Goal: Task Accomplishment & Management: Complete application form

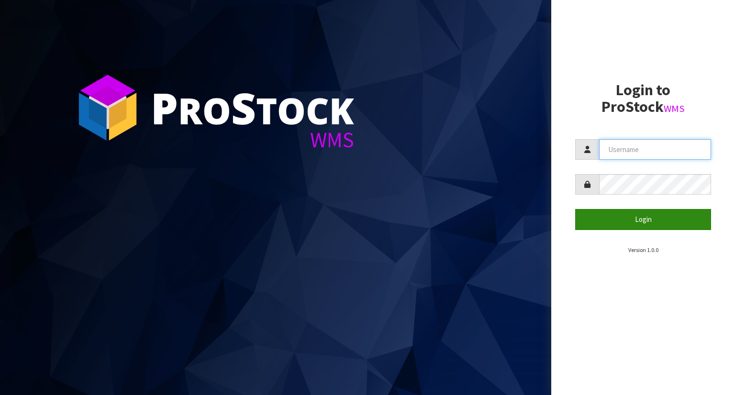
type input "YOURREFORMER"
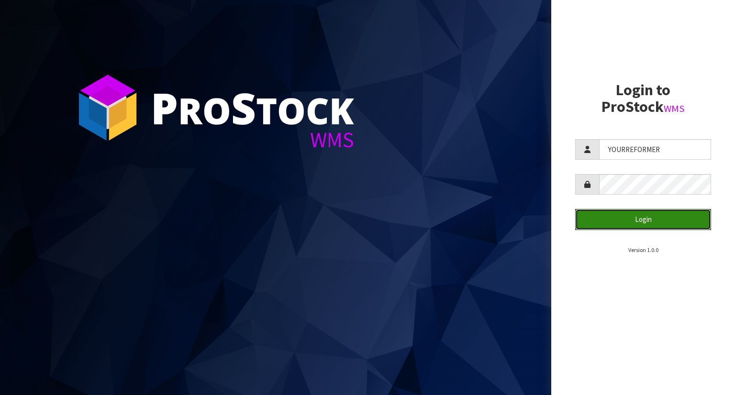
drag, startPoint x: 662, startPoint y: 221, endPoint x: 573, endPoint y: 203, distance: 90.4
click at [661, 219] on button "Login" at bounding box center [643, 219] width 136 height 21
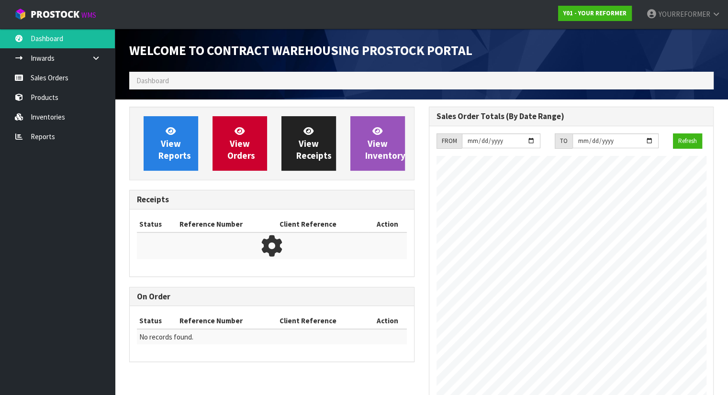
scroll to position [529, 299]
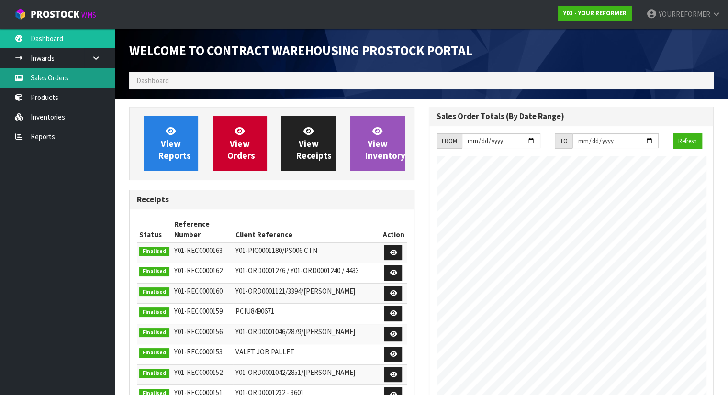
drag, startPoint x: 79, startPoint y: 81, endPoint x: 90, endPoint y: 85, distance: 11.8
click at [79, 81] on link "Sales Orders" at bounding box center [57, 78] width 115 height 20
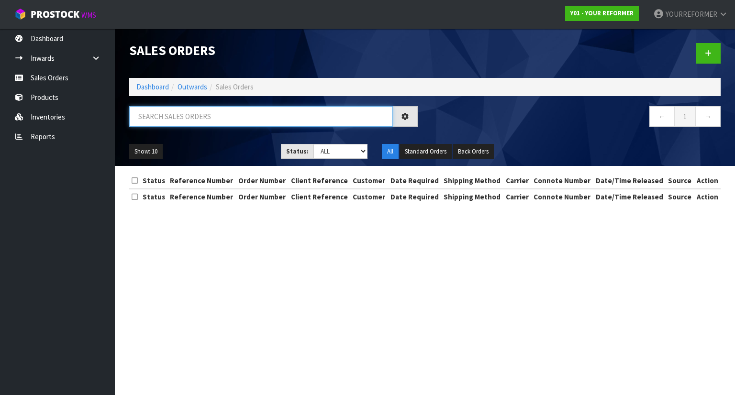
click at [156, 113] on input "text" at bounding box center [261, 116] width 264 height 21
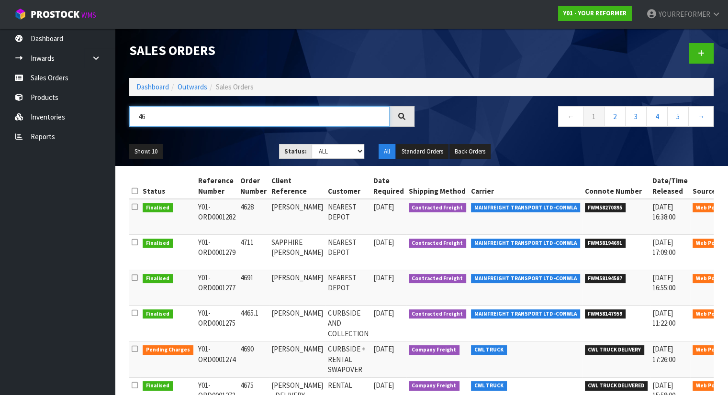
click at [193, 121] on input "46" at bounding box center [259, 116] width 260 height 21
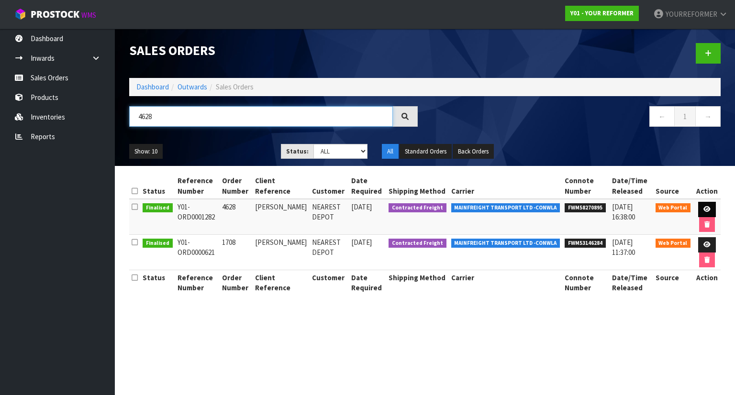
type input "4628"
click at [708, 212] on link at bounding box center [707, 209] width 18 height 15
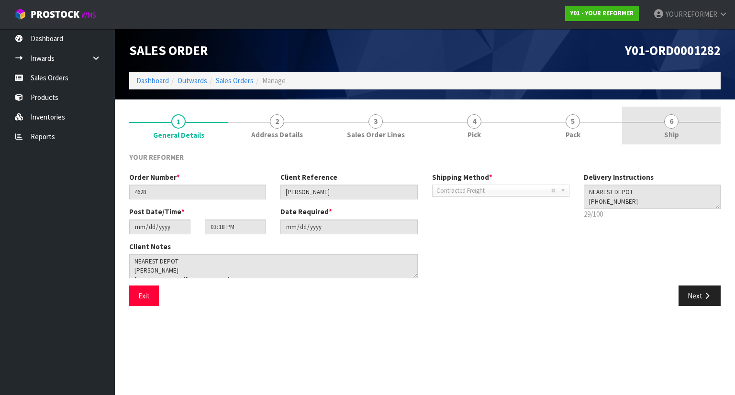
click at [685, 135] on link "6 Ship" at bounding box center [671, 126] width 99 height 38
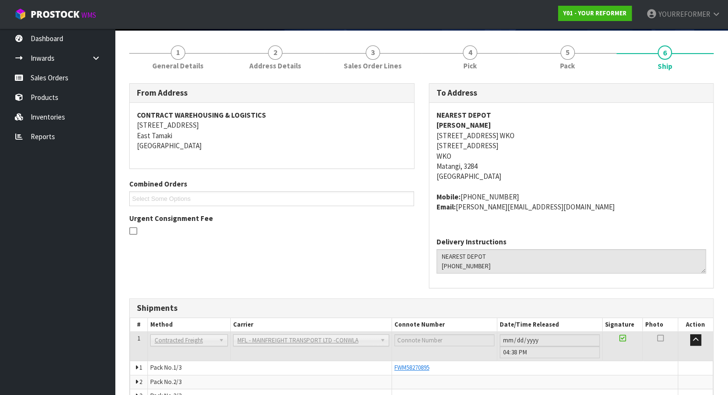
scroll to position [121, 0]
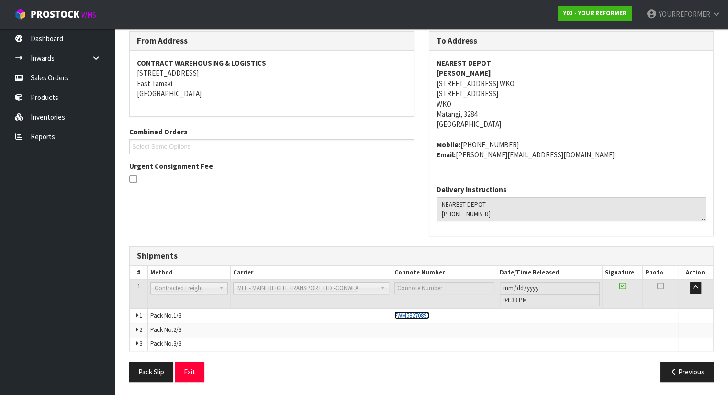
click at [423, 313] on span "FWM58270895" at bounding box center [411, 316] width 35 height 8
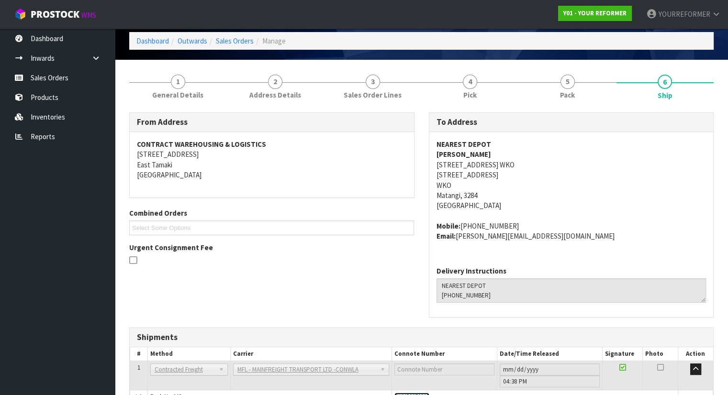
scroll to position [0, 0]
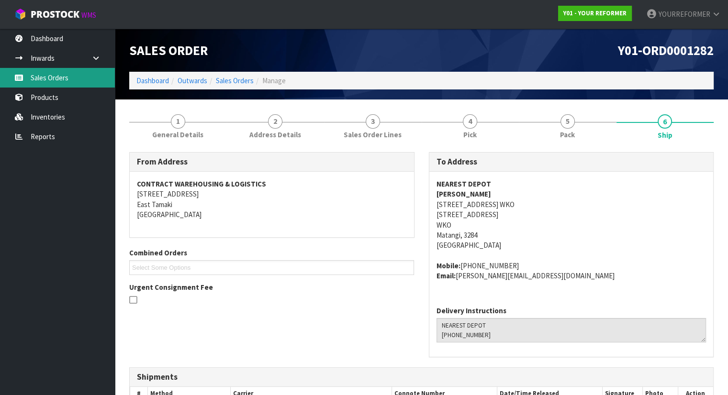
click at [82, 72] on link "Sales Orders" at bounding box center [57, 78] width 115 height 20
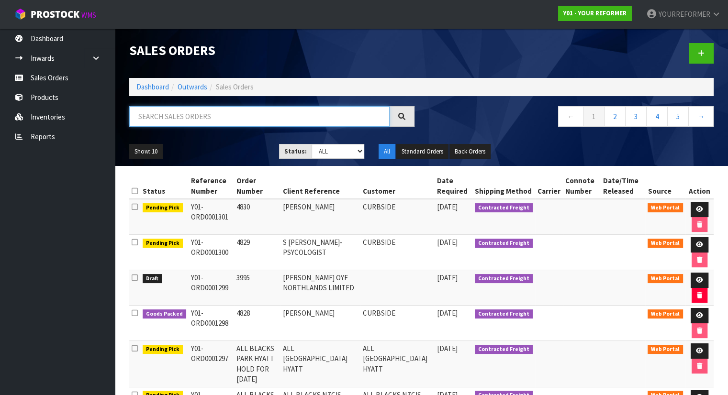
click at [193, 112] on input "text" at bounding box center [259, 116] width 260 height 21
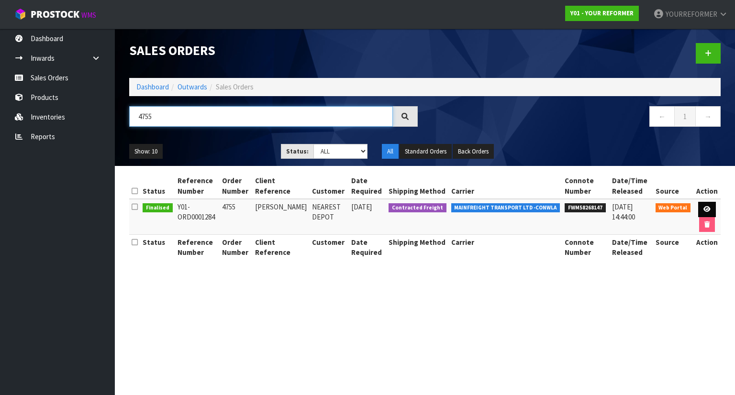
type input "4755"
click at [710, 212] on link at bounding box center [707, 209] width 18 height 15
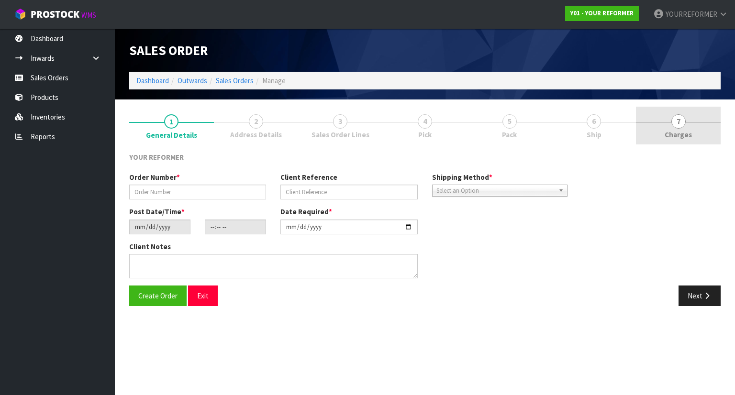
type input "4755"
type input "[PERSON_NAME]"
type input "[DATE]"
type input "13:26:00.000"
type input "[DATE]"
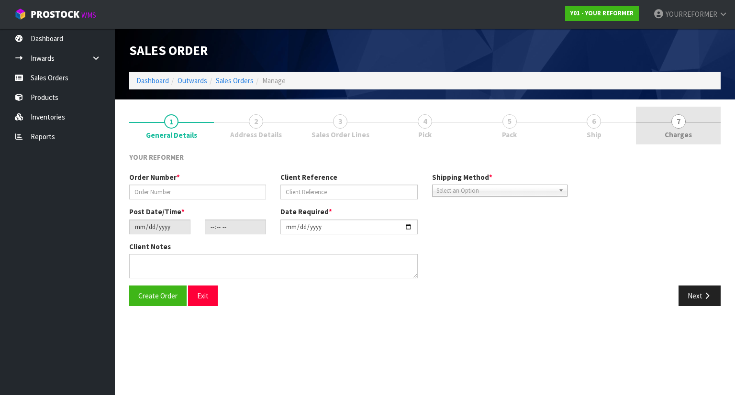
type textarea "[PERSON_NAME] [STREET_ADDRESS][PERSON_NAME] [PHONE_NUMBER]"
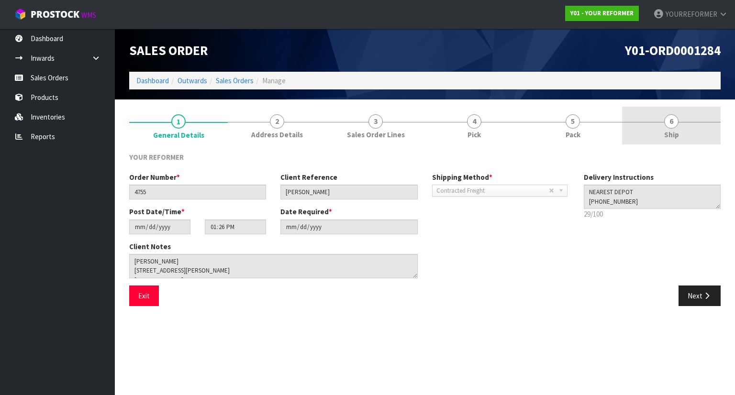
click at [671, 131] on span "Ship" at bounding box center [671, 135] width 15 height 10
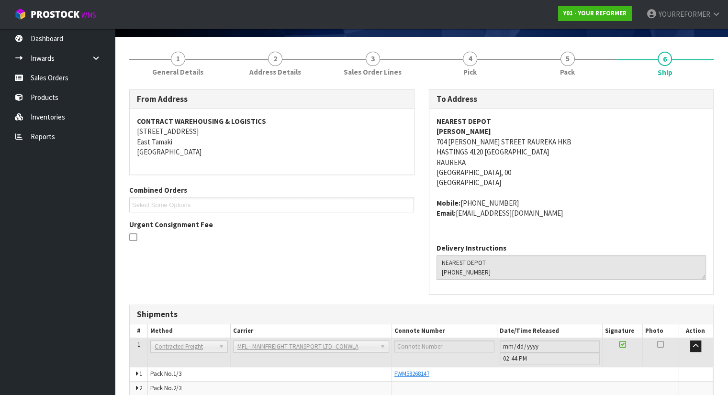
scroll to position [121, 0]
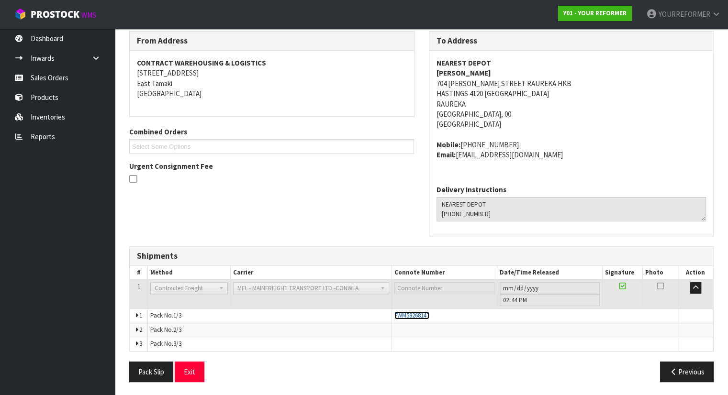
click at [414, 315] on span "FWM58268147" at bounding box center [411, 316] width 35 height 8
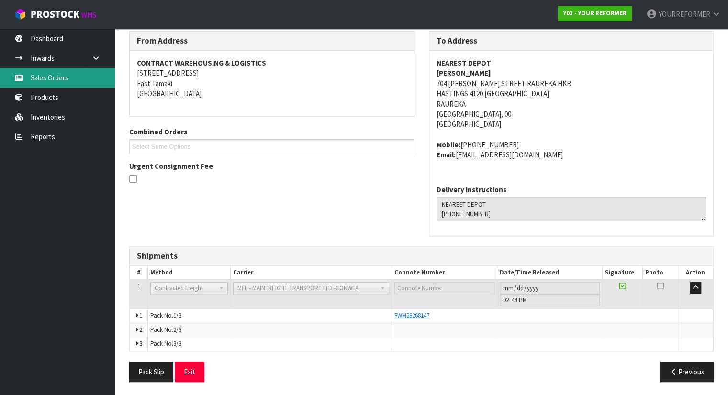
click at [88, 68] on link "Sales Orders" at bounding box center [57, 78] width 115 height 20
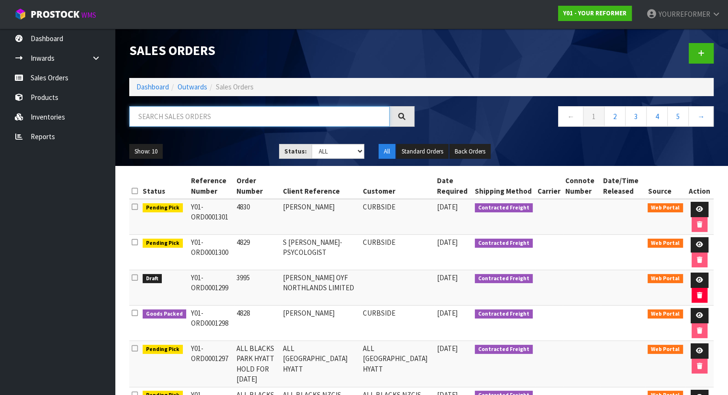
click at [176, 122] on input "text" at bounding box center [259, 116] width 260 height 21
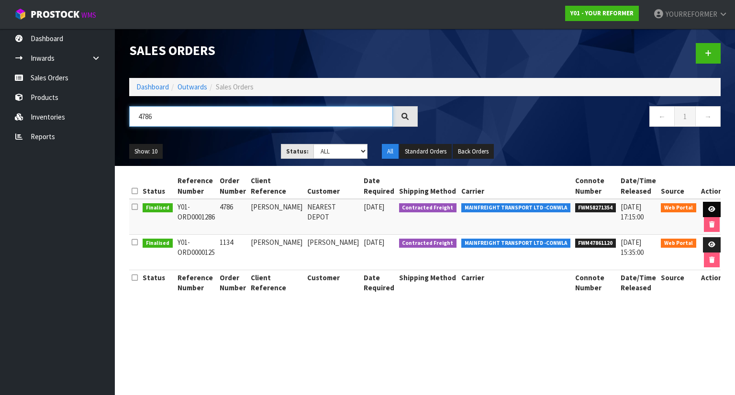
type input "4786"
click at [709, 209] on icon at bounding box center [712, 209] width 7 height 6
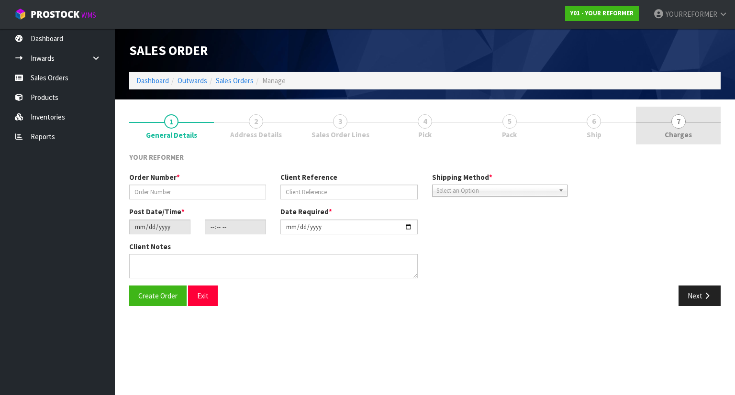
click at [679, 122] on span "7" at bounding box center [679, 121] width 14 height 14
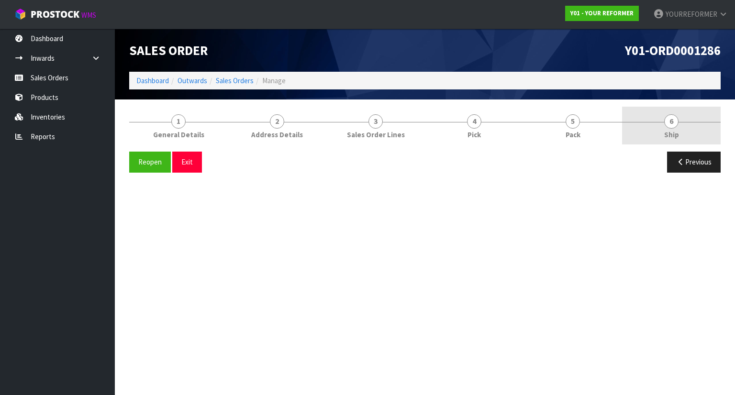
click at [682, 129] on link "6 Ship" at bounding box center [671, 126] width 99 height 38
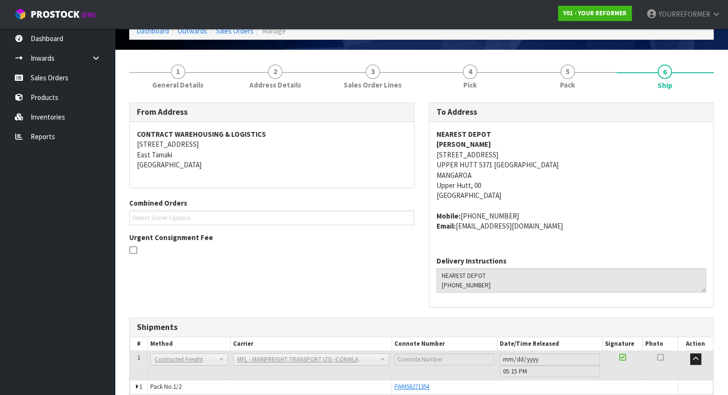
scroll to position [107, 0]
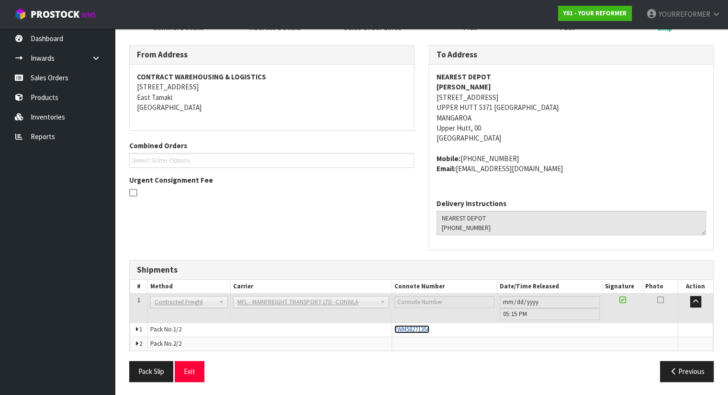
click at [422, 329] on span "FWM58271354" at bounding box center [411, 330] width 35 height 8
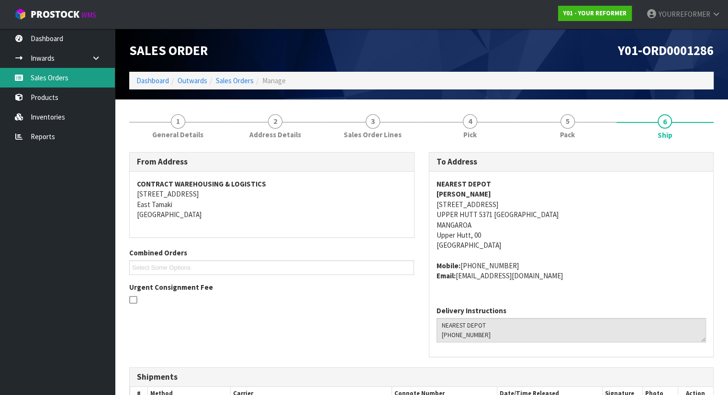
click at [62, 76] on link "Sales Orders" at bounding box center [57, 78] width 115 height 20
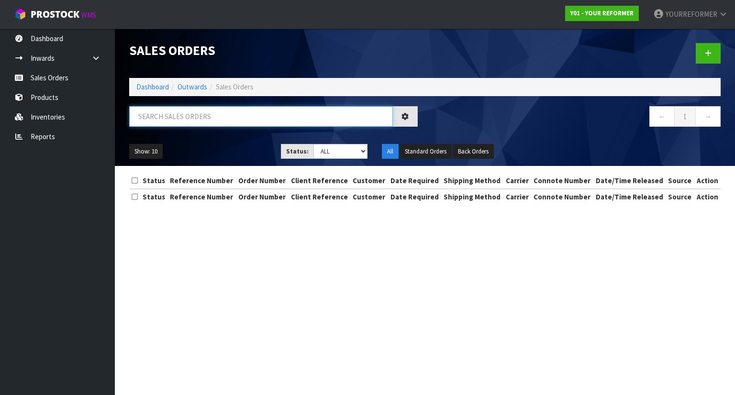
click at [184, 113] on input "text" at bounding box center [261, 116] width 264 height 21
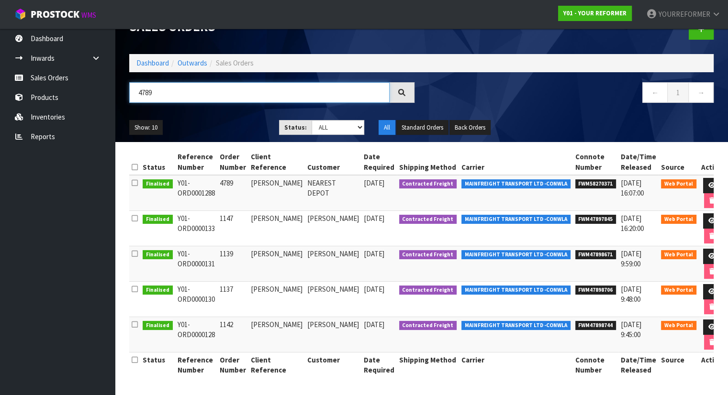
scroll to position [0, 25]
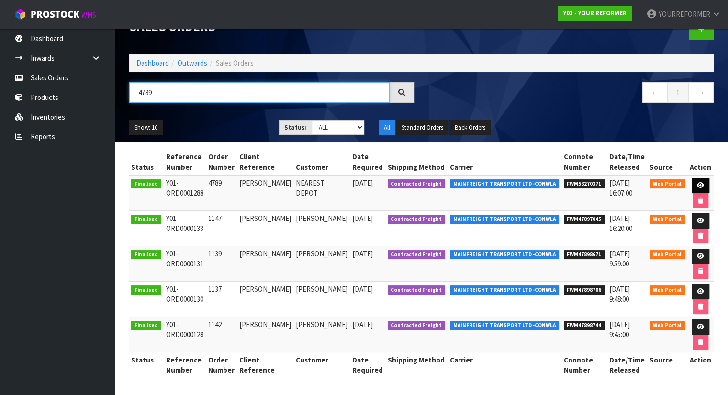
type input "4789"
click at [703, 182] on icon at bounding box center [700, 185] width 7 height 6
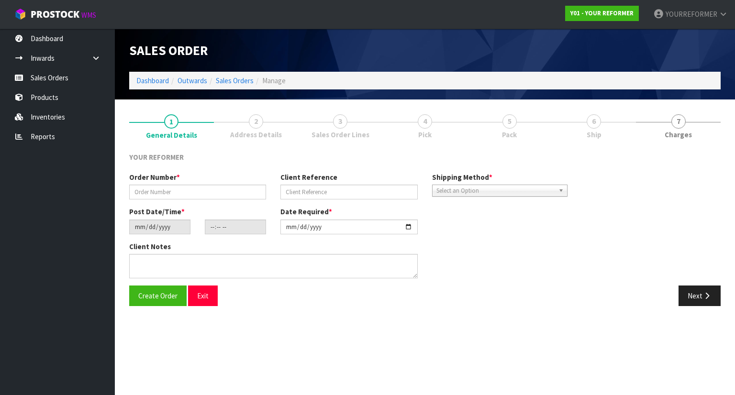
type input "4789"
type input "[PERSON_NAME]"
type input "[DATE]"
type input "15:33:00.000"
type input "[DATE]"
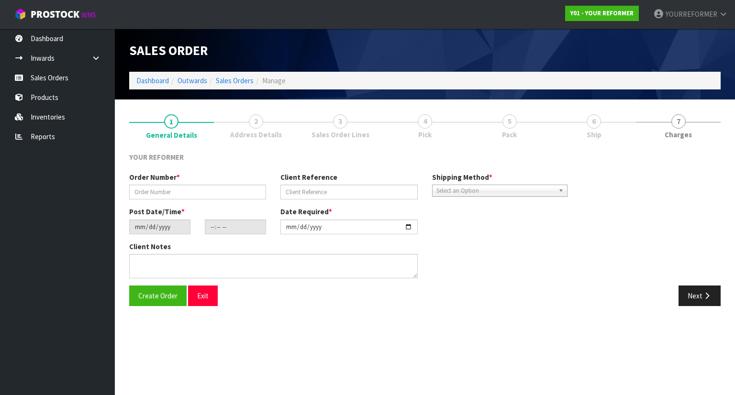
type textarea "[PERSON_NAME] [STREET_ADDRESS] [PHONE_NUMBER]"
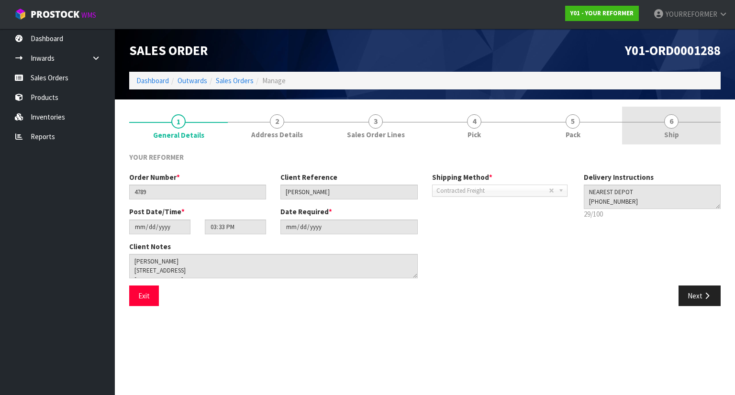
click at [720, 119] on link "6 Ship" at bounding box center [671, 126] width 99 height 38
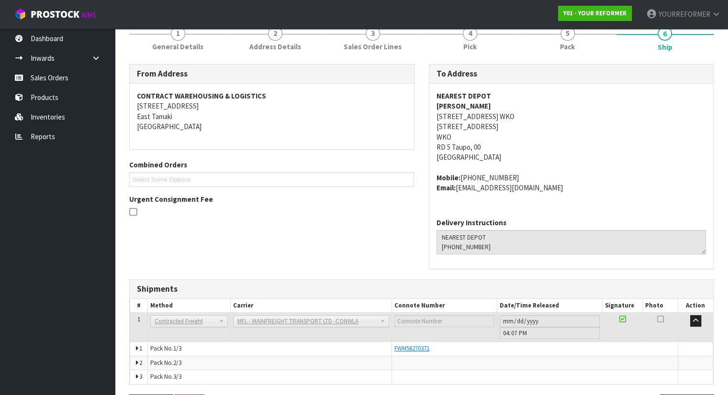
scroll to position [121, 0]
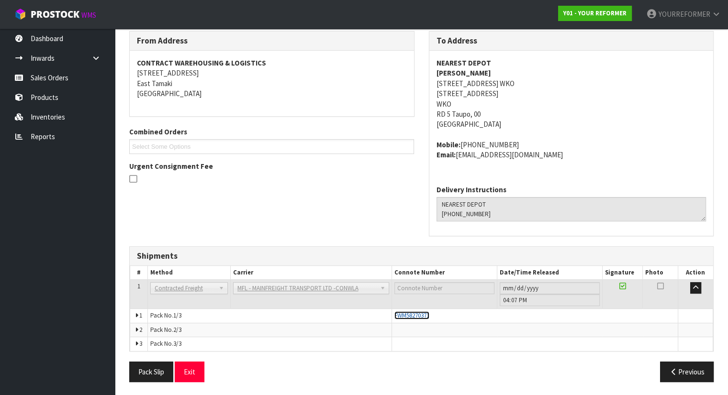
click at [414, 315] on span "FWM58270371" at bounding box center [411, 316] width 35 height 8
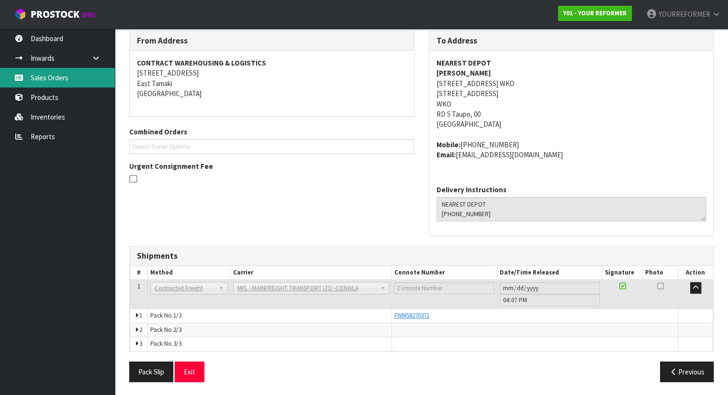
drag, startPoint x: 82, startPoint y: 78, endPoint x: 124, endPoint y: 78, distance: 42.1
click at [82, 78] on link "Sales Orders" at bounding box center [57, 78] width 115 height 20
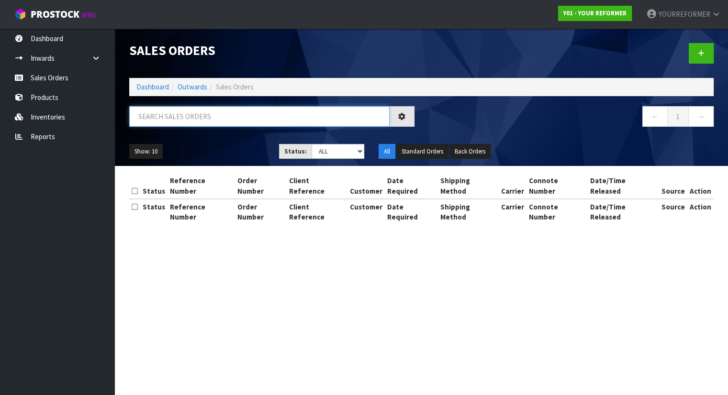
click at [187, 113] on input "text" at bounding box center [259, 116] width 260 height 21
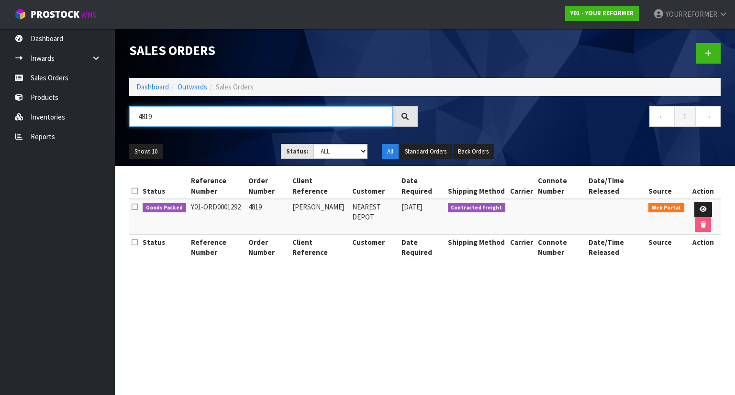
type input "4819"
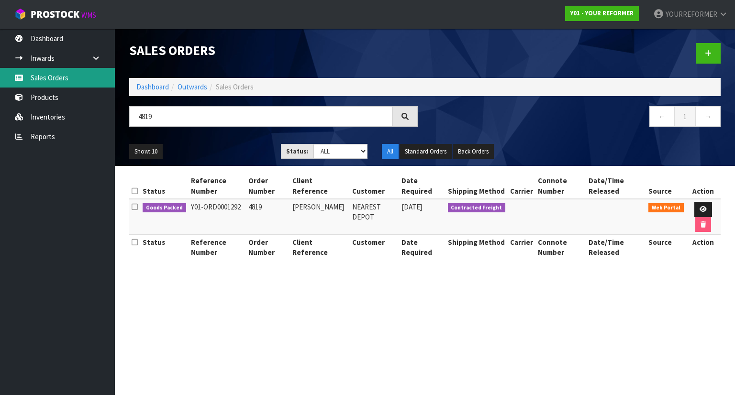
click at [70, 72] on link "Sales Orders" at bounding box center [57, 78] width 115 height 20
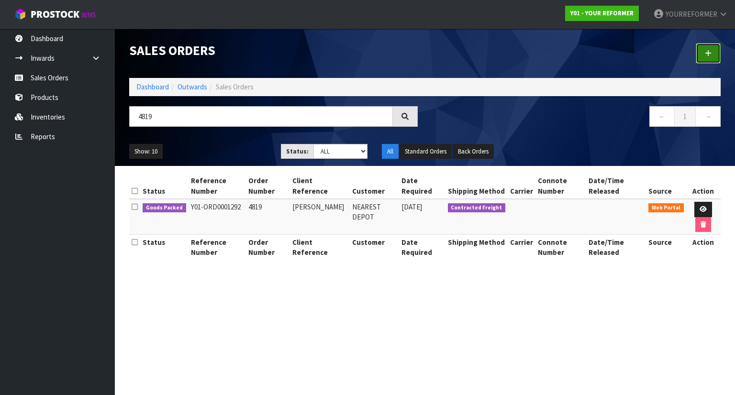
click at [705, 51] on icon at bounding box center [708, 53] width 7 height 7
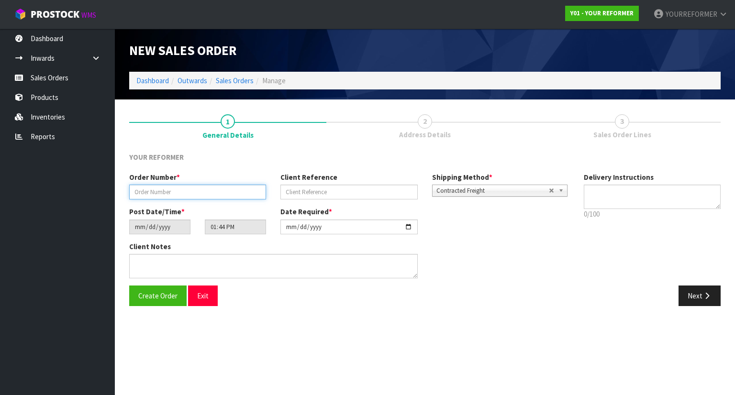
click at [227, 190] on input "text" at bounding box center [197, 192] width 137 height 15
paste input "4860"
type input "4860"
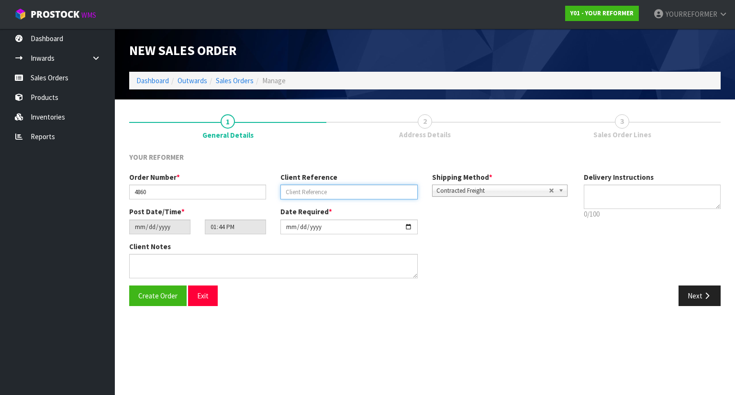
drag, startPoint x: 333, startPoint y: 190, endPoint x: 341, endPoint y: 188, distance: 7.9
click at [333, 190] on input "text" at bounding box center [349, 192] width 137 height 15
paste input "[PERSON_NAME]"
type input "[PERSON_NAME]"
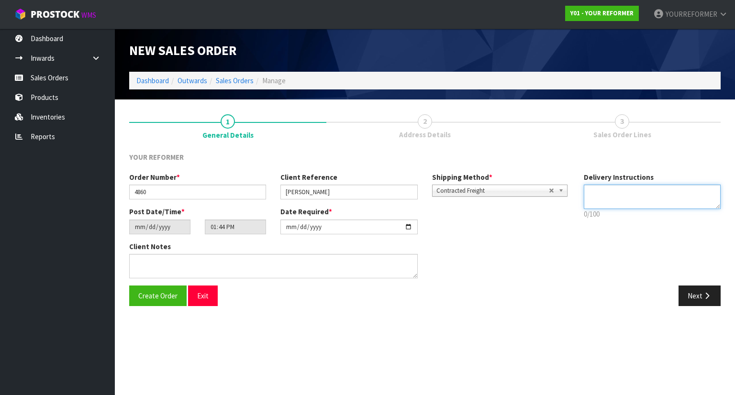
click at [649, 202] on textarea at bounding box center [652, 197] width 137 height 24
paste textarea "[PHONE_NUMBER]"
type textarea "CURBSIDE [PHONE_NUMBER]"
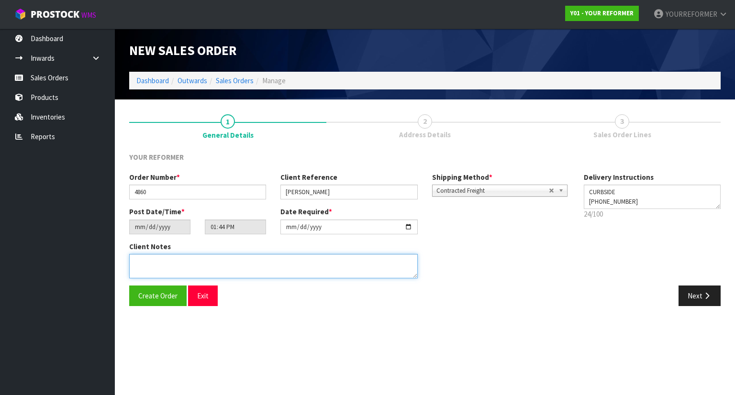
click at [262, 263] on textarea at bounding box center [273, 266] width 289 height 24
paste textarea "[PERSON_NAME] [STREET_ADDRESS] [PHONE_NUMBER]"
type textarea "[PERSON_NAME] [STREET_ADDRESS] [PHONE_NUMBER]"
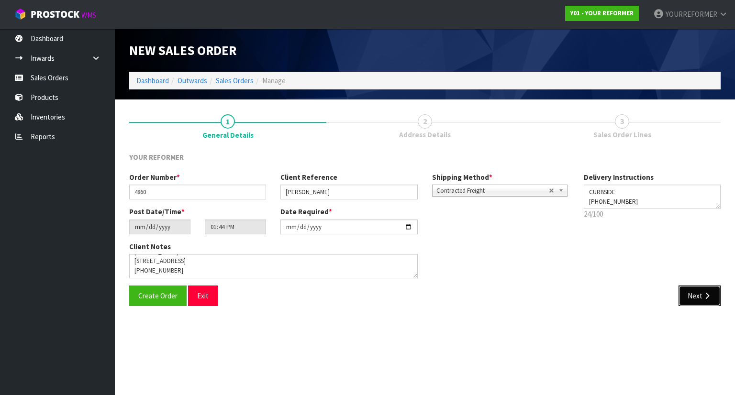
drag, startPoint x: 691, startPoint y: 300, endPoint x: 681, endPoint y: 319, distance: 21.9
click at [691, 301] on button "Next" at bounding box center [700, 296] width 42 height 21
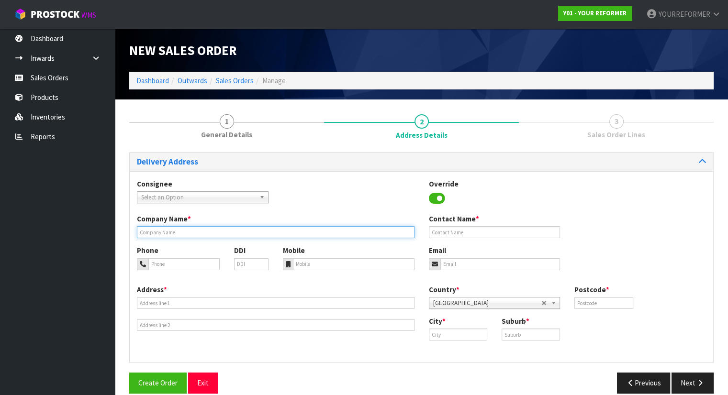
click at [179, 232] on input "text" at bounding box center [276, 232] width 278 height 12
type input "CURBSIDE"
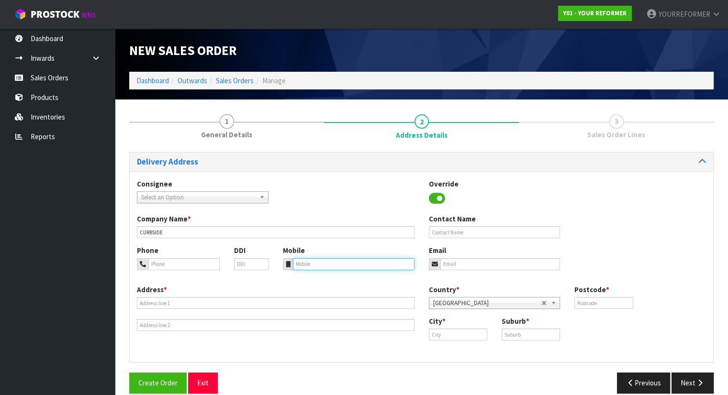
drag, startPoint x: 308, startPoint y: 263, endPoint x: 272, endPoint y: 286, distance: 42.0
click at [307, 265] on input "tel" at bounding box center [354, 265] width 122 height 12
paste input "[PHONE_NUMBER]"
type input "[PHONE_NUMBER]"
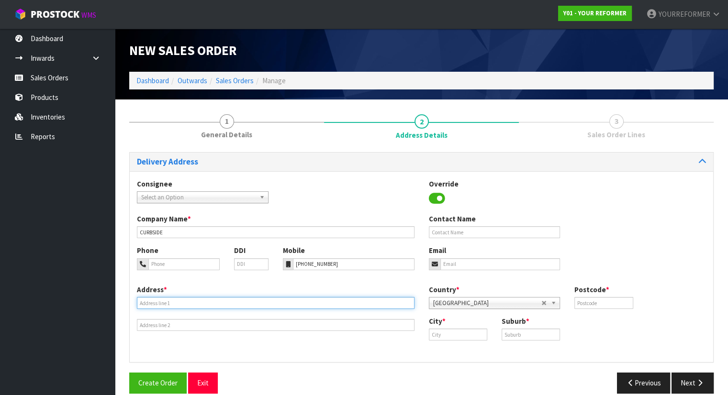
drag, startPoint x: 224, startPoint y: 302, endPoint x: 225, endPoint y: 309, distance: 7.2
click at [224, 302] on input "text" at bounding box center [276, 303] width 278 height 12
click at [178, 305] on input "text" at bounding box center [276, 303] width 278 height 12
paste input "[STREET_ADDRESS]"
type input "[STREET_ADDRESS]"
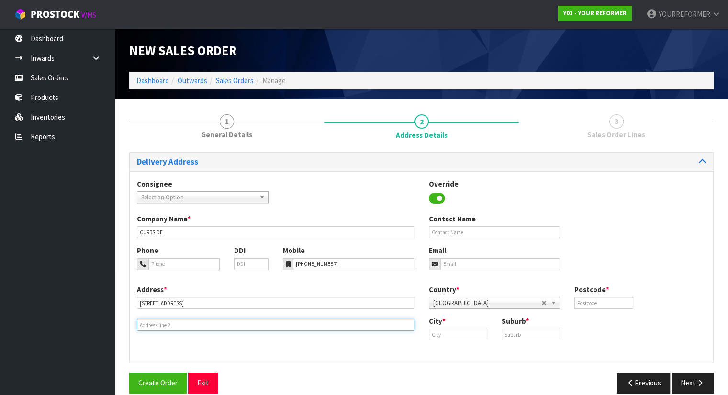
click at [167, 323] on input "text" at bounding box center [276, 325] width 278 height 12
drag, startPoint x: 176, startPoint y: 325, endPoint x: 183, endPoint y: 323, distance: 7.0
click at [176, 325] on input "text" at bounding box center [276, 325] width 278 height 12
paste input "[GEOGRAPHIC_DATA] 1024 [GEOGRAPHIC_DATA]"
type input "[GEOGRAPHIC_DATA] 1024 [GEOGRAPHIC_DATA]"
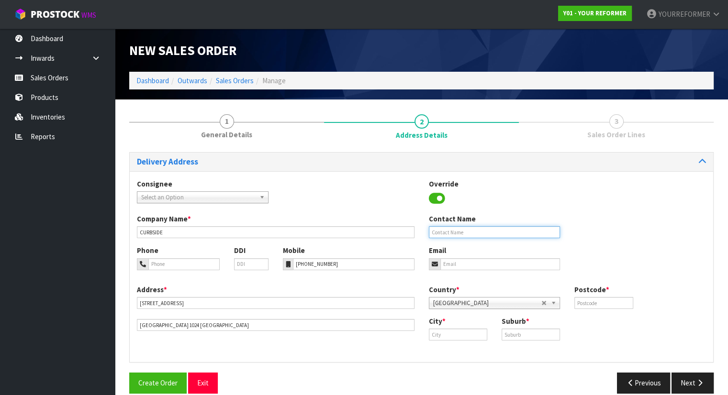
click at [469, 236] on input "text" at bounding box center [495, 232] width 132 height 12
paste input "[PERSON_NAME]"
type input "[PERSON_NAME]"
drag, startPoint x: 456, startPoint y: 264, endPoint x: 429, endPoint y: 211, distance: 59.1
click at [456, 264] on input "email" at bounding box center [500, 265] width 120 height 12
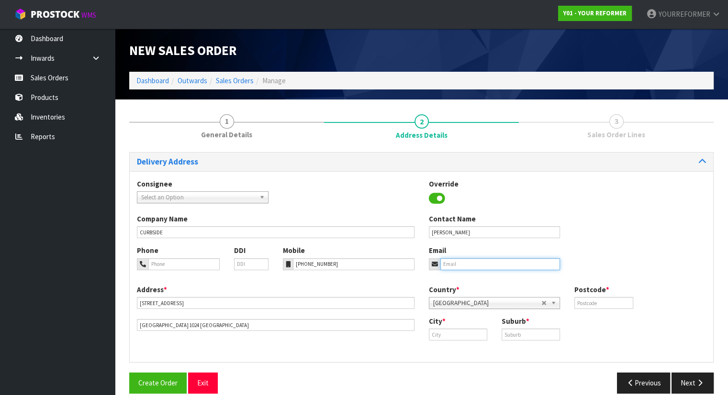
drag, startPoint x: 469, startPoint y: 263, endPoint x: 473, endPoint y: 282, distance: 19.4
click at [469, 263] on input "email" at bounding box center [500, 265] width 120 height 12
paste input "[EMAIL_ADDRESS][DOMAIN_NAME]"
type input "[EMAIL_ADDRESS][DOMAIN_NAME]"
click at [603, 305] on input "text" at bounding box center [603, 303] width 58 height 12
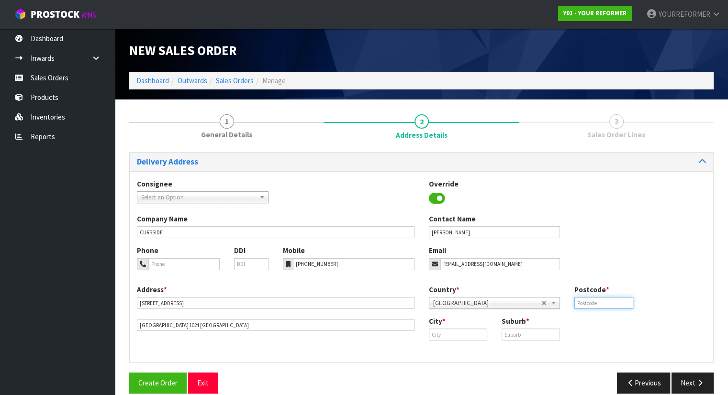
click at [598, 304] on input "text" at bounding box center [603, 303] width 58 height 12
paste input "[EMAIL_ADDRESS][DOMAIN_NAME]"
type input "[EMAIL_ADDRESS][DOMAIN_NAME]"
click at [458, 335] on input "text" at bounding box center [458, 335] width 58 height 12
drag, startPoint x: 631, startPoint y: 304, endPoint x: 491, endPoint y: 293, distance: 140.2
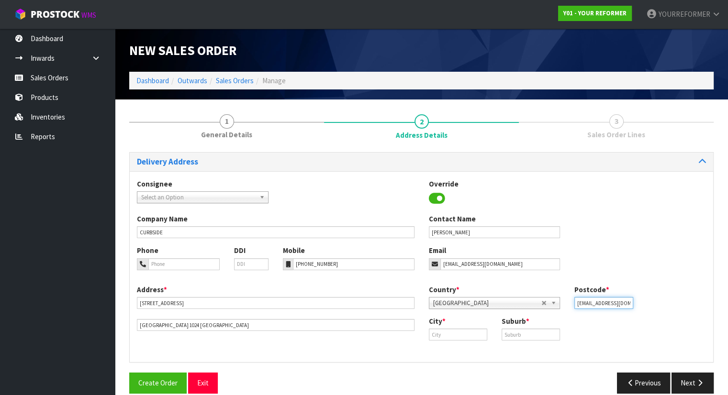
click at [498, 293] on div "Country * [GEOGRAPHIC_DATA] [GEOGRAPHIC_DATA] [GEOGRAPHIC_DATA] [GEOGRAPHIC_DAT…" at bounding box center [568, 301] width 292 height 32
paste input "1024"
type input "1024"
click at [450, 332] on input "text" at bounding box center [458, 335] width 58 height 12
click at [467, 354] on link "Auckla nd" at bounding box center [467, 351] width 76 height 13
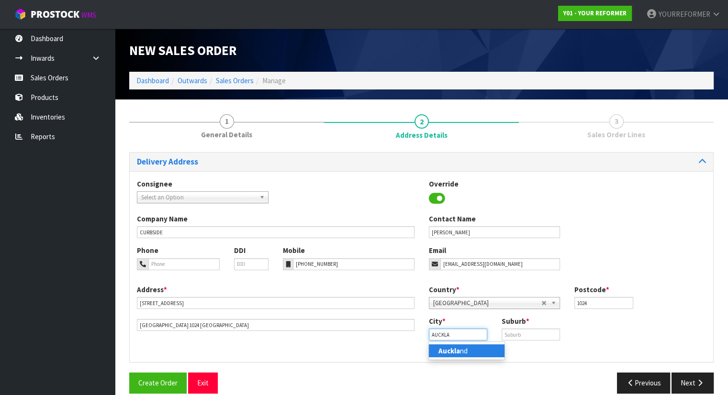
type input "[GEOGRAPHIC_DATA]"
click at [553, 334] on input "text" at bounding box center [531, 335] width 58 height 12
type input "[GEOGRAPHIC_DATA]"
click at [685, 387] on button "Next" at bounding box center [693, 383] width 42 height 21
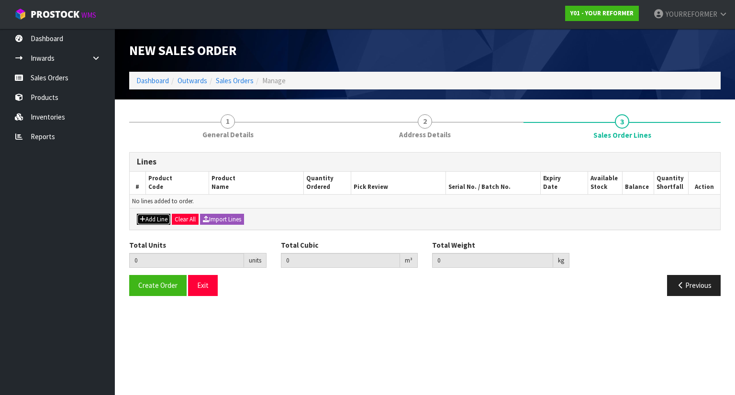
drag, startPoint x: 157, startPoint y: 217, endPoint x: 214, endPoint y: 215, distance: 57.9
click at [157, 217] on button "Add Line" at bounding box center [154, 219] width 34 height 11
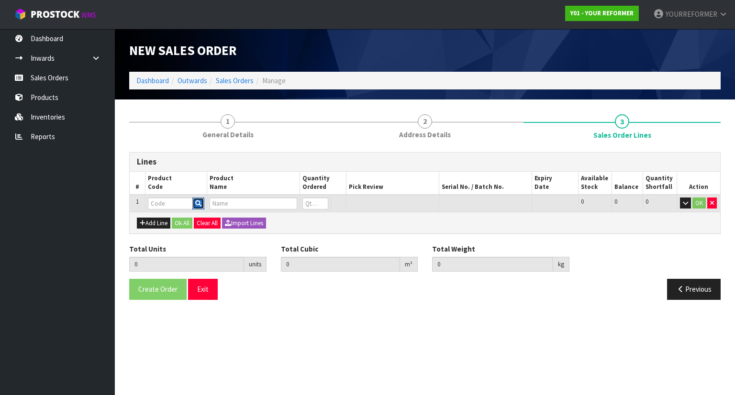
click at [204, 202] on button "button" at bounding box center [198, 204] width 12 height 12
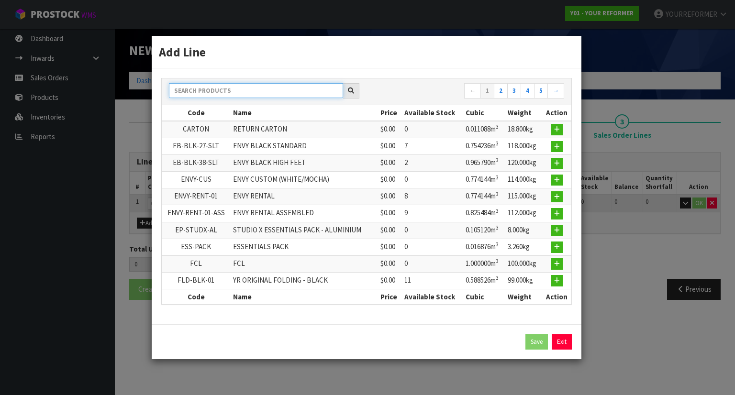
click at [239, 95] on input "text" at bounding box center [256, 90] width 174 height 15
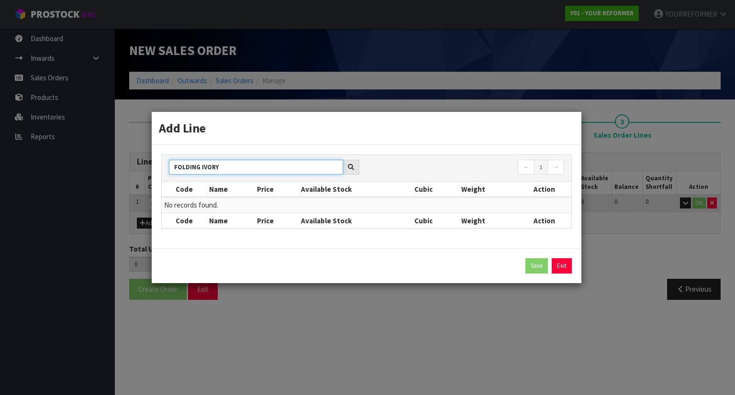
drag, startPoint x: 199, startPoint y: 167, endPoint x: 464, endPoint y: 203, distance: 267.7
click at [361, 200] on div "FOLDING IVORY ← 1 → Code Name Price Available Stock Cubic Weight Action No reco…" at bounding box center [366, 192] width 411 height 74
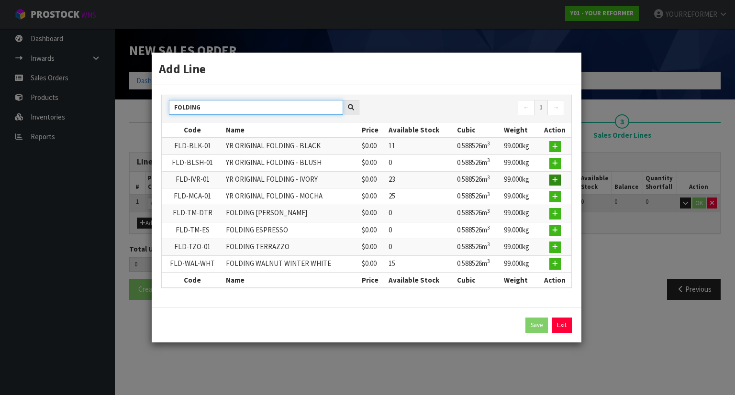
type input "FOLDING"
click at [555, 181] on icon "button" at bounding box center [555, 180] width 6 height 6
type input "0.000000"
type input "0.000"
type input "FLD-IVR-01"
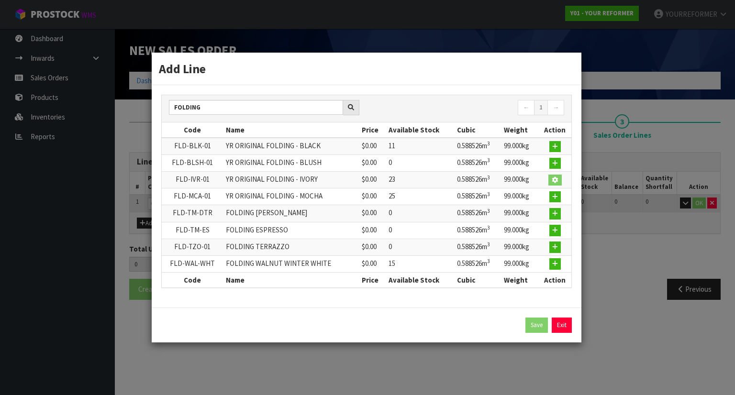
type input "YR ORIGINAL FOLDING - IVORY"
type input "0"
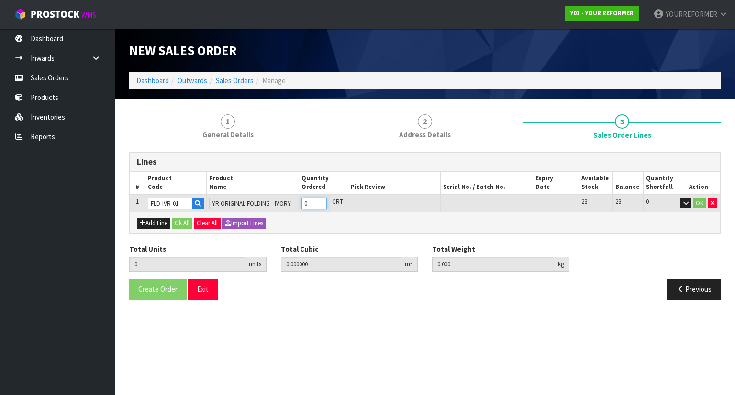
click at [323, 198] on input "0" at bounding box center [314, 204] width 25 height 12
type input "1"
type input "0.58254"
type input "99"
type input "1"
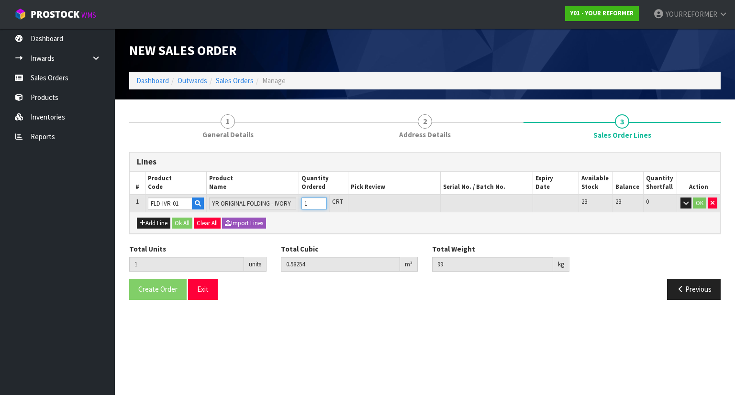
click at [321, 200] on input "1" at bounding box center [314, 204] width 25 height 12
click at [163, 223] on button "Add Line" at bounding box center [154, 223] width 34 height 11
type input "0"
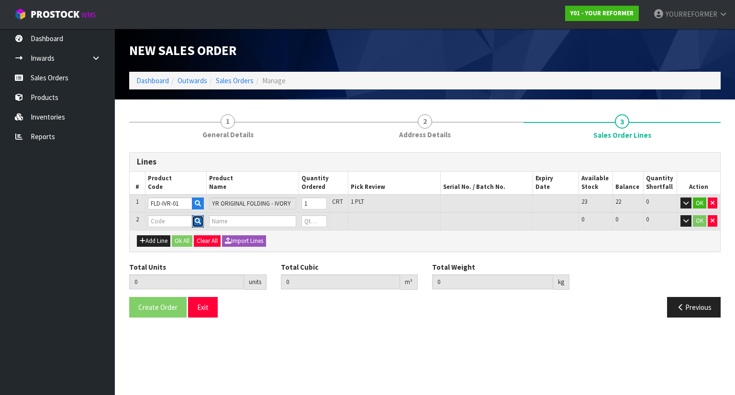
click at [200, 222] on icon "button" at bounding box center [198, 221] width 6 height 6
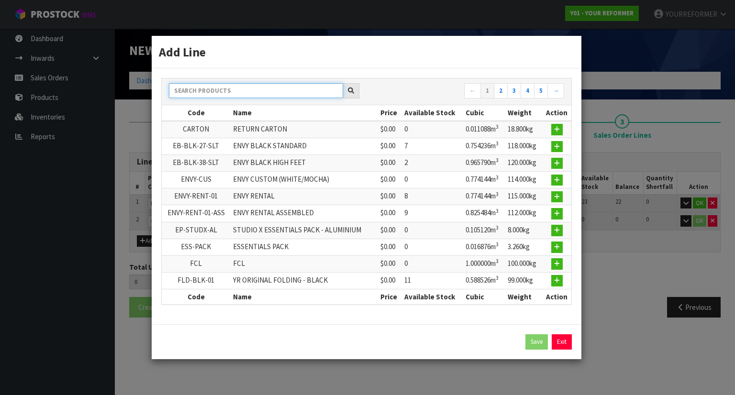
click at [222, 91] on input "text" at bounding box center [256, 90] width 174 height 15
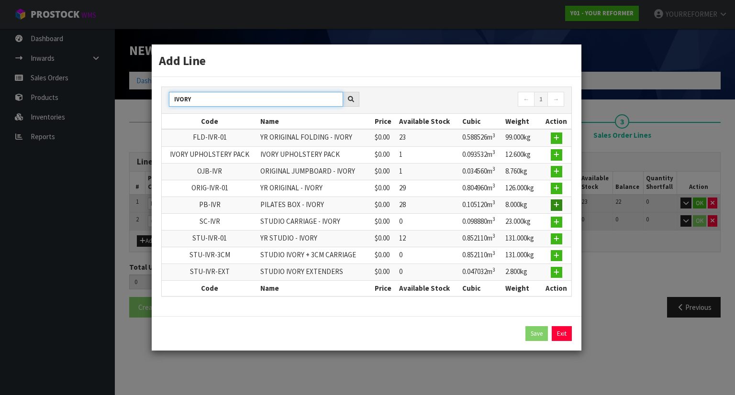
type input "IVORY"
click at [559, 208] on icon "button" at bounding box center [557, 205] width 6 height 6
type input "1"
type input "0.58254"
type input "99"
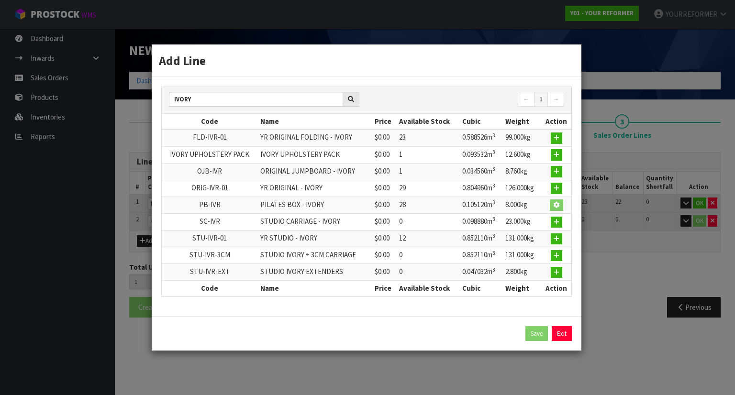
type input "PB-IVR"
type input "PILATES BOX - IVORY"
type input "0"
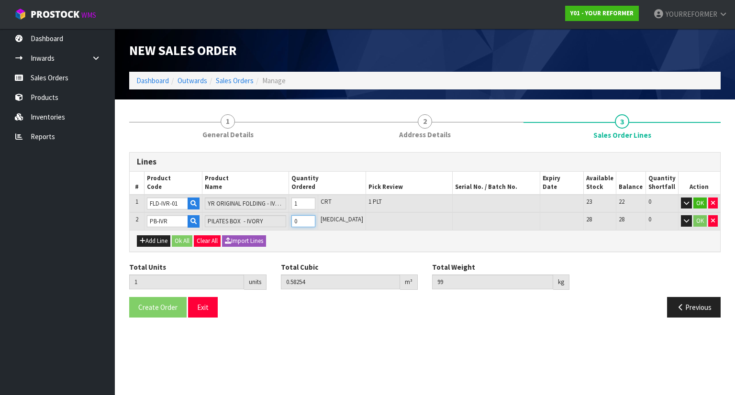
type input "2"
type input "0.68766"
type input "107"
type input "1"
click at [315, 219] on input "1" at bounding box center [303, 221] width 23 height 12
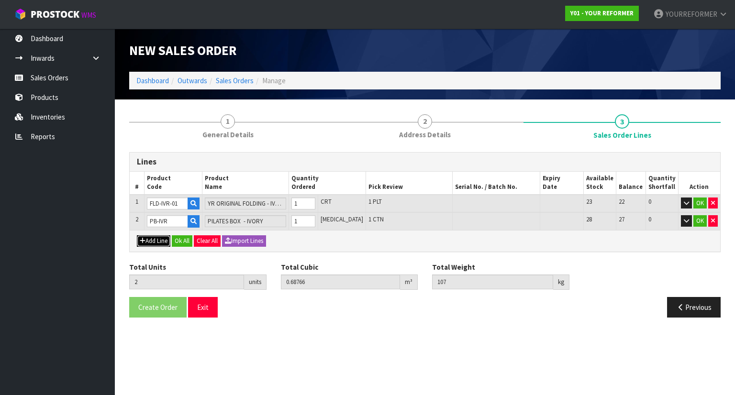
click at [146, 242] on button "Add Line" at bounding box center [154, 241] width 34 height 11
type input "0"
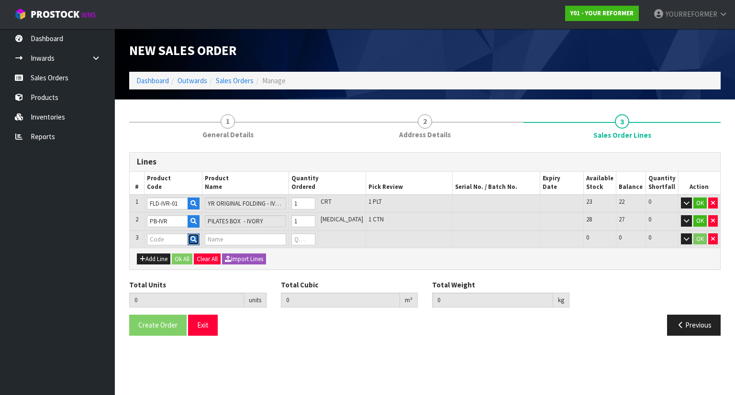
click at [200, 242] on button "button" at bounding box center [194, 240] width 12 height 12
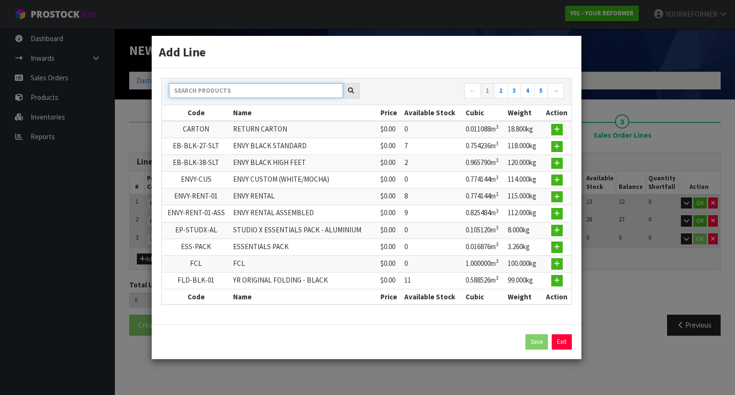
drag, startPoint x: 221, startPoint y: 92, endPoint x: 207, endPoint y: 108, distance: 21.4
click at [221, 92] on input "text" at bounding box center [256, 90] width 174 height 15
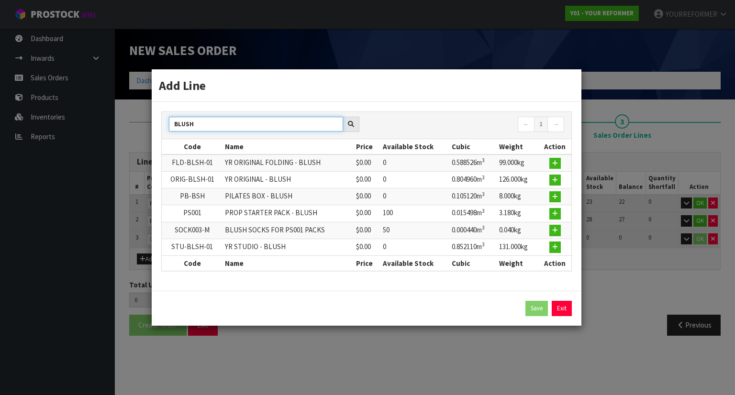
type input "BLUSH"
click at [545, 216] on td at bounding box center [555, 213] width 33 height 17
click at [557, 212] on icon "button" at bounding box center [555, 214] width 6 height 6
type input "2"
type input "0.68766"
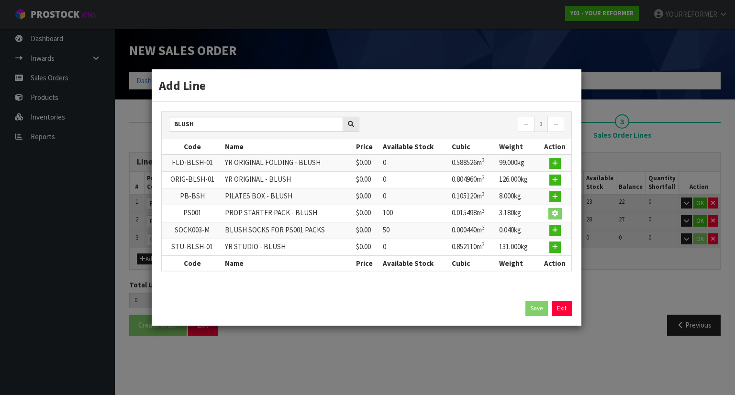
type input "107"
type input "PS001"
type input "PROP STARTER PACK - BLUSH"
type input "0"
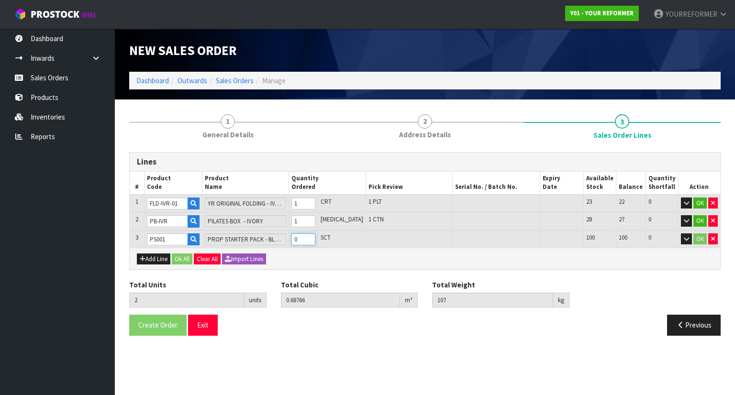
type input "3"
type input "0.703158"
type input "110.18"
type input "1"
click at [315, 235] on input "1" at bounding box center [303, 240] width 23 height 12
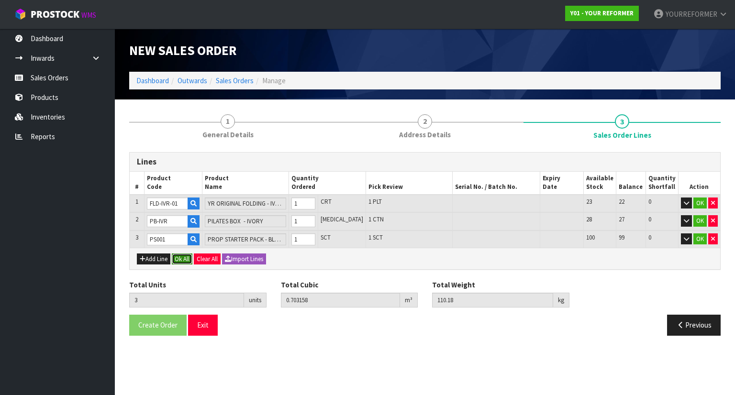
click at [185, 255] on button "Ok All" at bounding box center [182, 259] width 21 height 11
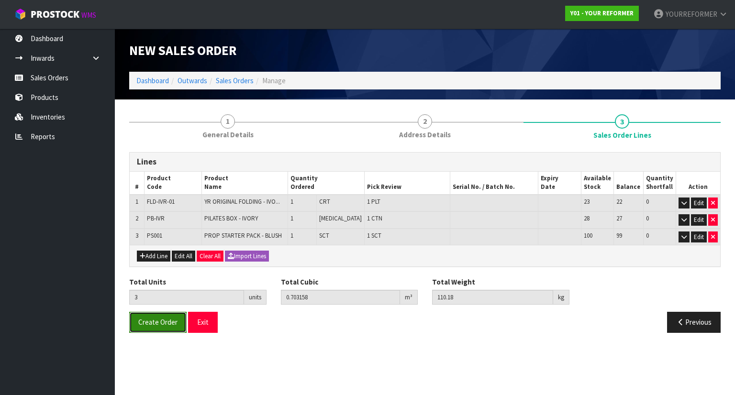
click at [154, 318] on span "Create Order" at bounding box center [157, 322] width 39 height 9
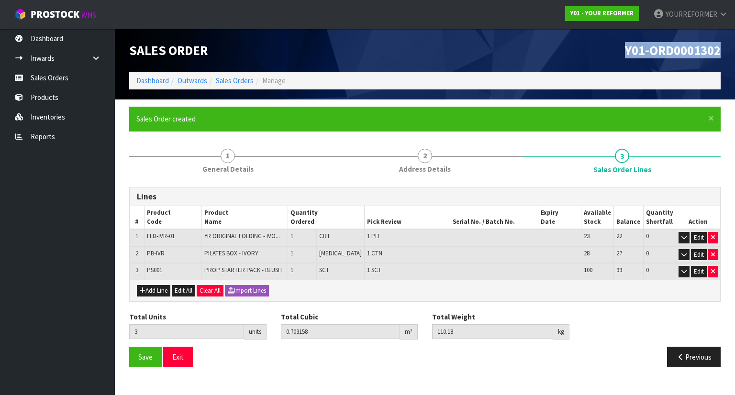
drag, startPoint x: 683, startPoint y: 50, endPoint x: 537, endPoint y: 41, distance: 146.3
click at [538, 41] on div "Y01-ORD0001302" at bounding box center [576, 50] width 303 height 43
copy span "Y01-ORD0001302"
click at [210, 179] on link "1 General Details" at bounding box center [227, 161] width 197 height 38
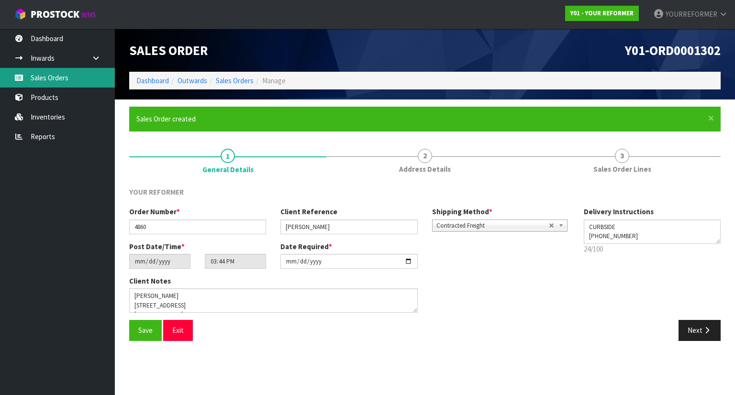
click at [63, 74] on link "Sales Orders" at bounding box center [57, 78] width 115 height 20
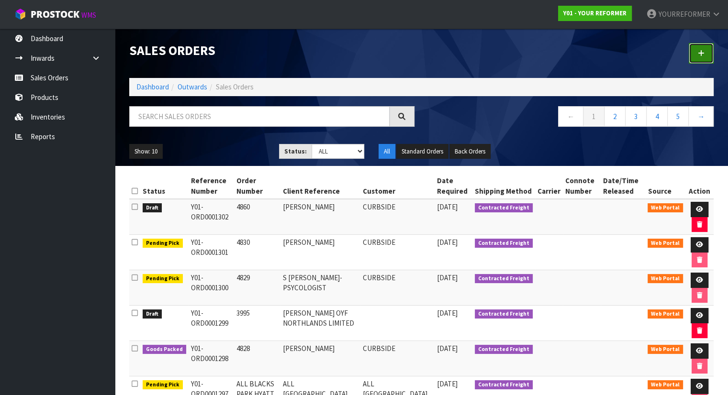
click at [700, 51] on icon at bounding box center [701, 53] width 7 height 7
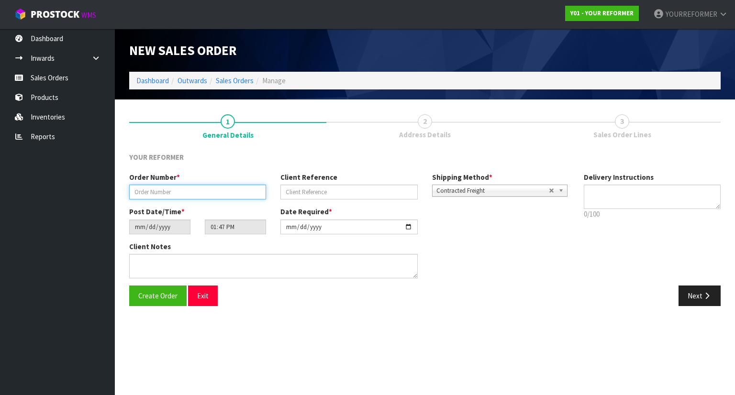
drag, startPoint x: 161, startPoint y: 191, endPoint x: 172, endPoint y: 193, distance: 11.2
click at [162, 191] on input "text" at bounding box center [197, 192] width 137 height 15
paste input "4861"
type input "4861"
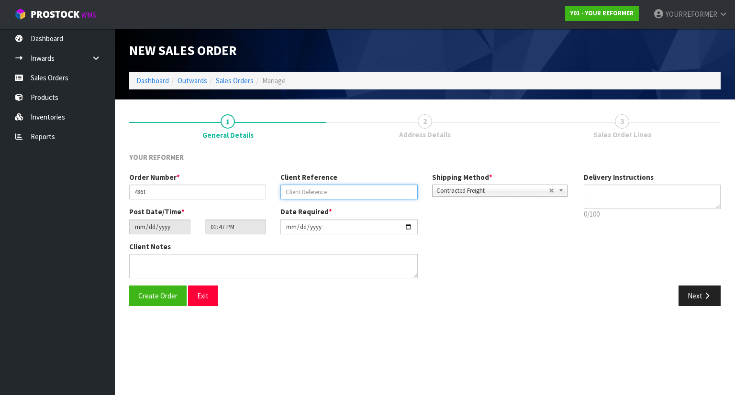
click at [338, 187] on input "text" at bounding box center [349, 192] width 137 height 15
click at [333, 190] on input "text" at bounding box center [349, 192] width 137 height 15
paste input "[PERSON_NAME] [PERSON_NAME]"
type input "[PERSON_NAME] [PERSON_NAME]"
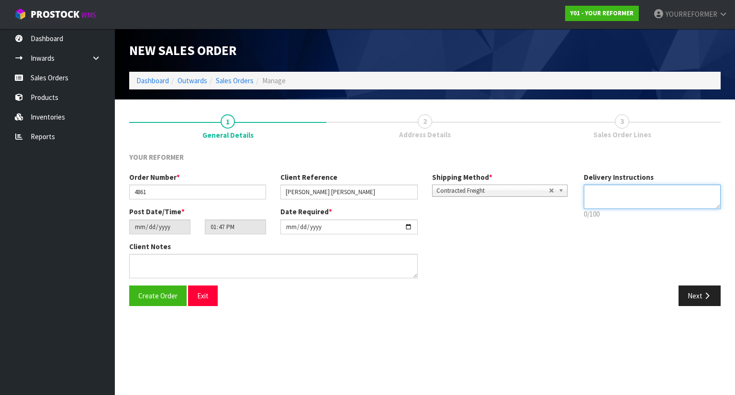
click at [605, 199] on textarea at bounding box center [652, 197] width 137 height 24
paste textarea "[PHONE_NUMBER]"
type textarea "NEAREST DEPOT [PHONE_NUMBER]"
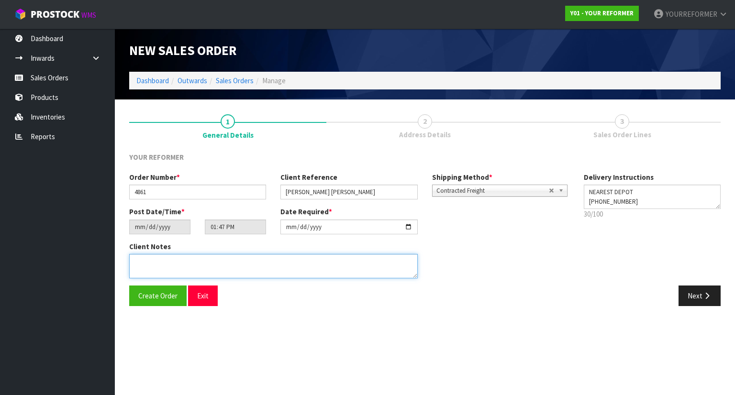
click at [262, 269] on textarea at bounding box center [273, 266] width 289 height 24
paste textarea "[PERSON_NAME] [PERSON_NAME] [STREET_ADDRESS] [PHONE_NUMBER]"
type textarea "[PERSON_NAME] [PERSON_NAME] [STREET_ADDRESS] [PHONE_NUMBER]"
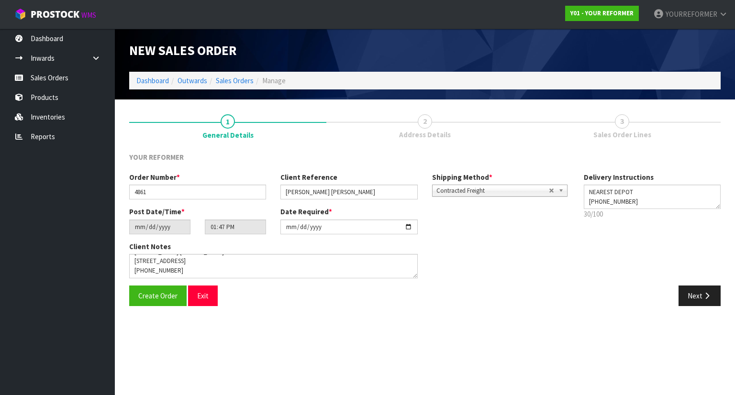
click at [703, 306] on div "Create Order Exit Next" at bounding box center [425, 300] width 606 height 28
click at [702, 293] on button "Next" at bounding box center [700, 296] width 42 height 21
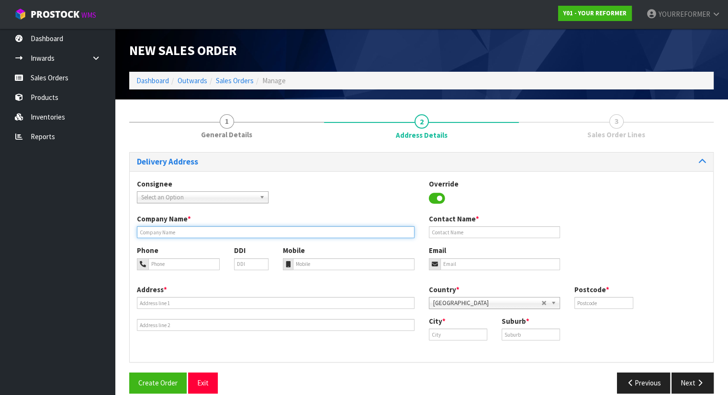
drag, startPoint x: 156, startPoint y: 226, endPoint x: 158, endPoint y: 233, distance: 7.0
click at [156, 227] on input "text" at bounding box center [276, 232] width 278 height 12
type input "NEAREST DEPOT"
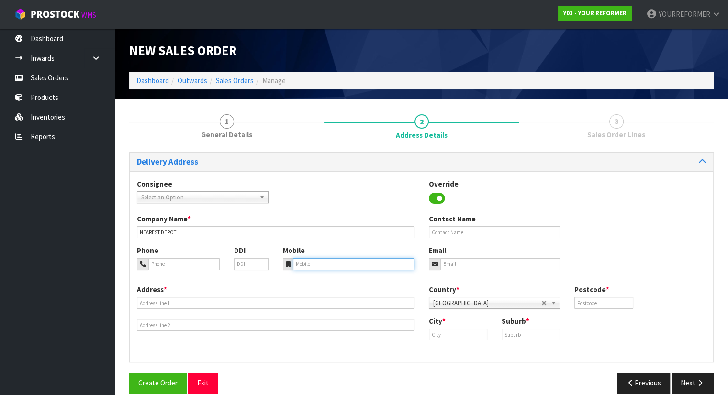
drag, startPoint x: 317, startPoint y: 259, endPoint x: 321, endPoint y: 238, distance: 21.3
click at [318, 259] on input "tel" at bounding box center [354, 265] width 122 height 12
paste input "[PHONE_NUMBER]"
type input "[PHONE_NUMBER]"
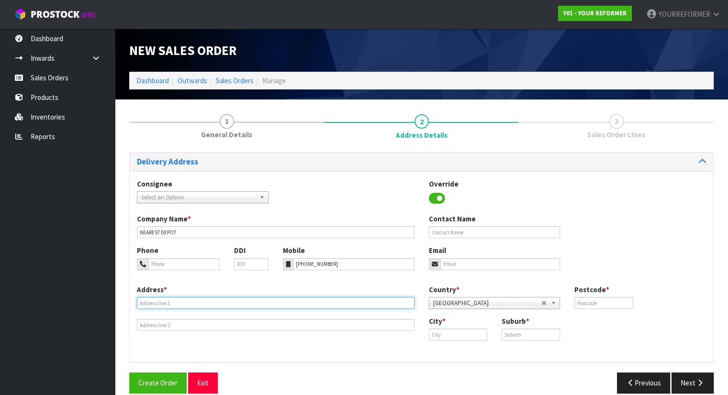
click at [177, 303] on input "text" at bounding box center [276, 303] width 278 height 12
paste input "62 [GEOGRAPHIC_DATA] [GEOGRAPHIC_DATA] CAN"
type input "62 [GEOGRAPHIC_DATA] [GEOGRAPHIC_DATA] CAN"
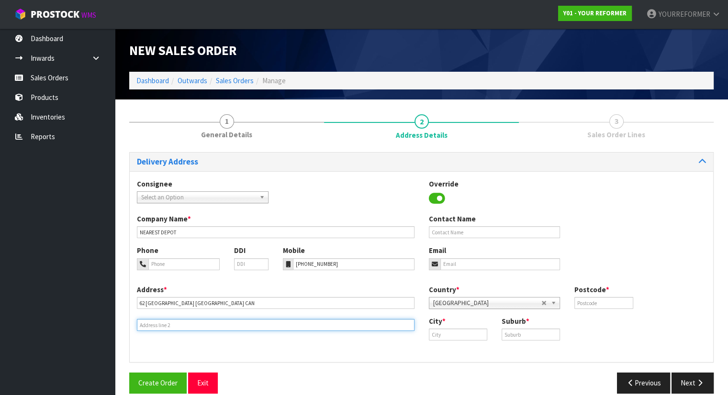
click at [163, 321] on input "text" at bounding box center [276, 325] width 278 height 12
drag, startPoint x: 170, startPoint y: 326, endPoint x: 211, endPoint y: 331, distance: 41.0
click at [170, 326] on input "text" at bounding box center [276, 325] width 278 height 12
paste input "CHRISTCHURCH 8023 [GEOGRAPHIC_DATA]"
type input "CHRISTCHURCH 8023 [GEOGRAPHIC_DATA]"
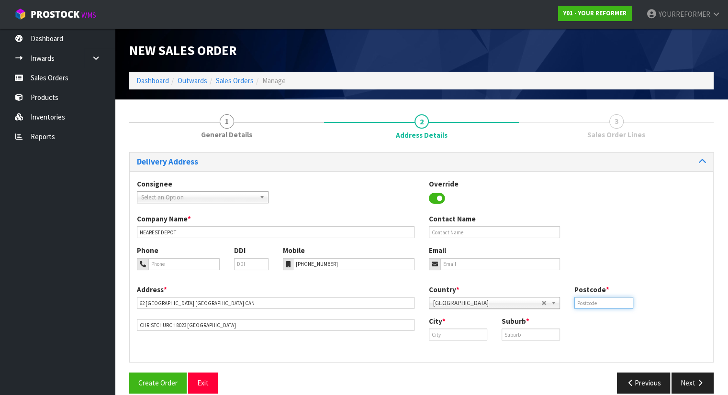
click at [593, 303] on input "text" at bounding box center [603, 303] width 58 height 12
type input "00"
click at [456, 227] on input "text" at bounding box center [495, 232] width 132 height 12
drag, startPoint x: 462, startPoint y: 232, endPoint x: 424, endPoint y: 239, distance: 39.1
click at [462, 232] on input "text" at bounding box center [495, 232] width 132 height 12
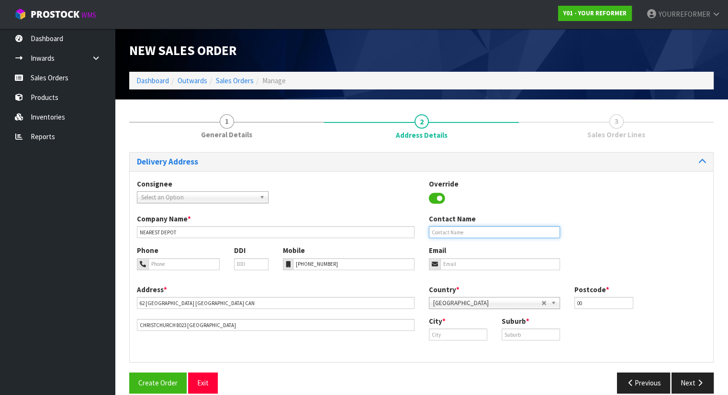
paste input "[PERSON_NAME] [PERSON_NAME]"
type input "[PERSON_NAME] [PERSON_NAME]"
drag, startPoint x: 482, startPoint y: 263, endPoint x: 477, endPoint y: 293, distance: 31.0
click at [482, 263] on input "email" at bounding box center [500, 265] width 120 height 12
paste input "[EMAIL_ADDRESS][DOMAIN_NAME]"
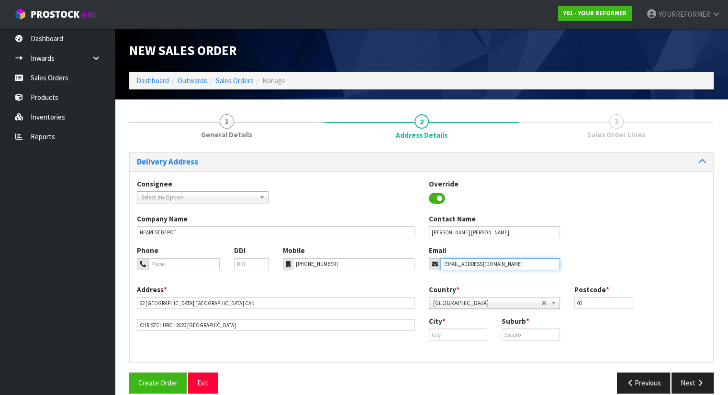
type input "[EMAIL_ADDRESS][DOMAIN_NAME]"
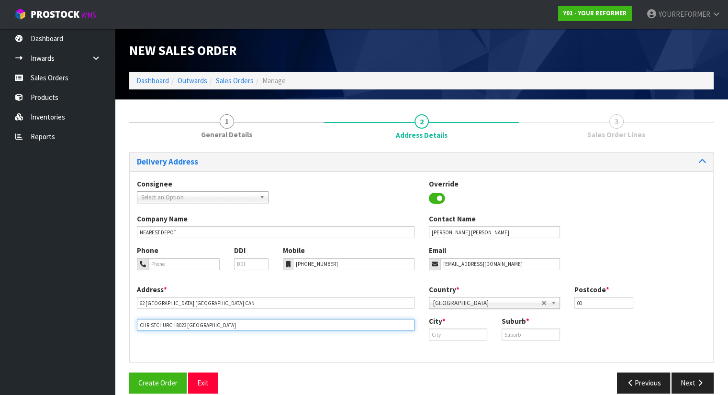
click at [159, 324] on input "CHRISTCHURCH 8023 [GEOGRAPHIC_DATA]" at bounding box center [276, 325] width 278 height 12
click at [158, 323] on input "CHRISTCHURCH 8023 [GEOGRAPHIC_DATA]" at bounding box center [276, 325] width 278 height 12
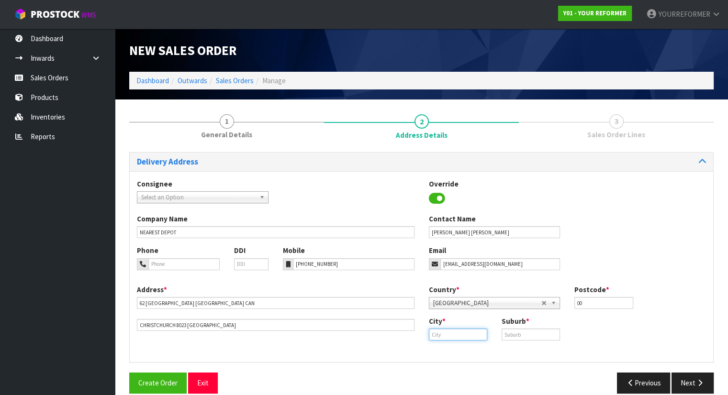
click at [467, 337] on input "text" at bounding box center [458, 335] width 58 height 12
paste input "[GEOGRAPHIC_DATA]"
click at [471, 352] on strong "[GEOGRAPHIC_DATA]" at bounding box center [473, 351] width 69 height 9
type input "[GEOGRAPHIC_DATA]"
drag, startPoint x: 531, startPoint y: 335, endPoint x: 627, endPoint y: 367, distance: 100.8
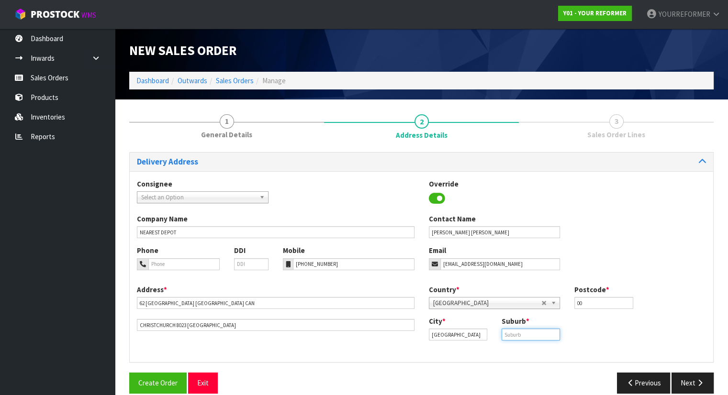
click at [531, 335] on input "text" at bounding box center [531, 335] width 58 height 12
paste input "SYDENHAM"
type input "SYDENHAM"
click at [699, 391] on button "Next" at bounding box center [693, 383] width 42 height 21
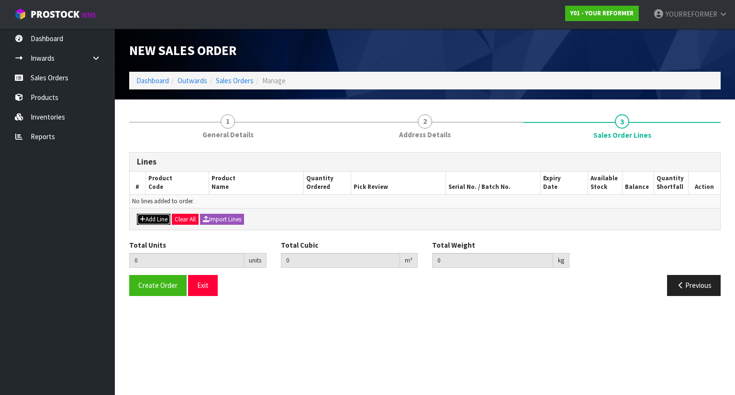
drag, startPoint x: 143, startPoint y: 219, endPoint x: 151, endPoint y: 213, distance: 10.0
click at [144, 219] on icon "button" at bounding box center [143, 219] width 6 height 6
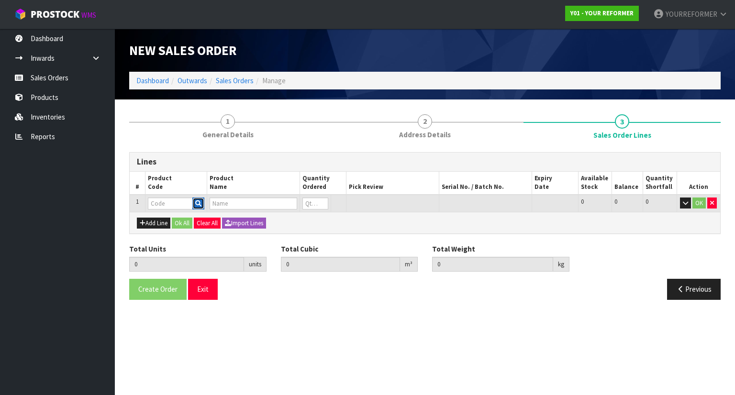
click at [197, 205] on icon "button" at bounding box center [198, 204] width 6 height 6
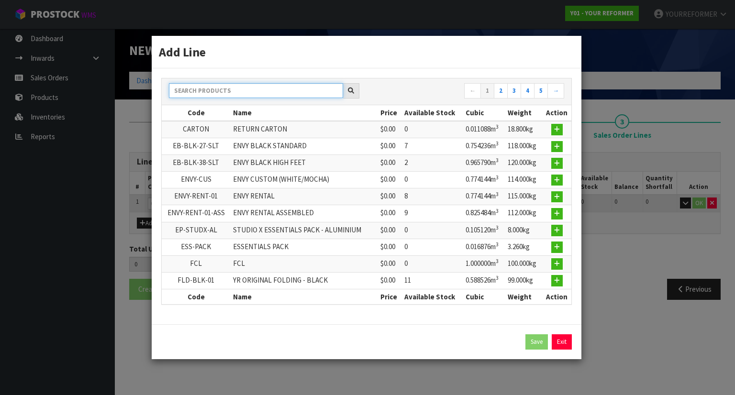
click at [212, 95] on input "text" at bounding box center [256, 90] width 174 height 15
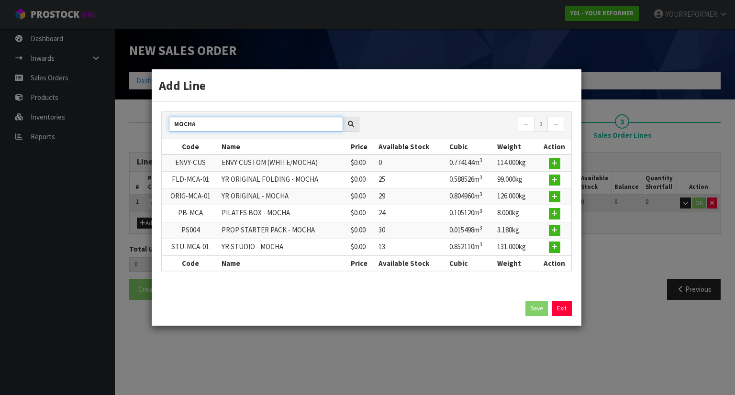
type input "MOCHA"
click at [549, 200] on td at bounding box center [555, 197] width 34 height 17
click at [559, 199] on button "button" at bounding box center [554, 196] width 11 height 11
type input "0.000000"
type input "0.000"
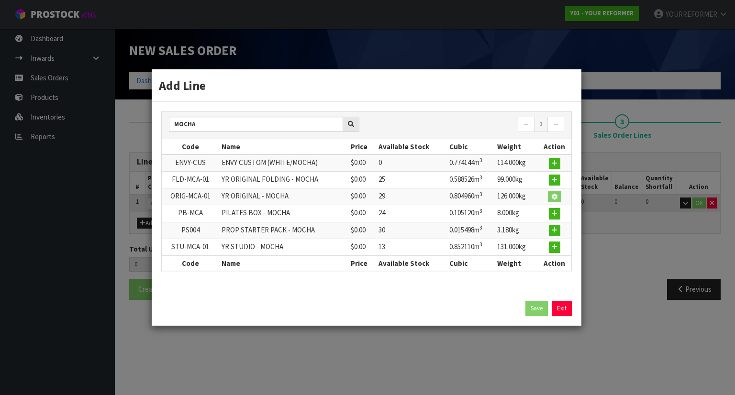
type input "ORIG-MCA-01"
type input "YR ORIGINAL - MOCHA"
type input "0"
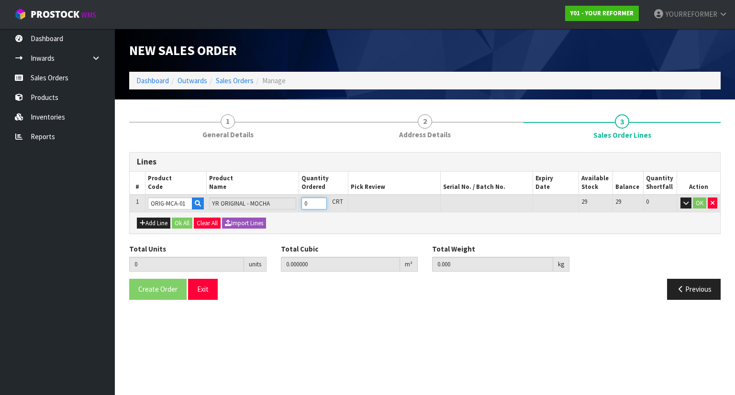
click at [320, 198] on input "0" at bounding box center [314, 204] width 25 height 12
type input "1"
type input "0.80496"
type input "126"
type input "1"
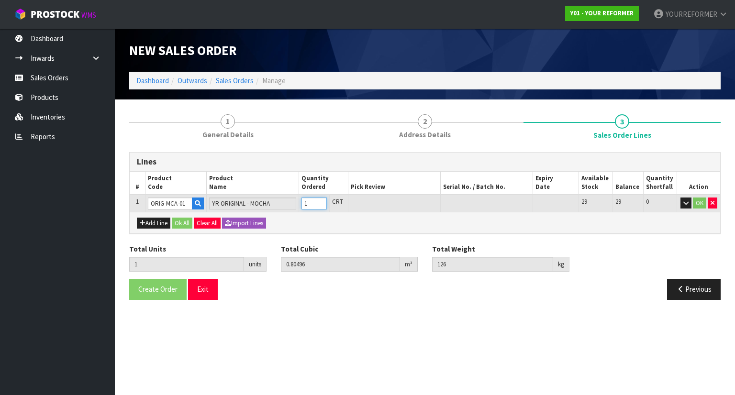
click at [323, 202] on input "1" at bounding box center [314, 204] width 25 height 12
click at [149, 224] on button "Add Line" at bounding box center [154, 223] width 34 height 11
type input "0"
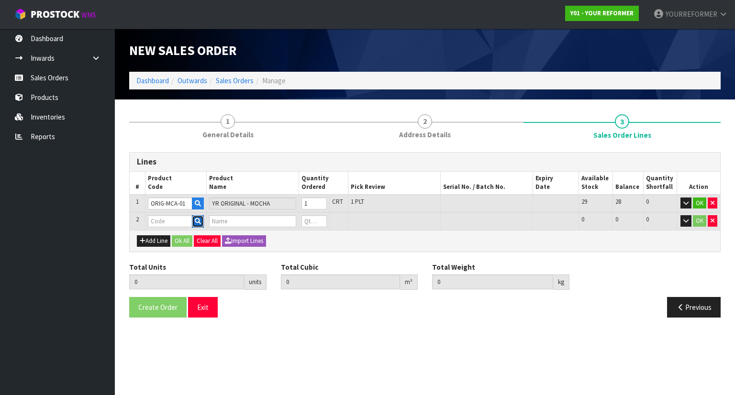
click at [201, 221] on icon "button" at bounding box center [198, 221] width 6 height 6
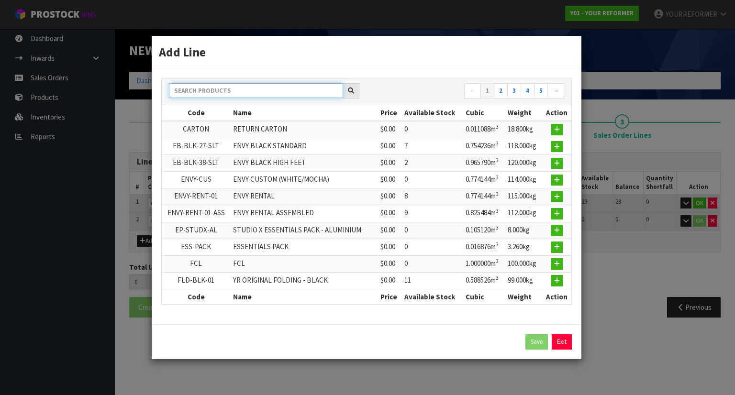
click at [207, 91] on input "text" at bounding box center [256, 90] width 174 height 15
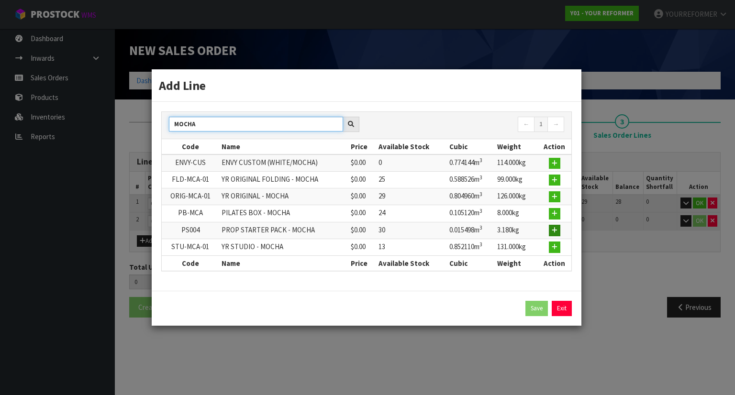
type input "MOCHA"
click at [554, 229] on icon "button" at bounding box center [555, 230] width 6 height 6
type input "1"
type input "0.80496"
type input "126"
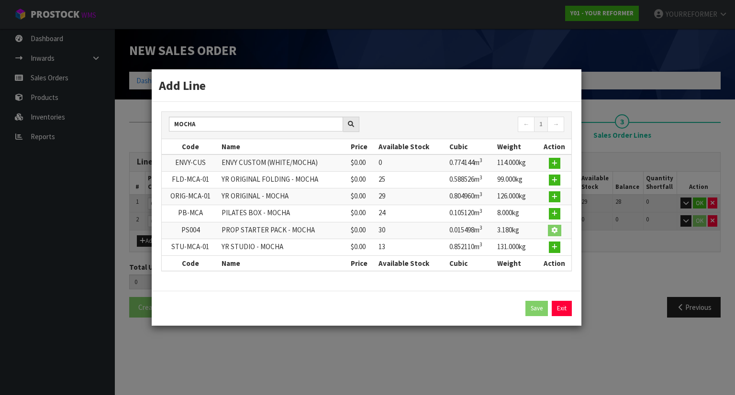
type input "PS004"
type input "PROP STARTER PACK - MOCHA"
type input "0"
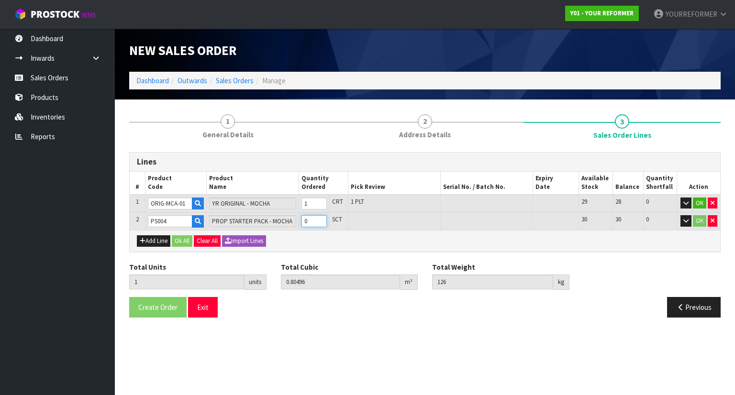
type input "2"
type input "0.820458"
type input "129.18"
type input "1"
click at [322, 217] on input "1" at bounding box center [314, 221] width 25 height 12
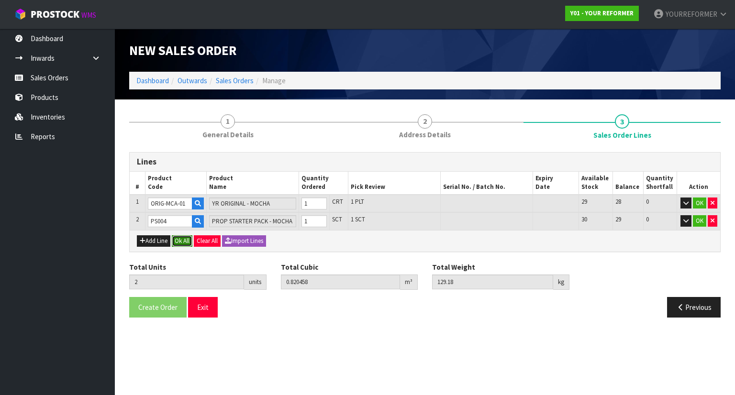
click at [183, 240] on button "Ok All" at bounding box center [182, 241] width 21 height 11
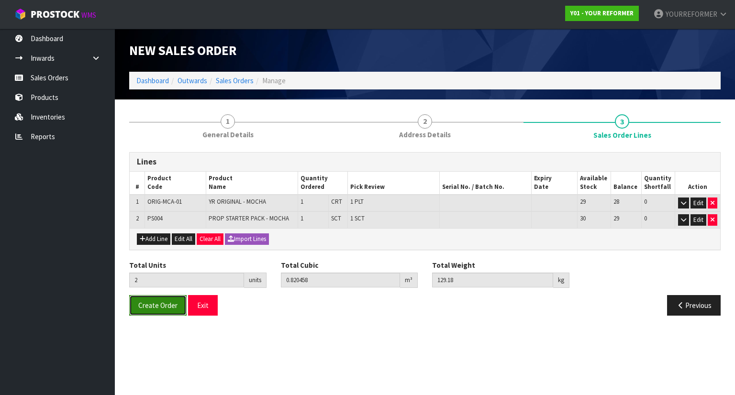
click at [168, 301] on span "Create Order" at bounding box center [157, 305] width 39 height 9
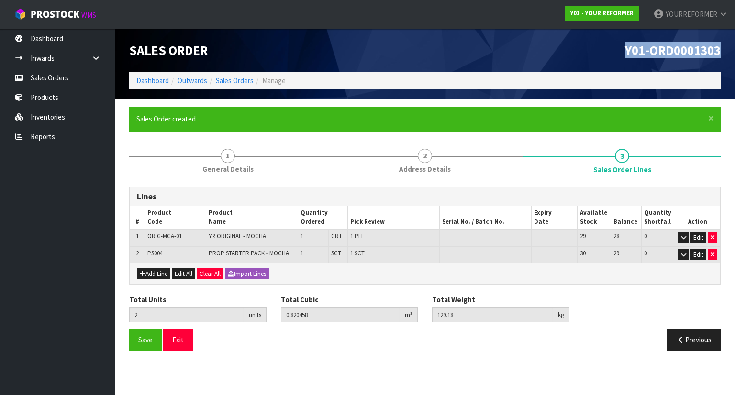
drag, startPoint x: 732, startPoint y: 43, endPoint x: 436, endPoint y: 0, distance: 299.4
click at [598, 29] on header "Sales Order Y01-ORD0001303 Dashboard Outwards Sales Orders Manage" at bounding box center [425, 64] width 620 height 71
copy span "Y01-ORD0001303"
click at [72, 81] on link "Sales Orders" at bounding box center [57, 78] width 115 height 20
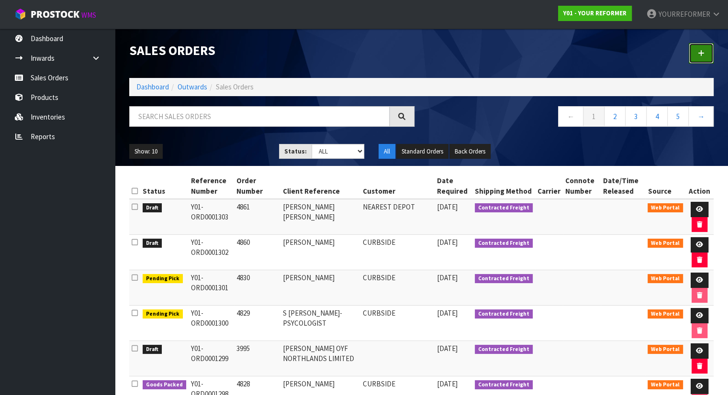
drag, startPoint x: 707, startPoint y: 56, endPoint x: 616, endPoint y: 37, distance: 93.3
click at [707, 56] on link at bounding box center [701, 53] width 25 height 21
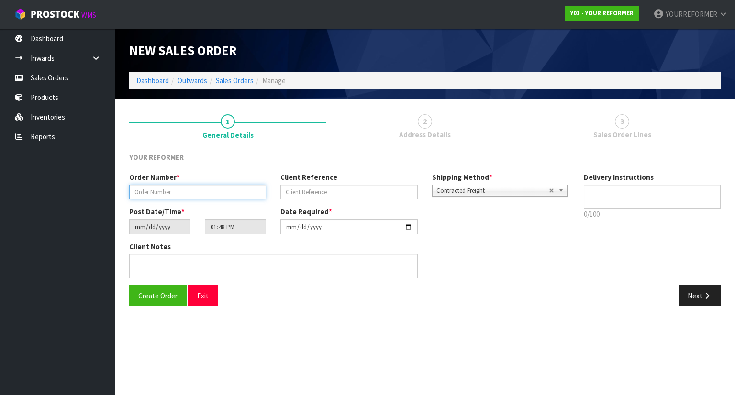
drag, startPoint x: 235, startPoint y: 192, endPoint x: 240, endPoint y: 192, distance: 4.8
click at [235, 192] on input "text" at bounding box center [197, 192] width 137 height 15
paste input "4862"
type input "4862"
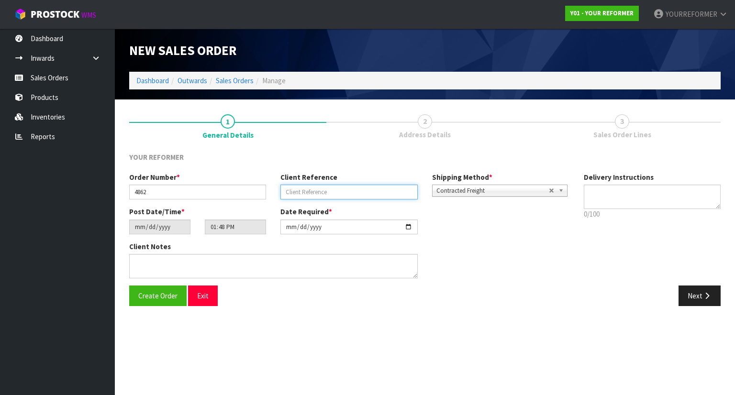
drag, startPoint x: 347, startPoint y: 188, endPoint x: 355, endPoint y: 141, distance: 47.1
click at [347, 188] on input "text" at bounding box center [349, 192] width 137 height 15
paste input "[PERSON_NAME]"
type input "[PERSON_NAME]"
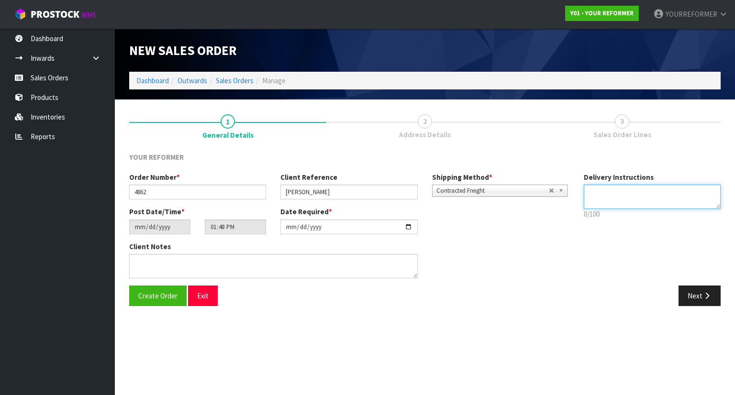
click at [605, 188] on textarea at bounding box center [652, 197] width 137 height 24
paste textarea "[PHONE_NUMBER]"
type textarea "NEAREST DEPOT [PHONE_NUMBER]"
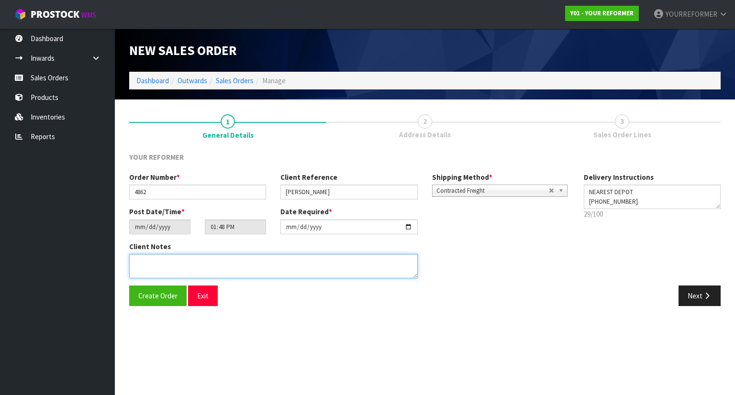
click at [232, 265] on textarea at bounding box center [273, 266] width 289 height 24
paste textarea "[PERSON_NAME] [STREET_ADDRESS] [PHONE_NUMBER]"
type textarea "[PERSON_NAME] [STREET_ADDRESS] [PHONE_NUMBER]"
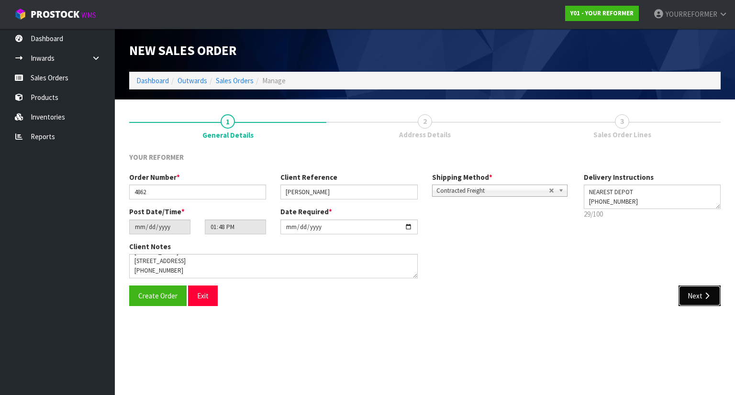
drag, startPoint x: 703, startPoint y: 294, endPoint x: 111, endPoint y: 247, distance: 594.1
click at [703, 294] on icon "button" at bounding box center [707, 296] width 9 height 7
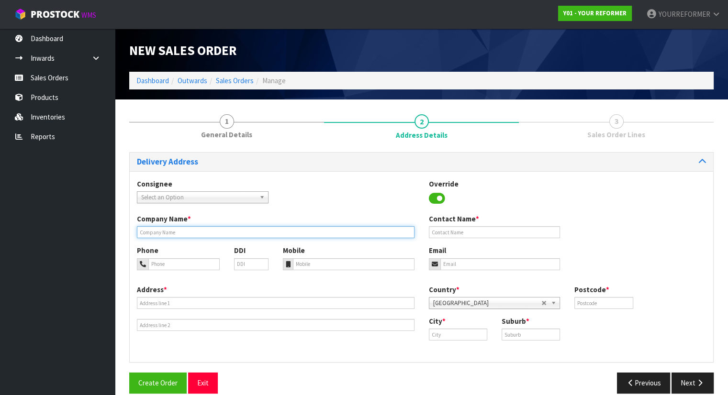
click at [169, 232] on input "text" at bounding box center [276, 232] width 278 height 12
type input "NEAREST DEPOT"
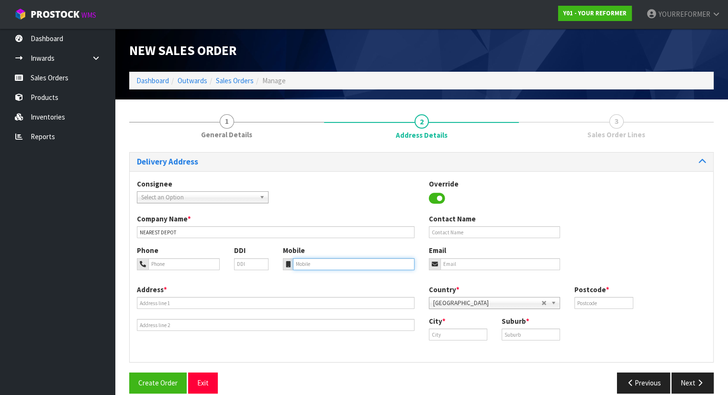
drag, startPoint x: 354, startPoint y: 260, endPoint x: 356, endPoint y: 240, distance: 20.7
click at [354, 260] on input "tel" at bounding box center [354, 265] width 122 height 12
paste input "[PHONE_NUMBER]"
type input "[PHONE_NUMBER]"
click at [205, 297] on div "Address *" at bounding box center [276, 308] width 292 height 47
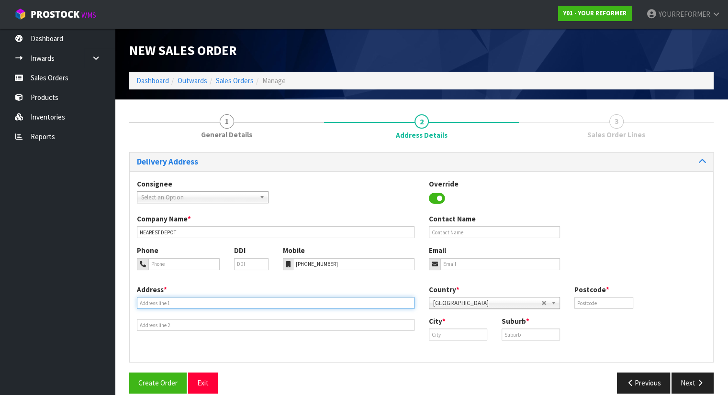
drag, startPoint x: 207, startPoint y: 300, endPoint x: 218, endPoint y: 279, distance: 23.8
click at [207, 300] on input "text" at bounding box center [276, 303] width 278 height 12
click at [145, 307] on input "text" at bounding box center [276, 303] width 278 height 12
paste input "[STREET_ADDRESS]"
type input "[STREET_ADDRESS]"
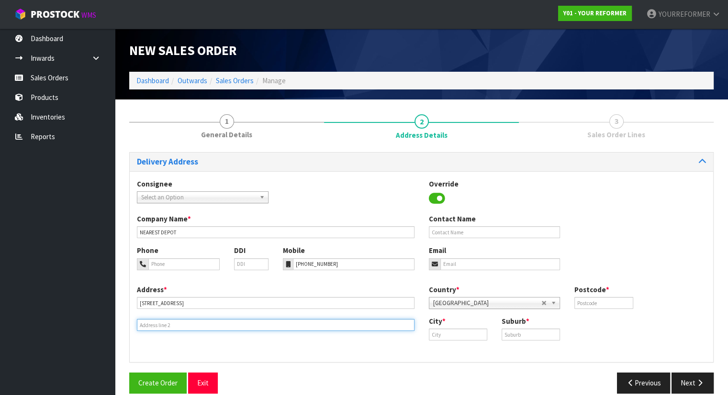
click at [158, 328] on input "text" at bounding box center [276, 325] width 278 height 12
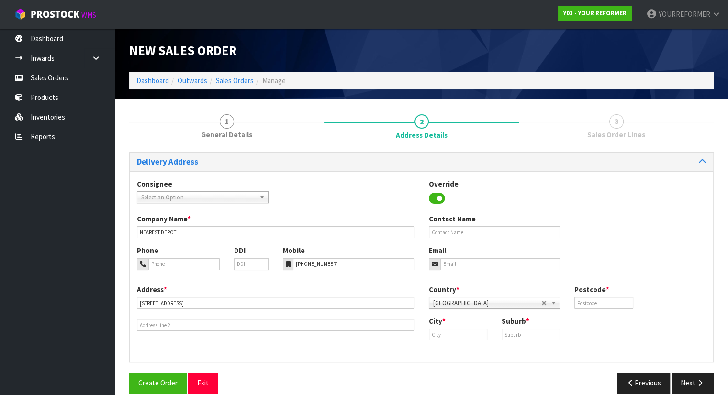
click at [206, 332] on div "Address * [STREET_ADDRESS] Country * [GEOGRAPHIC_DATA] [GEOGRAPHIC_DATA] [GEOGR…" at bounding box center [422, 320] width 584 height 71
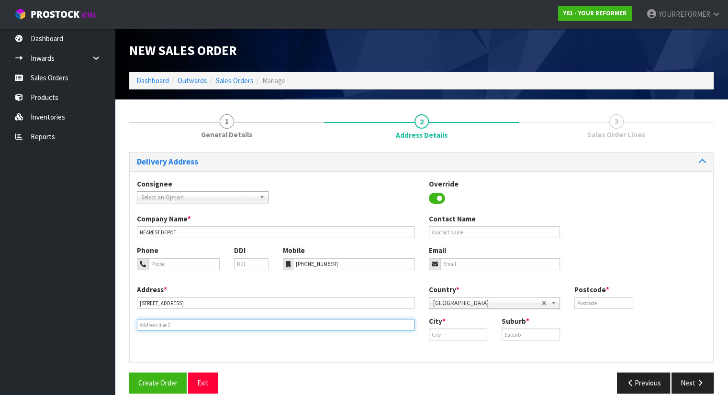
drag, startPoint x: 210, startPoint y: 326, endPoint x: 214, endPoint y: 330, distance: 6.1
click at [210, 326] on input "text" at bounding box center [276, 325] width 278 height 12
paste input "LEPPERTON 4373 [GEOGRAPHIC_DATA]"
type input "LEPPERTON 4373 [GEOGRAPHIC_DATA]"
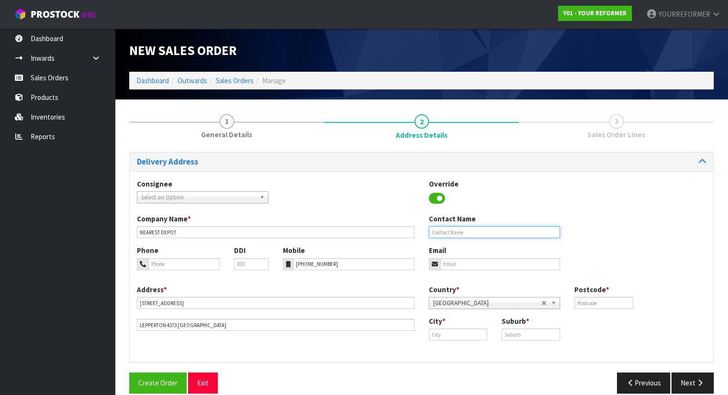
drag, startPoint x: 465, startPoint y: 231, endPoint x: 460, endPoint y: 236, distance: 7.8
click at [465, 231] on input "text" at bounding box center [495, 232] width 132 height 12
paste input "[PERSON_NAME]"
type input "[PERSON_NAME]"
click at [471, 270] on input "email" at bounding box center [500, 265] width 120 height 12
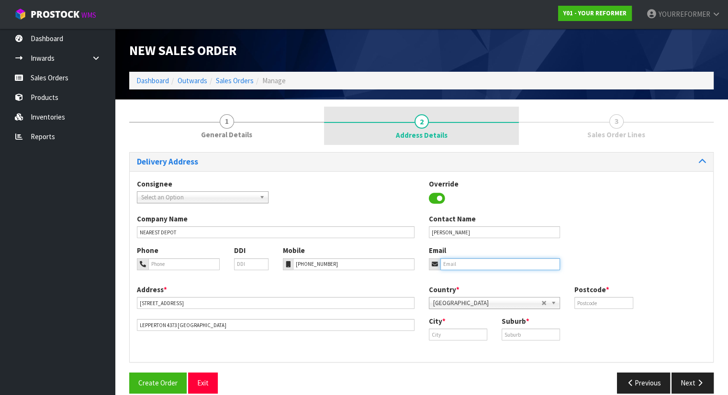
paste input "[PERSON_NAME][EMAIL_ADDRESS][DOMAIN_NAME]"
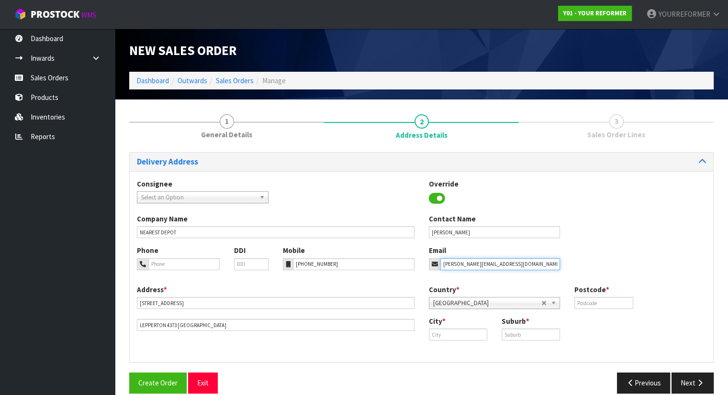
type input "[PERSON_NAME][EMAIL_ADDRESS][DOMAIN_NAME]"
click at [445, 335] on input "text" at bounding box center [458, 335] width 58 height 12
paste input "Lepperton"
type input "Lepperton"
drag, startPoint x: 528, startPoint y: 337, endPoint x: 500, endPoint y: 334, distance: 28.4
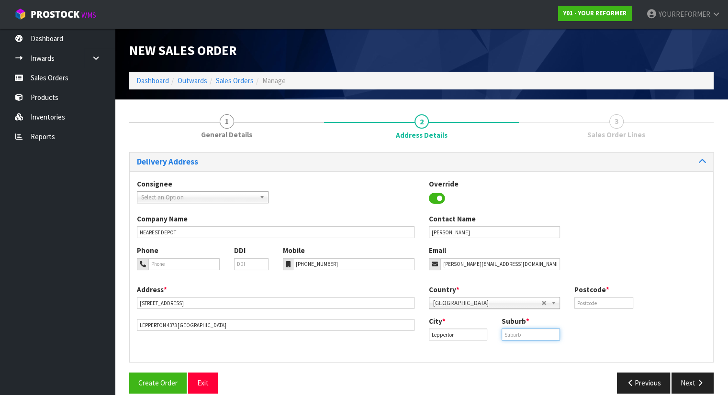
click at [528, 337] on input "text" at bounding box center [531, 335] width 58 height 12
paste input "LEPPERTON"
type input "LEPPERTON"
drag, startPoint x: 462, startPoint y: 336, endPoint x: 441, endPoint y: 335, distance: 21.6
click at [431, 333] on input "Lepperton" at bounding box center [458, 335] width 58 height 12
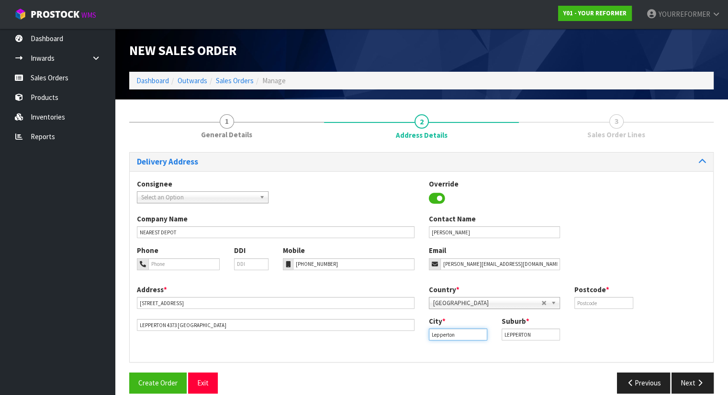
paste input "TKI"
type input "TKI"
click at [621, 300] on input "text" at bounding box center [603, 303] width 58 height 12
type input "00"
click at [700, 385] on icon "button" at bounding box center [700, 383] width 9 height 7
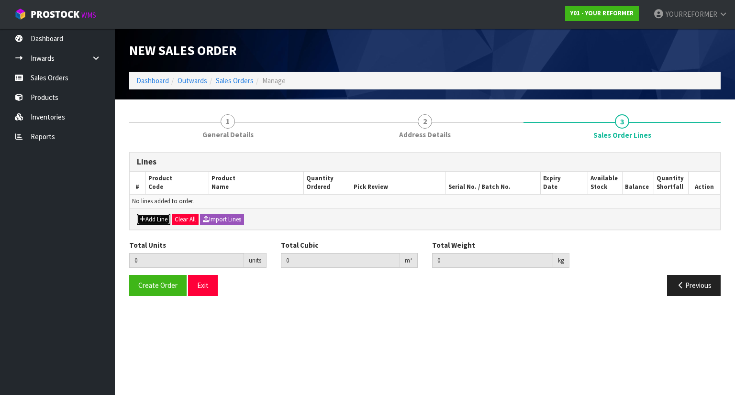
click at [155, 216] on button "Add Line" at bounding box center [154, 219] width 34 height 11
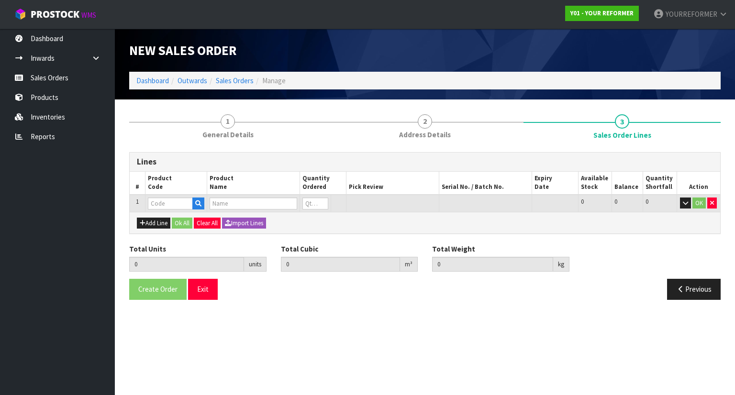
click at [209, 199] on td at bounding box center [253, 204] width 93 height 18
click at [202, 203] on icon "button" at bounding box center [198, 204] width 6 height 6
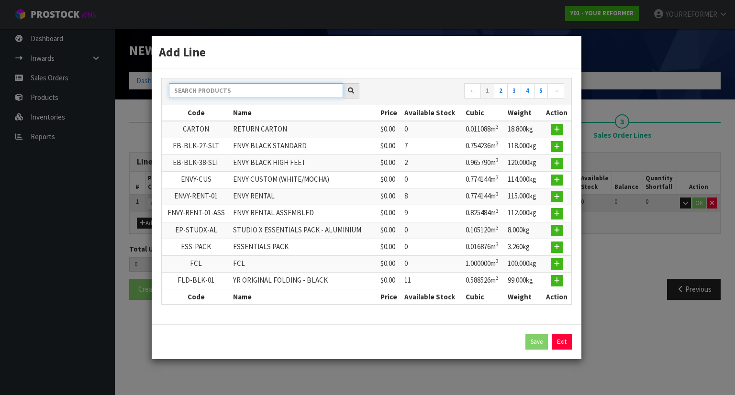
click at [211, 90] on input "text" at bounding box center [256, 90] width 174 height 15
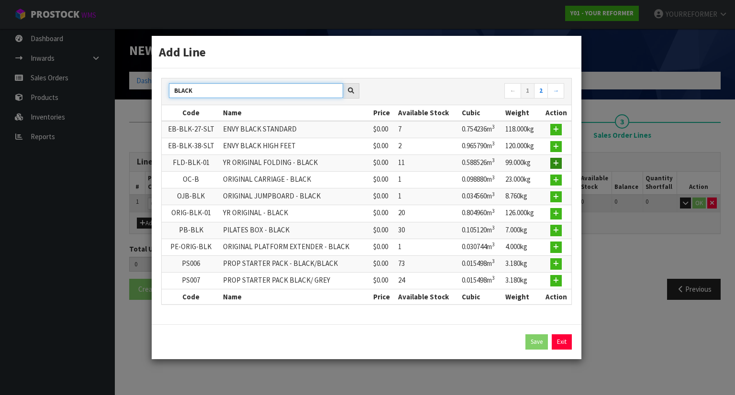
type input "BLACK"
click at [556, 165] on icon "button" at bounding box center [556, 163] width 6 height 6
type input "0.000000"
type input "0.000"
type input "FLD-BLK-01"
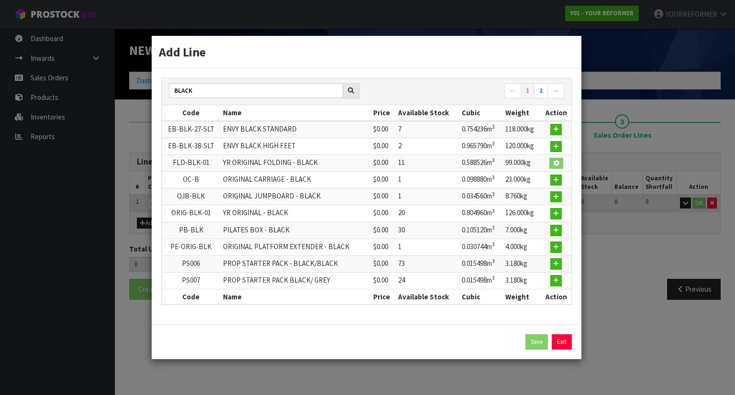
type input "YR ORIGINAL FOLDING - BLACK"
type input "0"
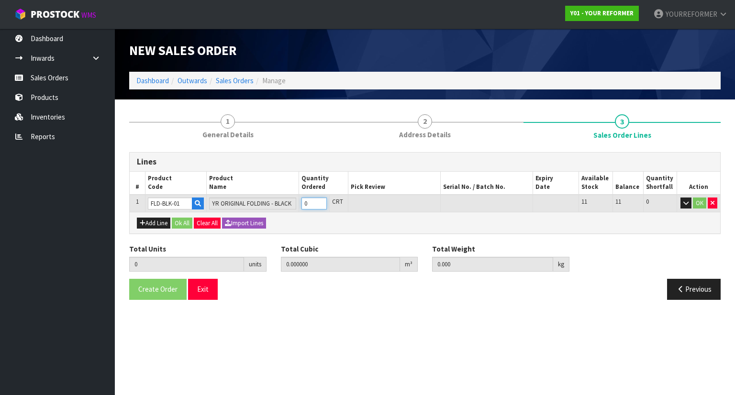
type input "1"
type input "0.588526"
type input "99"
type input "1"
click at [325, 200] on input "1" at bounding box center [314, 204] width 25 height 12
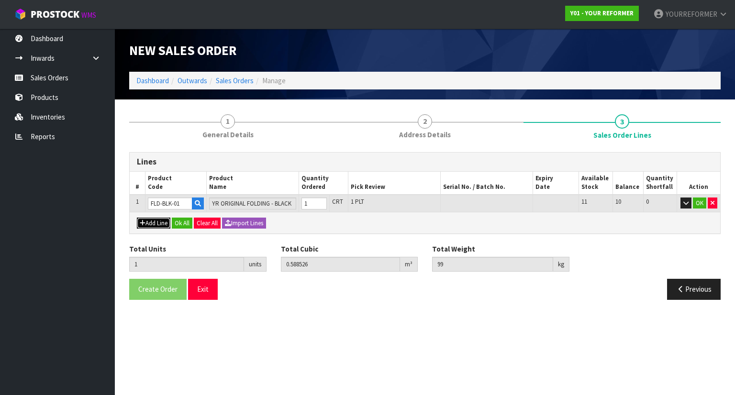
click at [154, 221] on button "Add Line" at bounding box center [154, 223] width 34 height 11
type input "0"
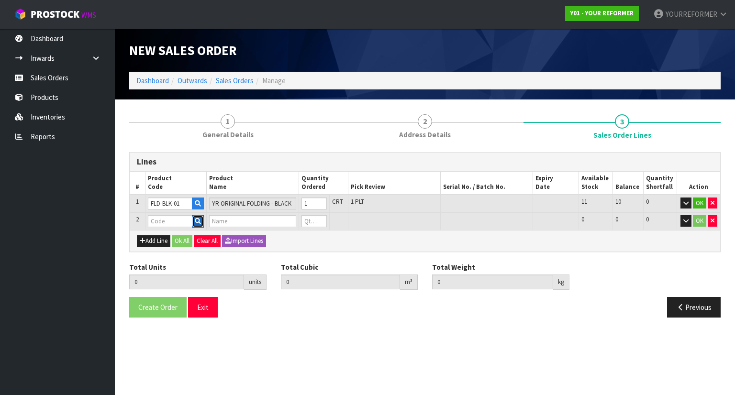
click at [200, 223] on icon "button" at bounding box center [198, 221] width 6 height 6
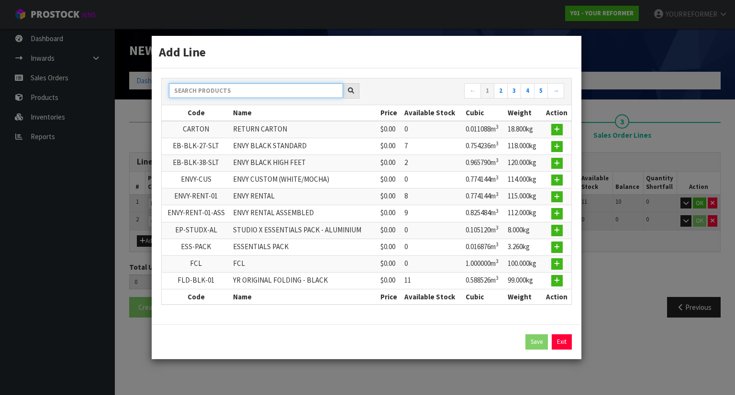
click at [229, 88] on input "text" at bounding box center [256, 90] width 174 height 15
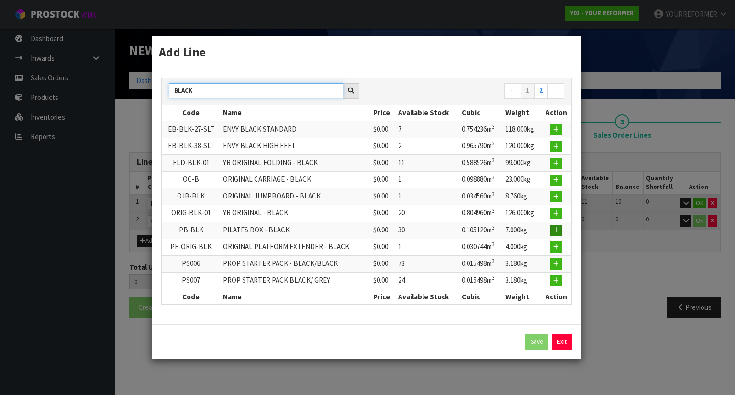
type input "BLACK"
drag, startPoint x: 561, startPoint y: 228, endPoint x: 532, endPoint y: 230, distance: 29.3
click at [561, 228] on button "button" at bounding box center [556, 230] width 11 height 11
type input "1"
type input "0.588526"
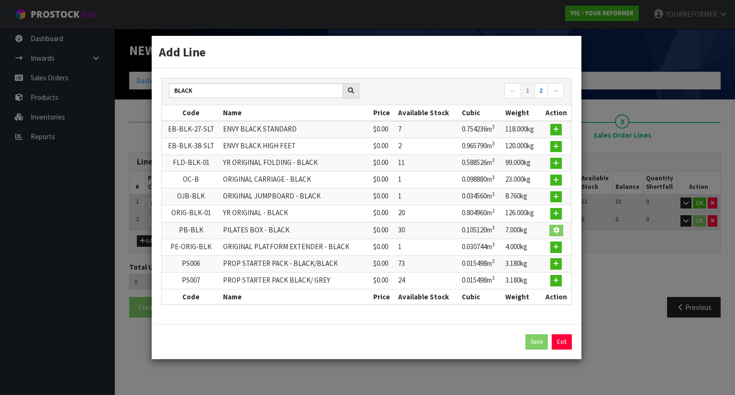
type input "99"
type input "PB-BLK"
type input "PILATES BOX - BLACK"
type input "0"
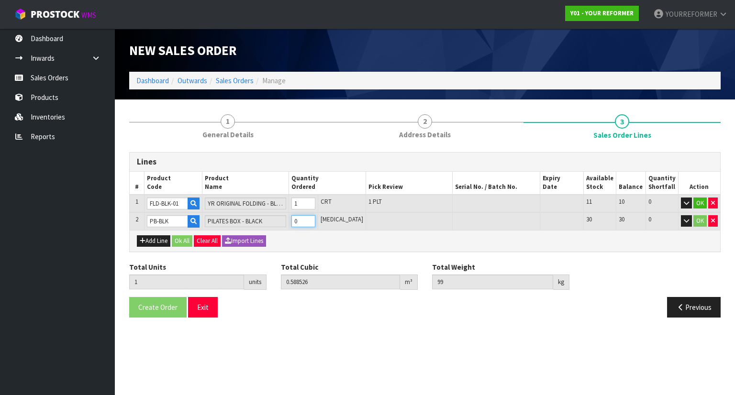
type input "2"
type input "0.693646"
type input "107"
type input "1"
click at [315, 219] on input "1" at bounding box center [303, 221] width 23 height 12
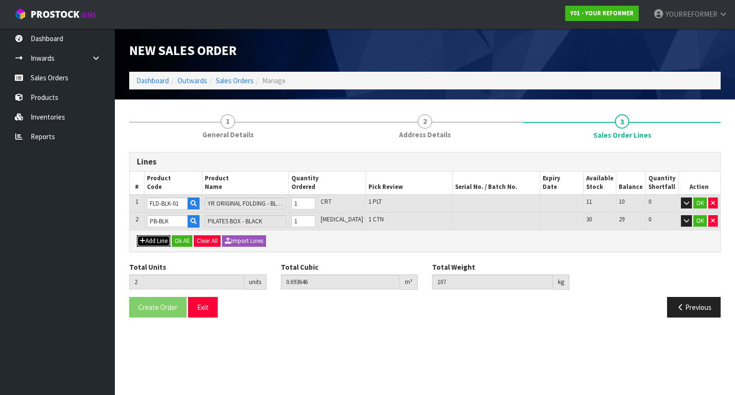
drag, startPoint x: 155, startPoint y: 236, endPoint x: 216, endPoint y: 185, distance: 79.3
click at [154, 236] on button "Add Line" at bounding box center [154, 241] width 34 height 11
type input "0"
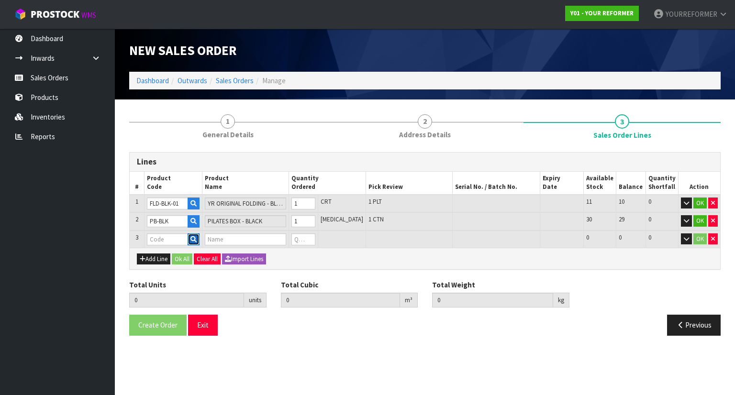
click at [197, 240] on icon "button" at bounding box center [194, 240] width 6 height 6
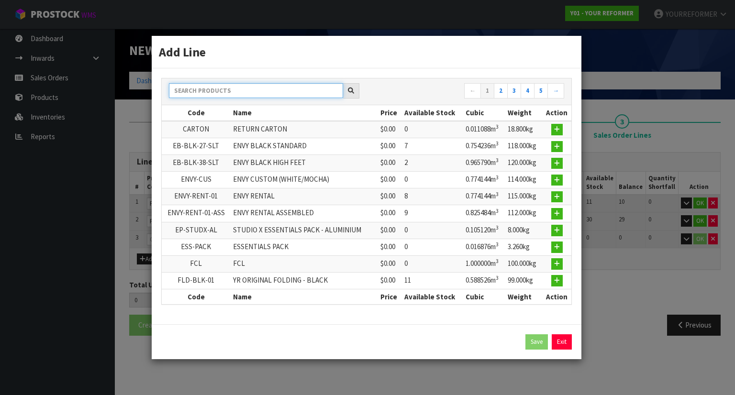
click at [242, 89] on input "text" at bounding box center [256, 90] width 174 height 15
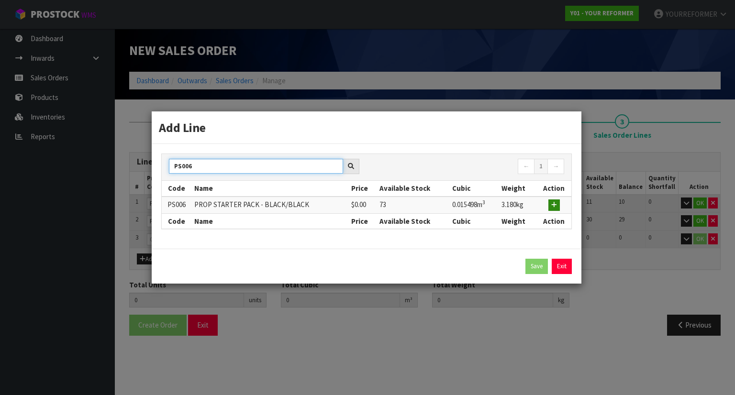
type input "PS006"
click at [554, 203] on icon "button" at bounding box center [555, 205] width 6 height 6
type input "2"
type input "0.693646"
type input "107"
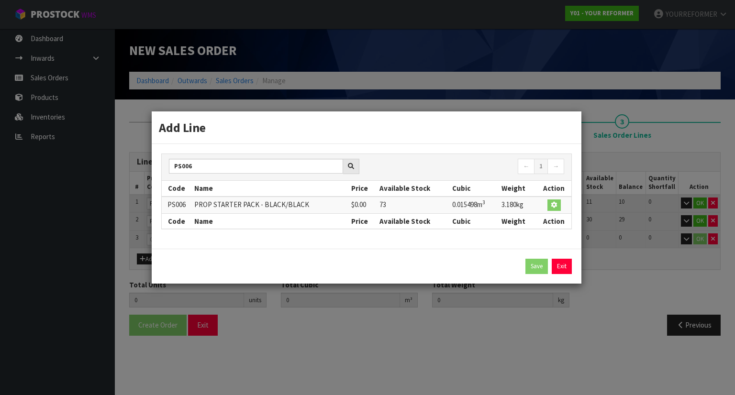
type input "PS006"
type input "PROP STARTER PACK - BLACK/BLACK"
type input "0"
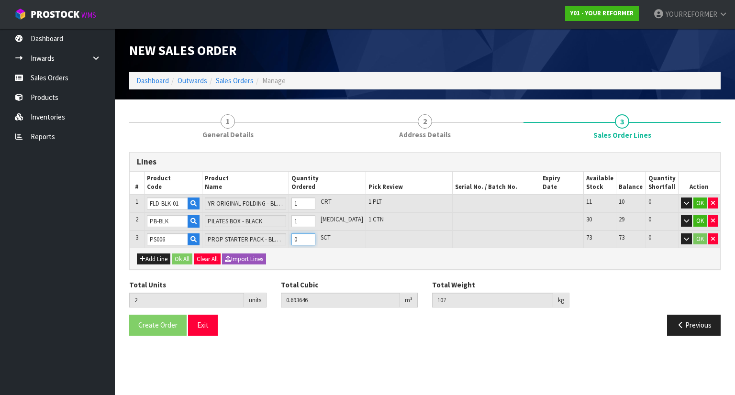
type input "3"
type input "0.709144"
type input "110.18"
type input "1"
click at [315, 237] on input "1" at bounding box center [303, 240] width 23 height 12
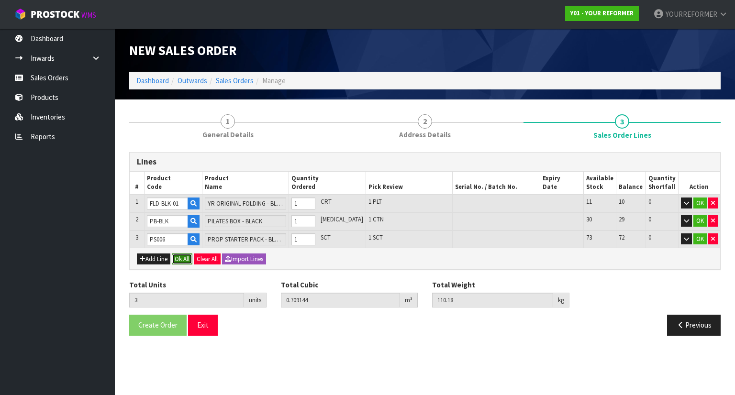
click at [184, 255] on button "Ok All" at bounding box center [182, 259] width 21 height 11
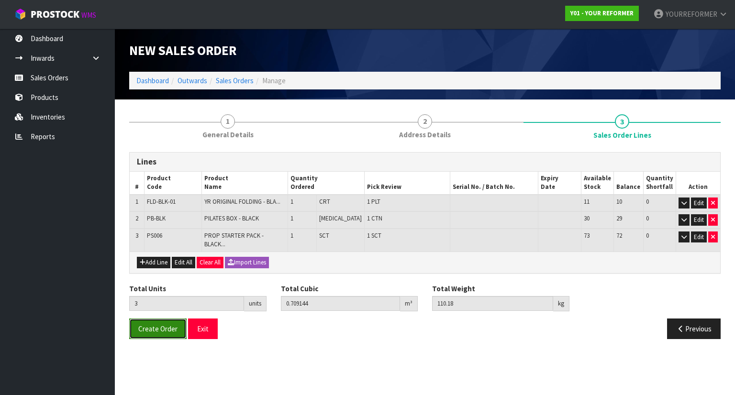
click at [161, 319] on button "Create Order" at bounding box center [157, 329] width 57 height 21
click at [162, 257] on button "Add Line" at bounding box center [154, 262] width 34 height 11
type input "0"
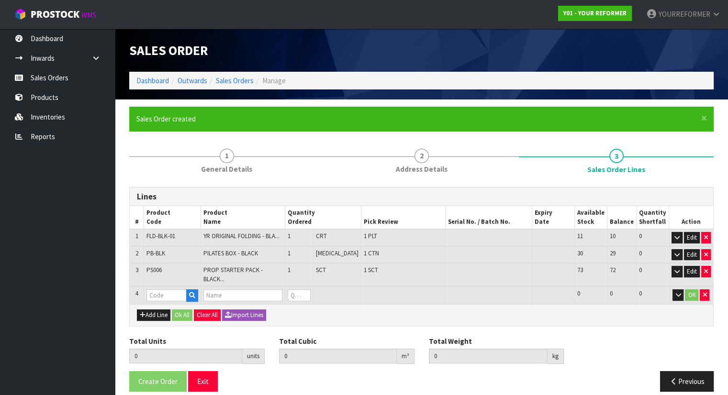
click at [199, 253] on td "PB-BLK" at bounding box center [172, 255] width 57 height 17
type input "3"
type input "0.709144"
type input "110.180"
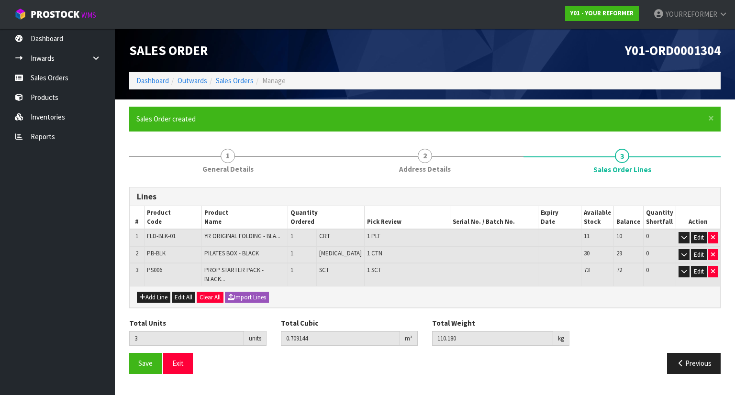
click at [197, 288] on div "Add Line Edit All Clear All Import Lines" at bounding box center [425, 297] width 591 height 22
click at [149, 292] on button "Add Line" at bounding box center [154, 297] width 34 height 11
type input "0"
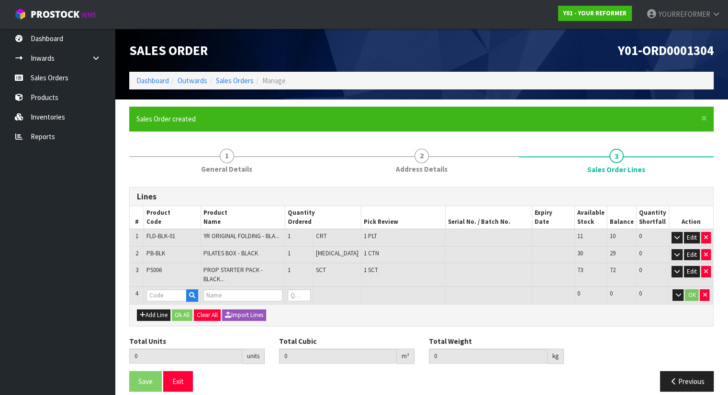
drag, startPoint x: 204, startPoint y: 283, endPoint x: 190, endPoint y: 291, distance: 16.3
click at [201, 287] on td at bounding box center [172, 296] width 57 height 18
click at [187, 290] on input "text" at bounding box center [166, 296] width 40 height 12
click at [195, 293] on icon "button" at bounding box center [192, 296] width 6 height 6
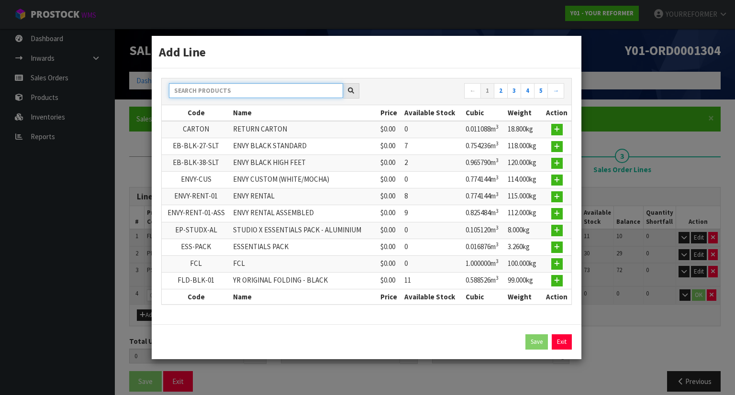
click at [206, 92] on input "text" at bounding box center [256, 90] width 174 height 15
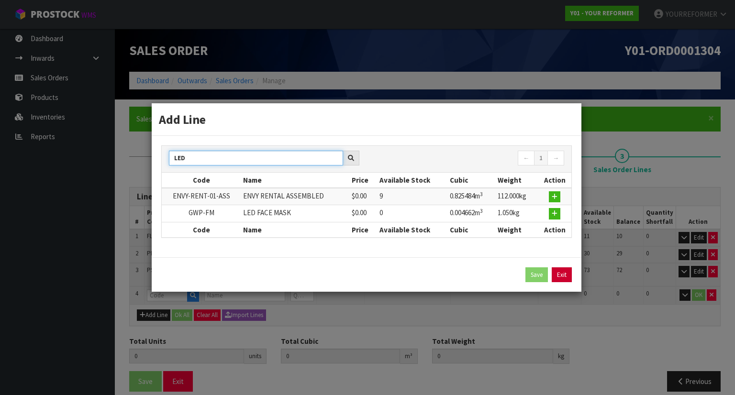
type input "LED"
click at [565, 269] on link "Exit" at bounding box center [562, 275] width 20 height 15
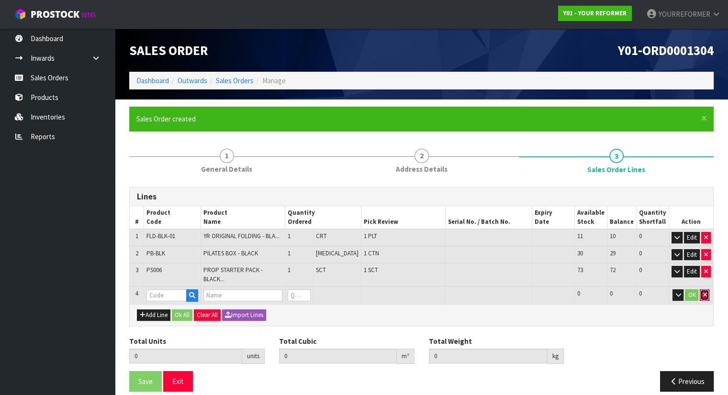
drag, startPoint x: 702, startPoint y: 288, endPoint x: 633, endPoint y: 303, distance: 70.1
click at [701, 290] on button "button" at bounding box center [705, 295] width 10 height 11
type input "3"
type input "0.709144"
type input "110.18"
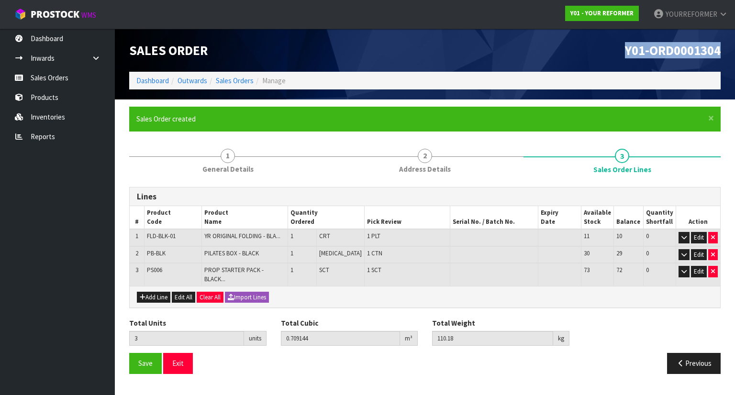
drag, startPoint x: 721, startPoint y: 50, endPoint x: 572, endPoint y: 49, distance: 149.9
click at [572, 48] on div "Y01-ORD0001304" at bounding box center [576, 50] width 303 height 43
copy span "Y01-ORD0001304"
click at [80, 75] on link "Sales Orders" at bounding box center [57, 78] width 115 height 20
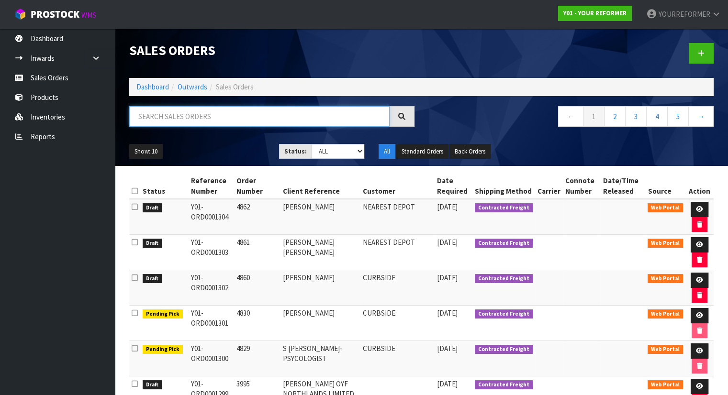
click at [188, 111] on input "text" at bounding box center [259, 116] width 260 height 21
click at [681, 47] on div at bounding box center [572, 53] width 300 height 49
click at [690, 48] on link at bounding box center [701, 53] width 25 height 21
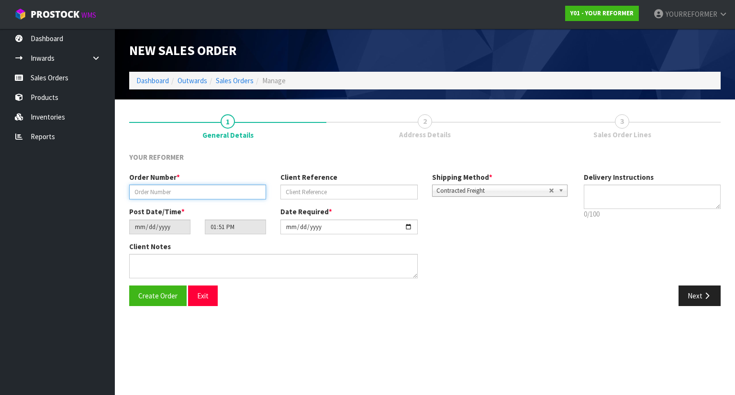
click at [165, 190] on input "text" at bounding box center [197, 192] width 137 height 15
paste input "4863"
type input "4863"
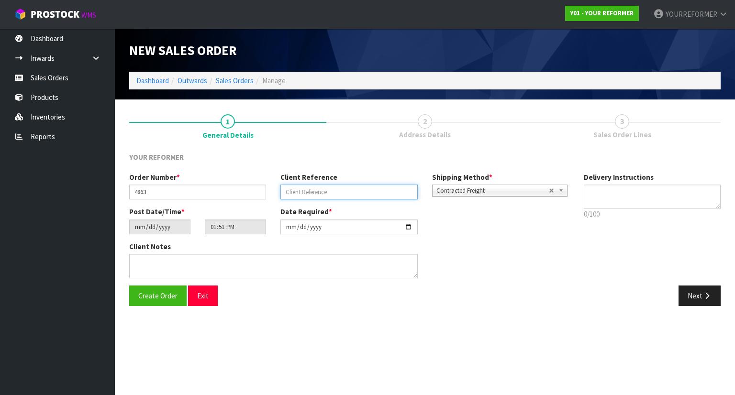
click at [324, 189] on input "text" at bounding box center [349, 192] width 137 height 15
paste input "[PERSON_NAME]"
type input "[PERSON_NAME]"
click at [663, 217] on p "0/100" at bounding box center [652, 214] width 137 height 10
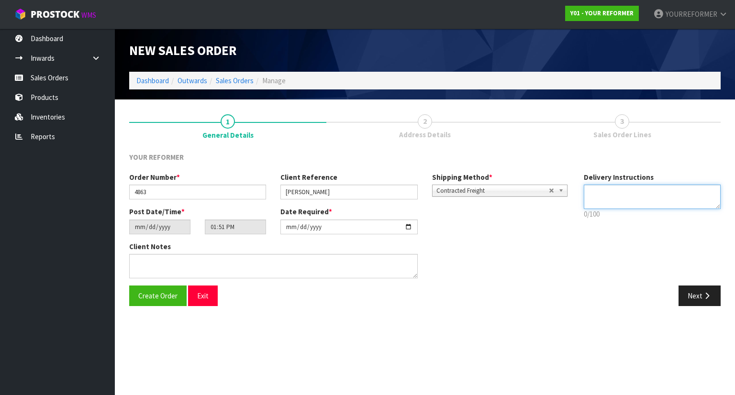
drag, startPoint x: 658, startPoint y: 187, endPoint x: 656, endPoint y: 191, distance: 4.9
click at [658, 187] on textarea at bounding box center [652, 197] width 137 height 24
paste textarea "[PHONE_NUMBER]"
type textarea "CURBSIDE [PHONE_NUMBER]"
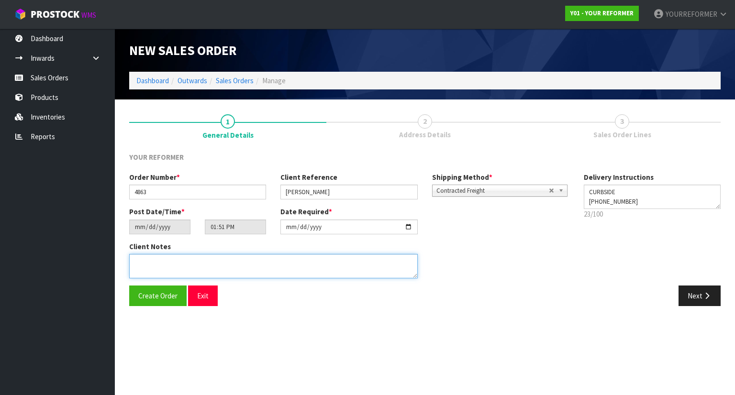
click at [257, 273] on textarea at bounding box center [273, 266] width 289 height 24
paste textarea "[PERSON_NAME] [STREET_ADDRESS][PERSON_NAME] [PHONE_NUMBER]"
type textarea "[PERSON_NAME] [STREET_ADDRESS][PERSON_NAME] [PHONE_NUMBER]"
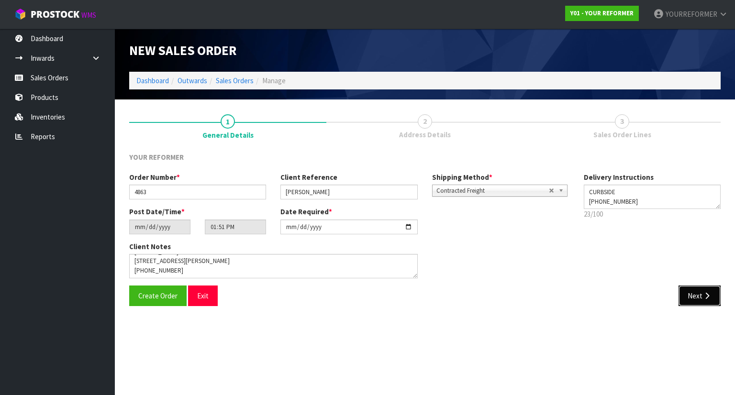
drag, startPoint x: 693, startPoint y: 292, endPoint x: 440, endPoint y: 286, distance: 252.8
click at [693, 293] on button "Next" at bounding box center [700, 296] width 42 height 21
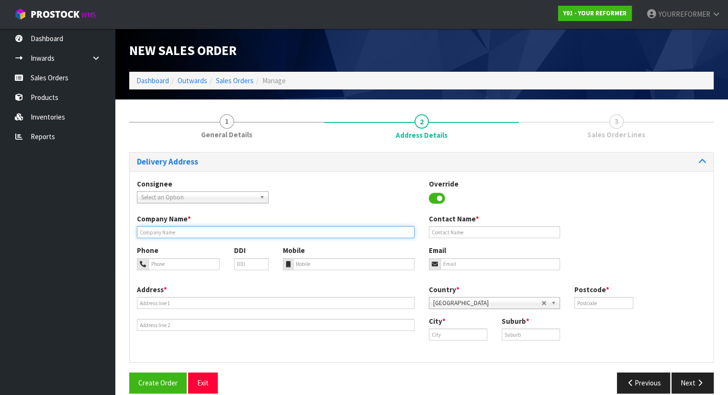
click at [175, 230] on input "text" at bounding box center [276, 232] width 278 height 12
type input "CURBSIDE"
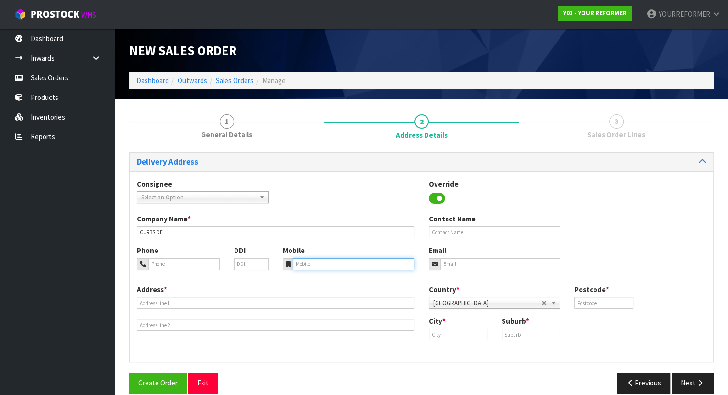
click at [326, 264] on input "tel" at bounding box center [354, 265] width 122 height 12
paste input "[PHONE_NUMBER]"
type input "[PHONE_NUMBER]"
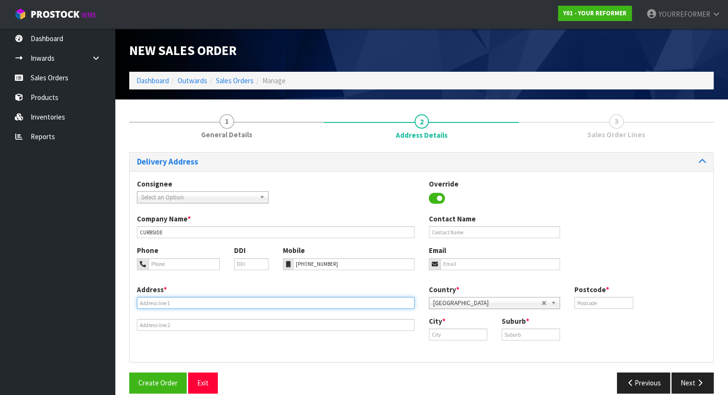
drag, startPoint x: 167, startPoint y: 300, endPoint x: 162, endPoint y: 307, distance: 8.6
click at [167, 300] on input "text" at bounding box center [276, 303] width 278 height 12
paste input "[STREET_ADDRESS][PERSON_NAME]"
type input "[STREET_ADDRESS][PERSON_NAME]"
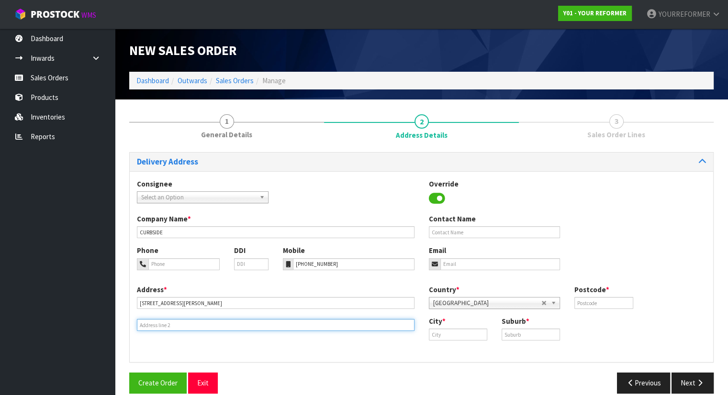
click at [157, 327] on input "text" at bounding box center [276, 325] width 278 height 12
paste input "[STREET_ADDRESS]"
type input "[STREET_ADDRESS]"
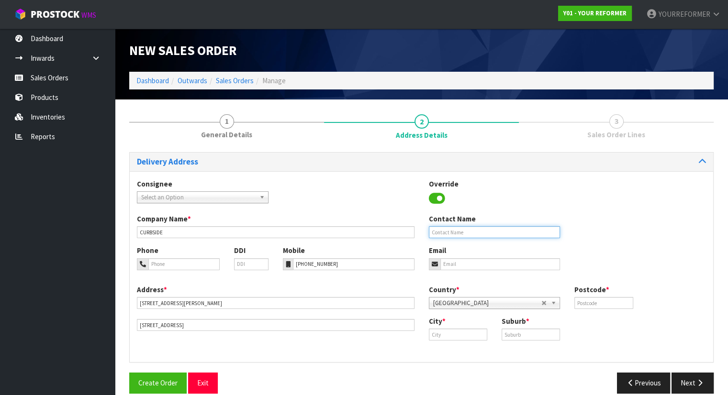
click at [460, 231] on input "text" at bounding box center [495, 232] width 132 height 12
paste input "[PERSON_NAME]"
type input "[PERSON_NAME]"
click at [519, 262] on input "email" at bounding box center [500, 265] width 120 height 12
paste input "[EMAIL_ADDRESS][DOMAIN_NAME]"
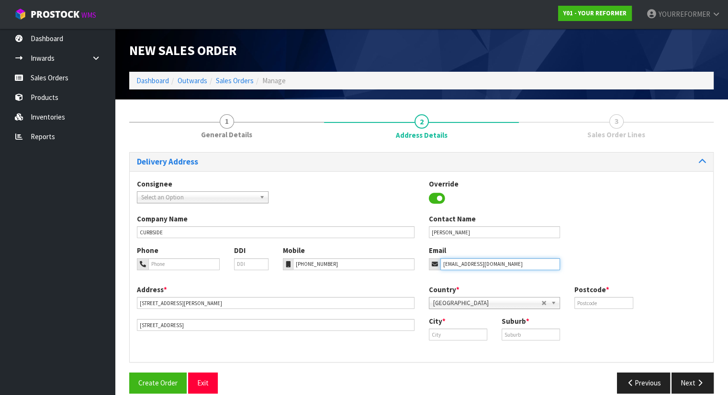
type input "[EMAIL_ADDRESS][DOMAIN_NAME]"
click at [614, 307] on input "text" at bounding box center [603, 303] width 58 height 12
paste input "2341"
type input "2341"
click at [464, 332] on input "text" at bounding box center [458, 335] width 58 height 12
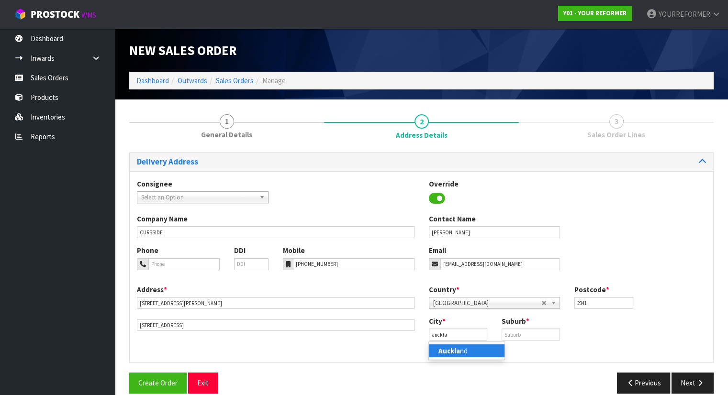
click at [447, 347] on strong "Auckla" at bounding box center [450, 351] width 22 height 9
type input "[GEOGRAPHIC_DATA]"
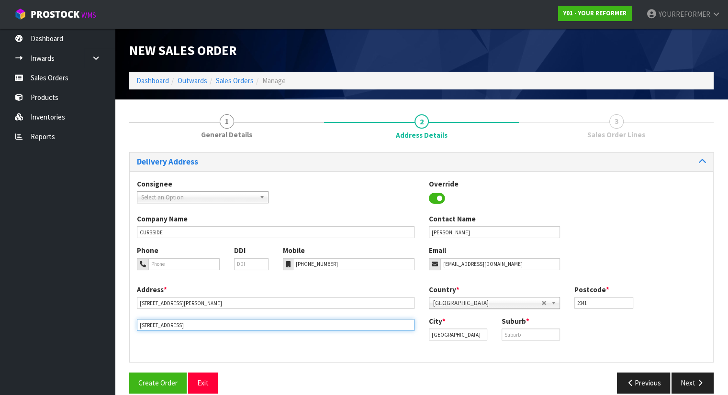
drag, startPoint x: 158, startPoint y: 326, endPoint x: 142, endPoint y: 335, distance: 17.8
click at [103, 322] on body "Toggle navigation ProStock WMS Y01 - YOUR REFORMER YOURREFORMER Logout Dashboar…" at bounding box center [364, 197] width 728 height 395
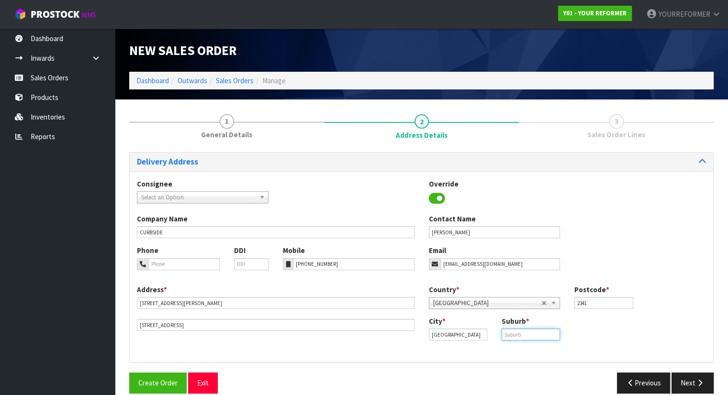
drag, startPoint x: 528, startPoint y: 330, endPoint x: 553, endPoint y: 346, distance: 30.1
click at [528, 331] on input "text" at bounding box center [531, 335] width 58 height 12
paste input "WAIUKU"
type input "WAIUKU"
click at [705, 387] on button "Next" at bounding box center [693, 383] width 42 height 21
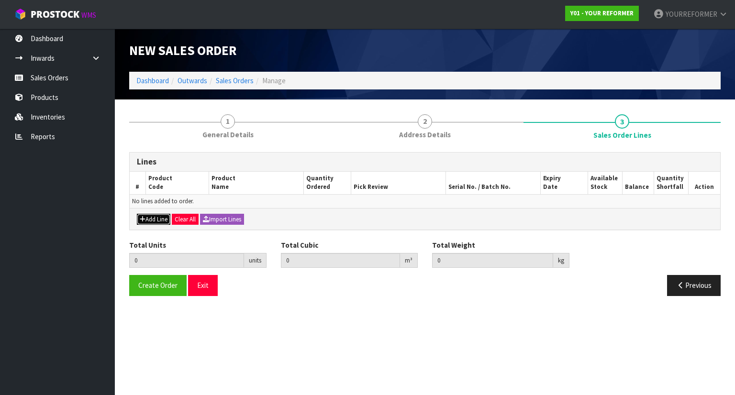
click at [153, 219] on button "Add Line" at bounding box center [154, 219] width 34 height 11
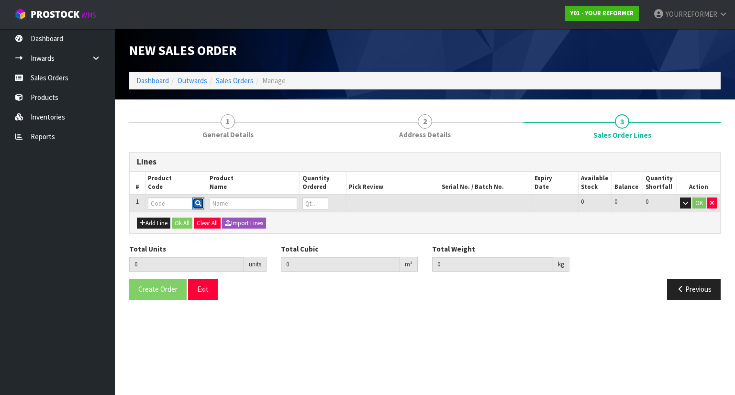
click at [199, 205] on button "button" at bounding box center [198, 204] width 12 height 12
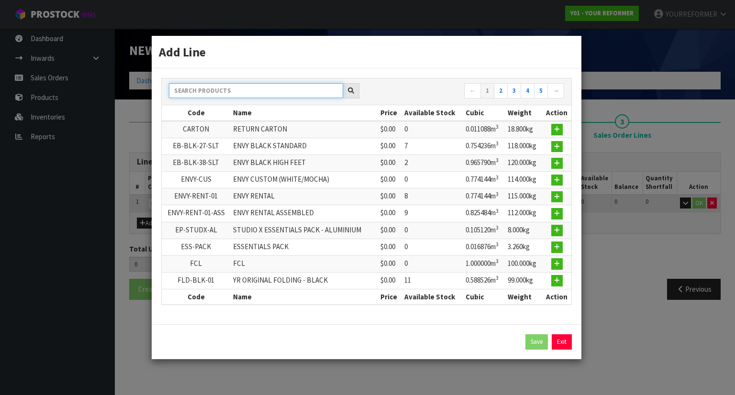
click at [216, 93] on input "text" at bounding box center [256, 90] width 174 height 15
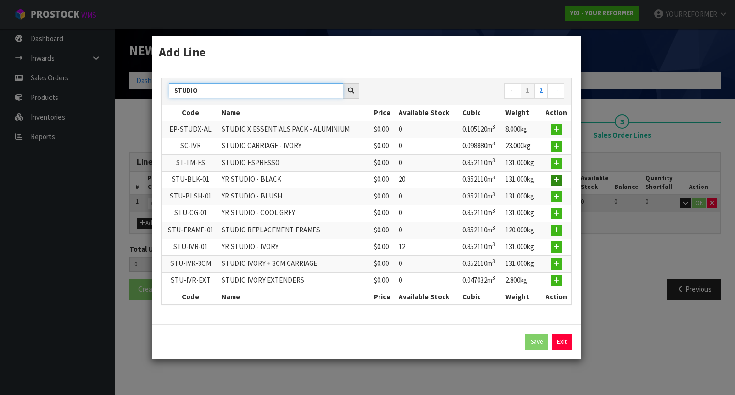
type input "STUDIO"
click at [563, 178] on button "button" at bounding box center [556, 180] width 11 height 11
type input "0.000000"
type input "0.000"
type input "STU-BLK-01"
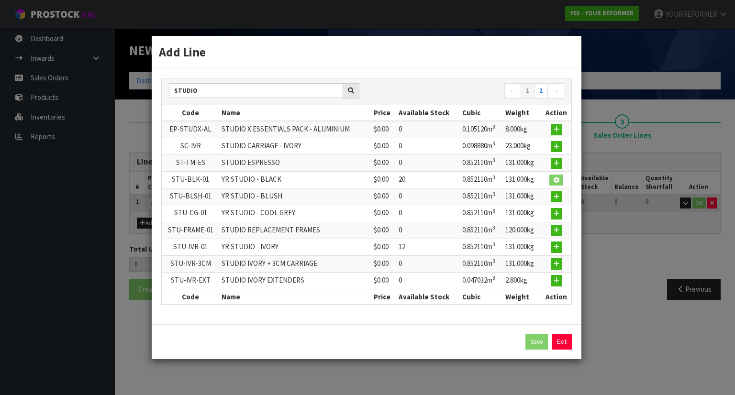
type input "YR STUDIO - BLACK"
type input "0"
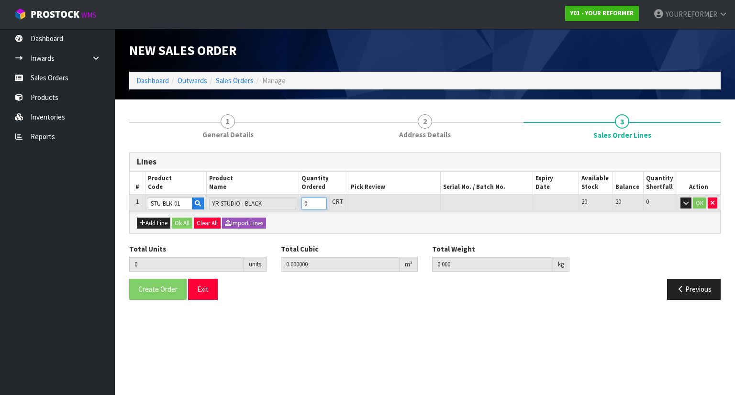
type input "1"
type input "0.85211"
type input "131"
type input "1"
click at [324, 201] on input "1" at bounding box center [314, 204] width 25 height 12
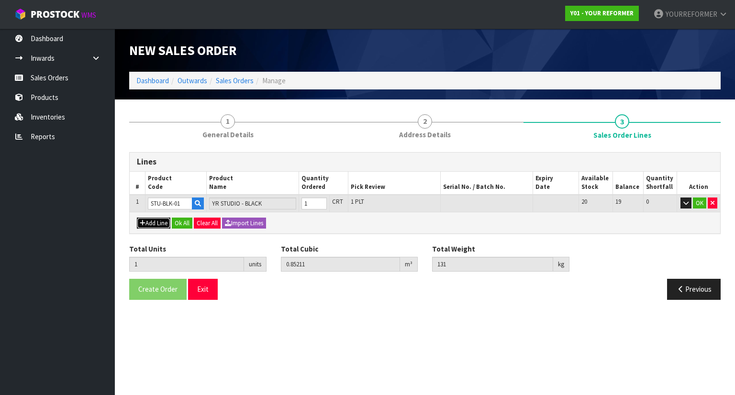
click at [153, 220] on button "Add Line" at bounding box center [154, 223] width 34 height 11
type input "0"
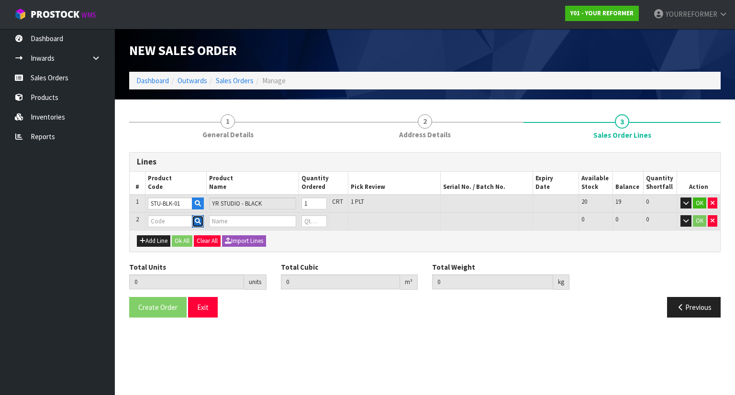
click at [199, 221] on icon "button" at bounding box center [198, 221] width 6 height 6
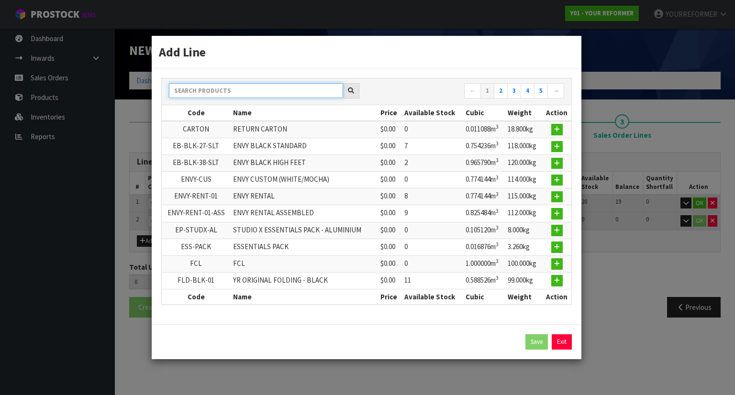
click at [216, 98] on input "text" at bounding box center [256, 90] width 174 height 15
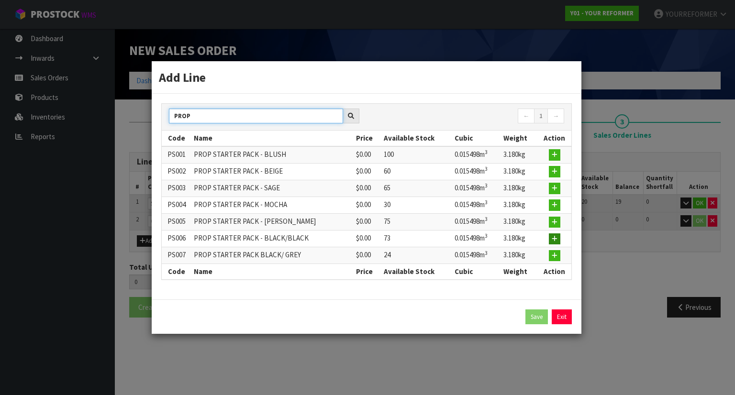
type input "PROP"
click at [553, 236] on icon "button" at bounding box center [555, 239] width 6 height 6
type input "1"
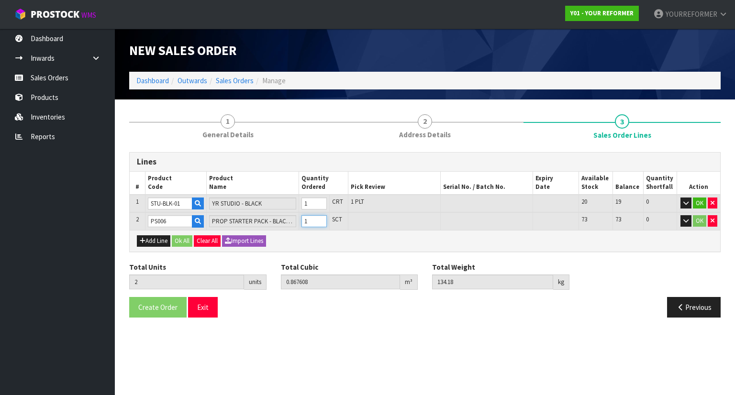
click at [324, 218] on input "1" at bounding box center [314, 221] width 25 height 12
click at [160, 240] on button "Add Line" at bounding box center [154, 241] width 34 height 11
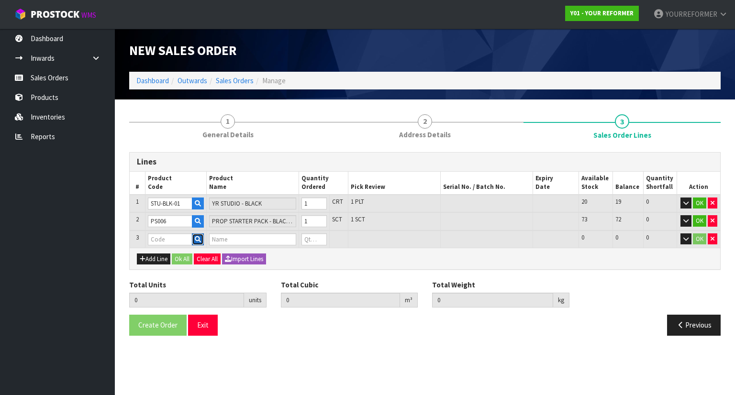
click at [198, 237] on icon "button" at bounding box center [198, 240] width 6 height 6
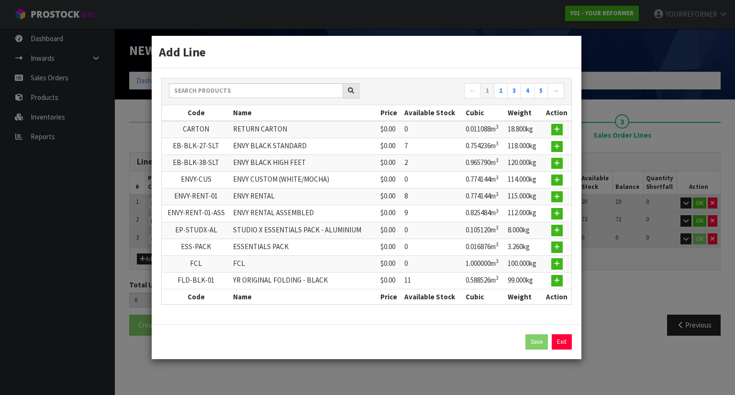
drag, startPoint x: 563, startPoint y: 339, endPoint x: 276, endPoint y: 304, distance: 289.3
click at [563, 339] on link "Exit" at bounding box center [562, 342] width 20 height 15
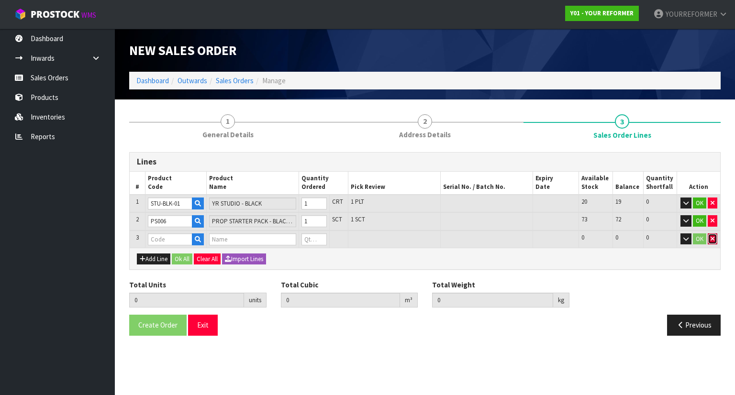
click at [714, 234] on button "button" at bounding box center [713, 239] width 10 height 11
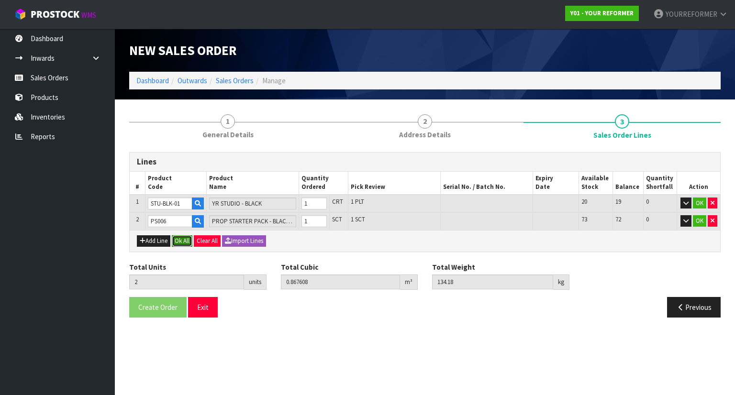
click at [184, 237] on button "Ok All" at bounding box center [182, 241] width 21 height 11
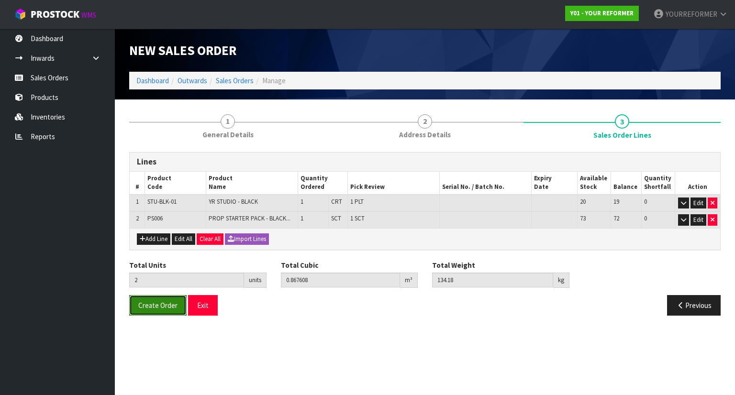
click at [166, 295] on button "Create Order" at bounding box center [157, 305] width 57 height 21
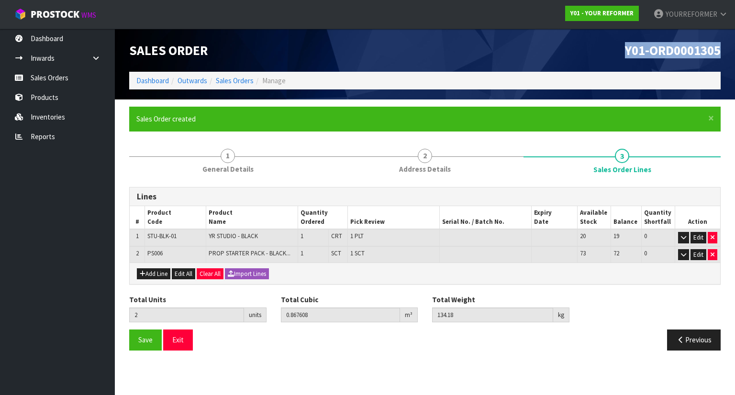
drag, startPoint x: 733, startPoint y: 47, endPoint x: 598, endPoint y: 33, distance: 135.8
click at [598, 33] on header "Sales Order Y01-ORD0001305 Dashboard Outwards Sales Orders Manage" at bounding box center [425, 64] width 620 height 71
copy span "Y01-ORD0001305"
click at [98, 81] on link "Sales Orders" at bounding box center [57, 78] width 115 height 20
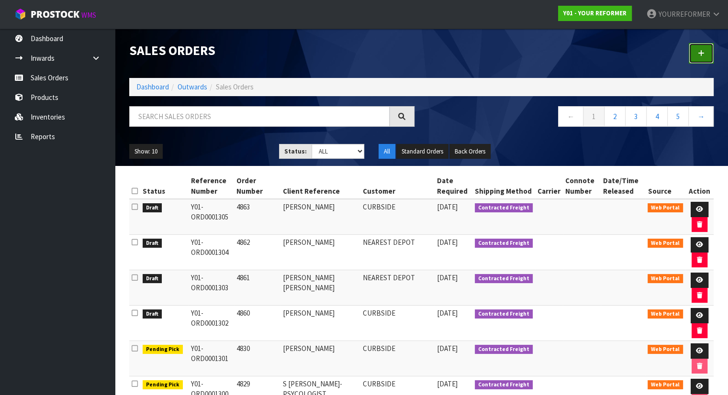
click at [707, 47] on link at bounding box center [701, 53] width 25 height 21
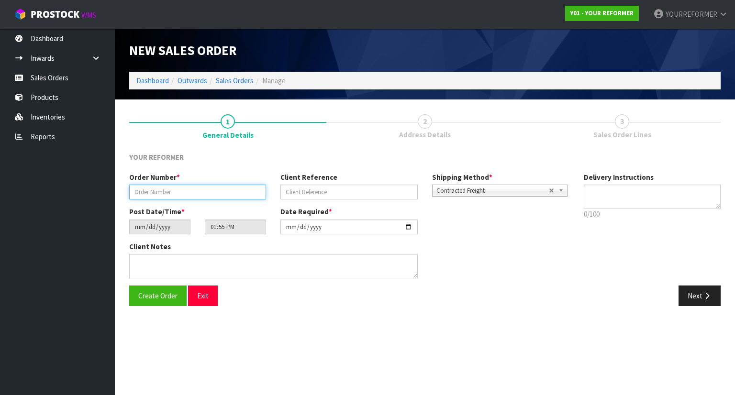
drag, startPoint x: 179, startPoint y: 186, endPoint x: 177, endPoint y: 195, distance: 8.9
click at [179, 190] on input "text" at bounding box center [197, 192] width 137 height 15
paste input "4864"
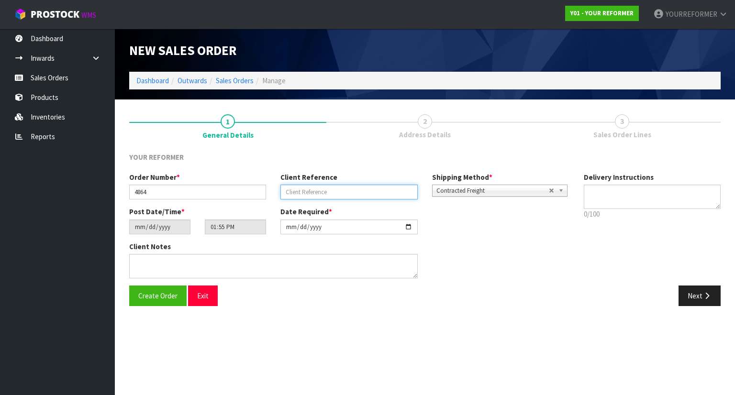
click at [347, 190] on input "text" at bounding box center [349, 192] width 137 height 15
paste input "[PERSON_NAME]"
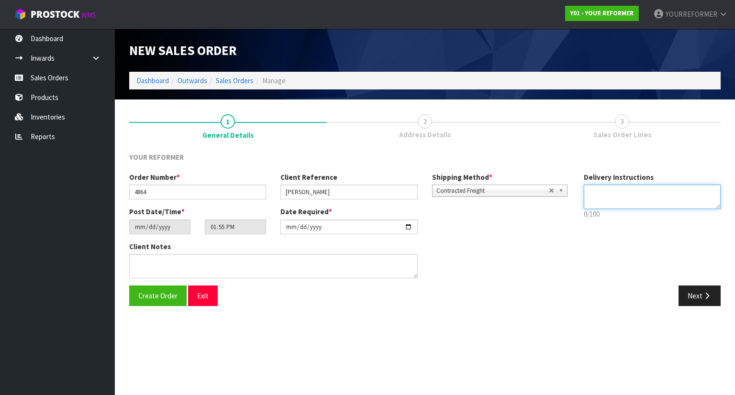
click at [616, 197] on textarea at bounding box center [652, 197] width 137 height 24
click at [607, 203] on textarea at bounding box center [652, 197] width 137 height 24
click at [648, 198] on textarea at bounding box center [652, 197] width 137 height 24
paste textarea "[PHONE_NUMBER]"
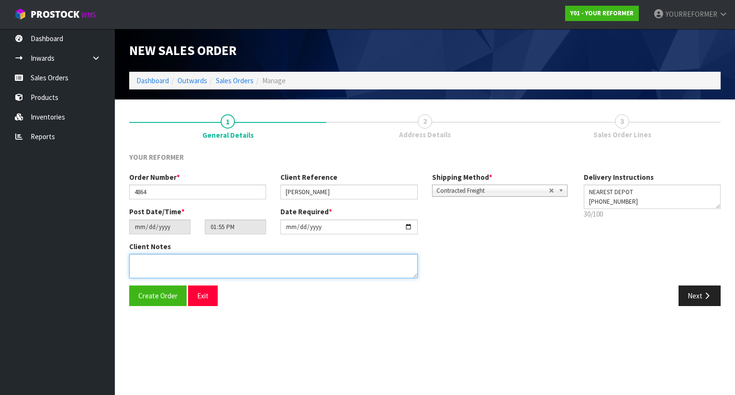
click at [234, 277] on textarea at bounding box center [273, 266] width 289 height 24
paste textarea "[PERSON_NAME] [STREET_ADDRESS][PERSON_NAME] [PHONE_NUMBER]"
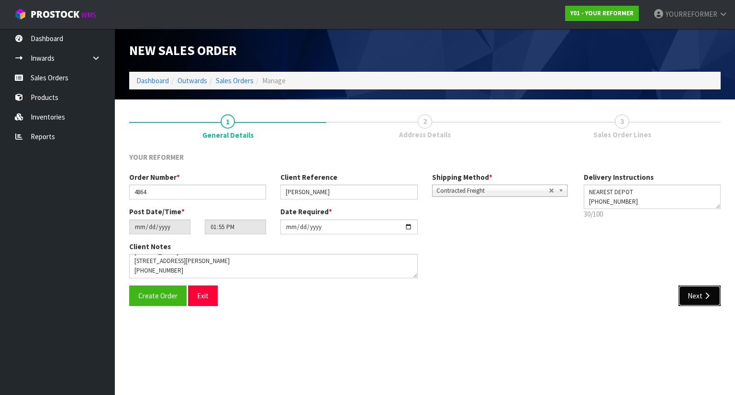
click at [695, 298] on button "Next" at bounding box center [700, 296] width 42 height 21
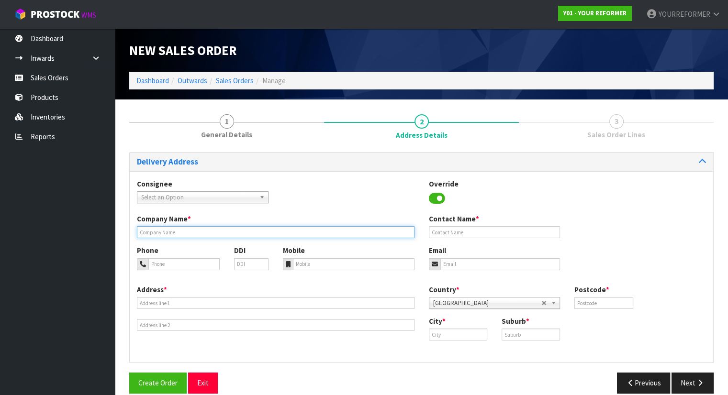
drag, startPoint x: 167, startPoint y: 230, endPoint x: 170, endPoint y: 236, distance: 6.7
click at [167, 232] on input "text" at bounding box center [276, 232] width 278 height 12
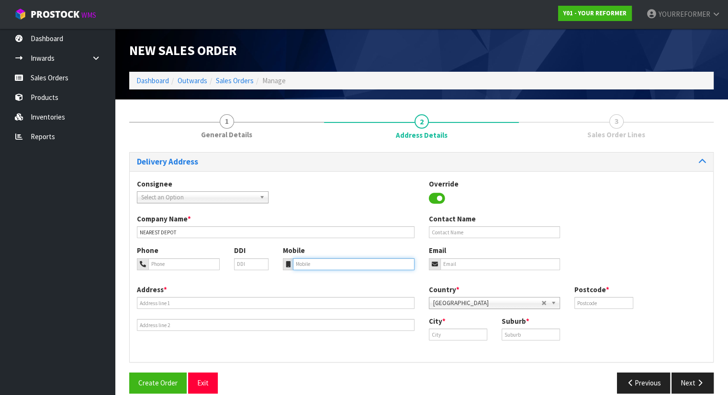
click at [341, 260] on input "tel" at bounding box center [354, 265] width 122 height 12
paste input "[PHONE_NUMBER]"
click at [226, 295] on div "Address *" at bounding box center [276, 308] width 292 height 47
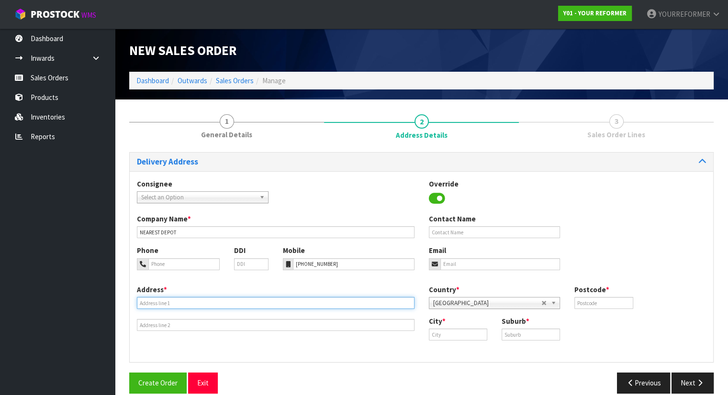
click at [185, 301] on input "text" at bounding box center [276, 303] width 278 height 12
paste input "[STREET_ADDRESS][PERSON_NAME]"
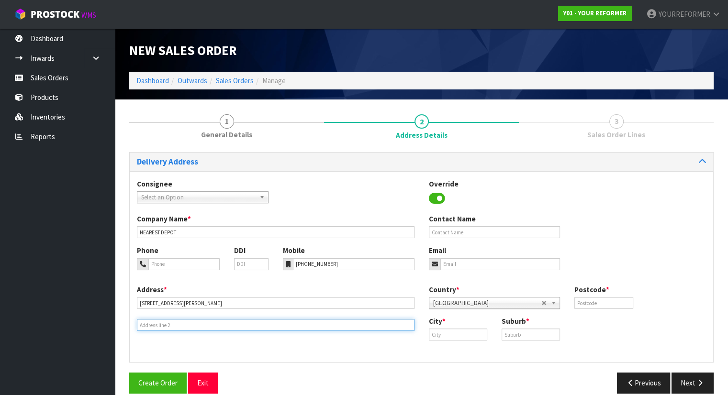
drag, startPoint x: 174, startPoint y: 324, endPoint x: 250, endPoint y: 177, distance: 165.7
click at [174, 324] on input "text" at bounding box center [276, 325] width 278 height 12
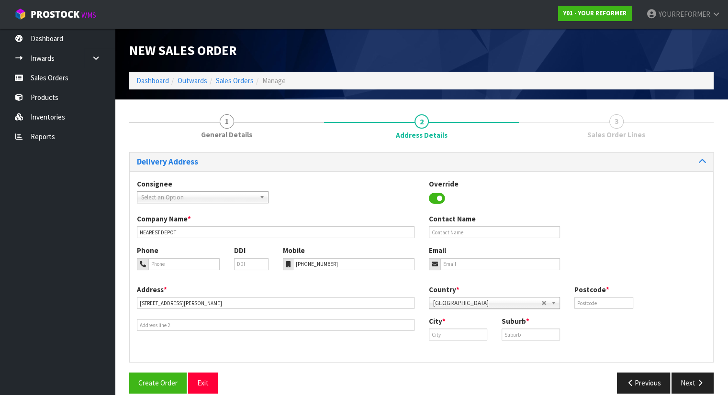
click at [201, 332] on div "Address * [STREET_ADDRESS][PERSON_NAME] Country * [GEOGRAPHIC_DATA] [GEOGRAPHIC…" at bounding box center [422, 320] width 584 height 71
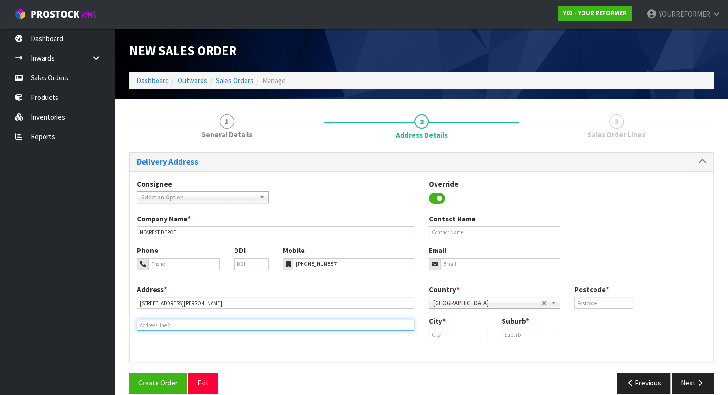
click at [211, 325] on input "text" at bounding box center [276, 325] width 278 height 12
paste input "ROTORUA 3010 [GEOGRAPHIC_DATA]"
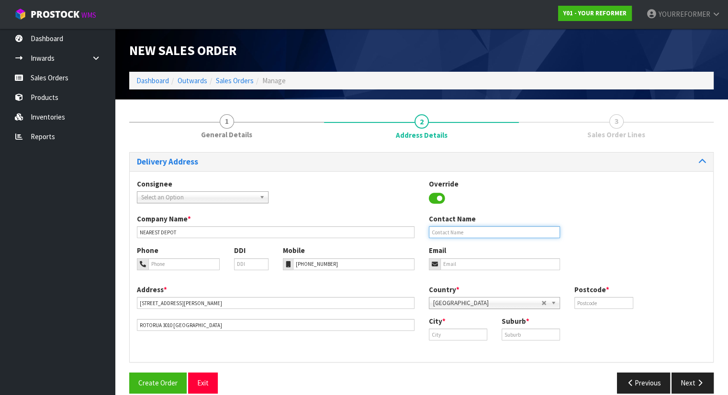
drag, startPoint x: 461, startPoint y: 234, endPoint x: 443, endPoint y: 259, distance: 30.9
click at [461, 234] on input "text" at bounding box center [495, 232] width 132 height 12
paste input "[PERSON_NAME]"
drag, startPoint x: 443, startPoint y: 261, endPoint x: 446, endPoint y: 276, distance: 15.6
click at [444, 261] on input "email" at bounding box center [500, 265] width 120 height 12
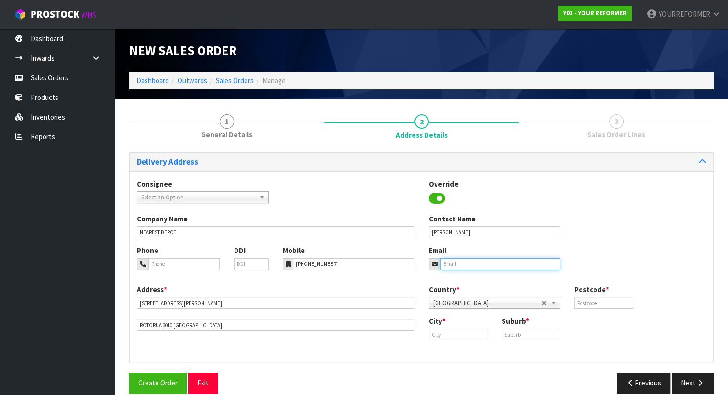
paste input "[PERSON_NAME][EMAIL_ADDRESS][DOMAIN_NAME]"
drag, startPoint x: 449, startPoint y: 338, endPoint x: 535, endPoint y: 347, distance: 86.6
click at [450, 338] on input "text" at bounding box center [458, 335] width 58 height 12
paste input "Rotorua"
click at [566, 338] on div "Suburb *" at bounding box center [531, 328] width 73 height 24
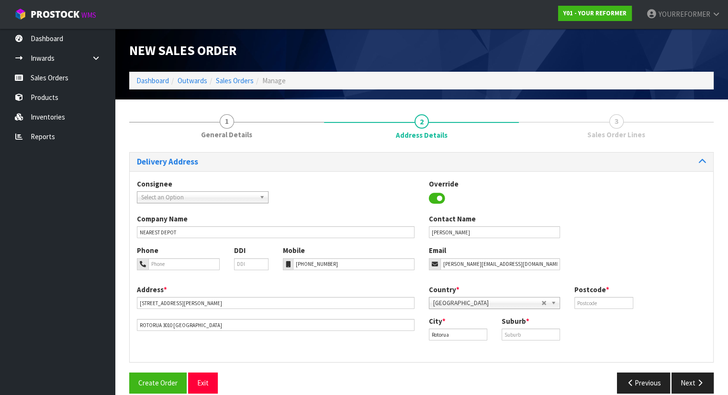
drag, startPoint x: 537, startPoint y: 341, endPoint x: 535, endPoint y: 336, distance: 5.5
click at [536, 339] on div "City * [GEOGRAPHIC_DATA] Suburb *" at bounding box center [568, 332] width 292 height 32
